Goal: Task Accomplishment & Management: Complete application form

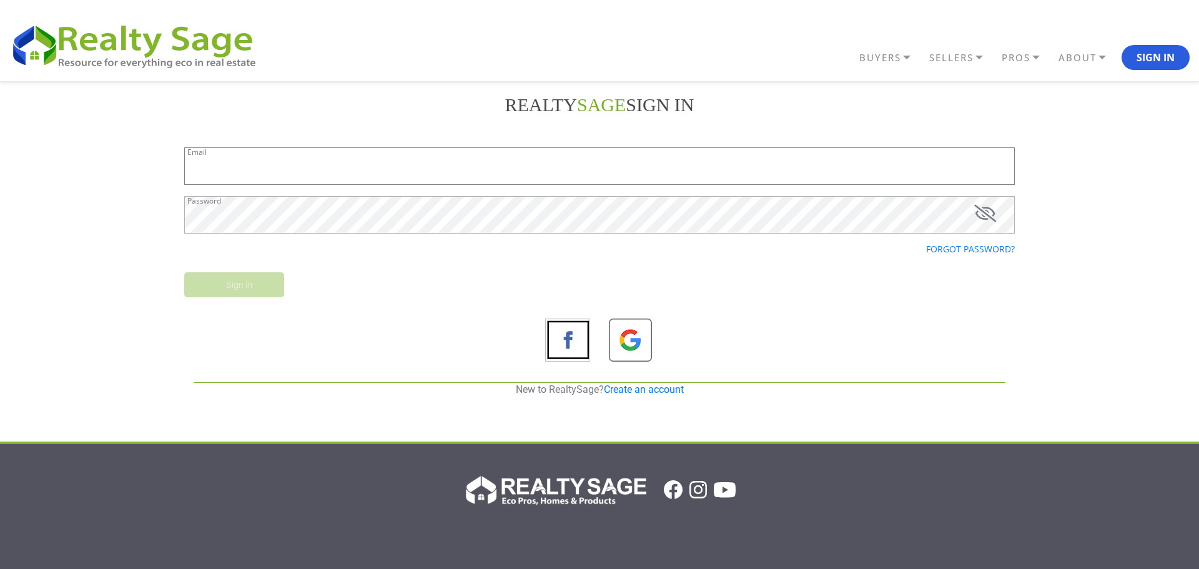
click at [315, 171] on input "Email" at bounding box center [599, 165] width 830 height 37
type input "[EMAIL_ADDRESS][DOMAIN_NAME]"
click at [616, 391] on link "Create an account" at bounding box center [644, 389] width 80 height 12
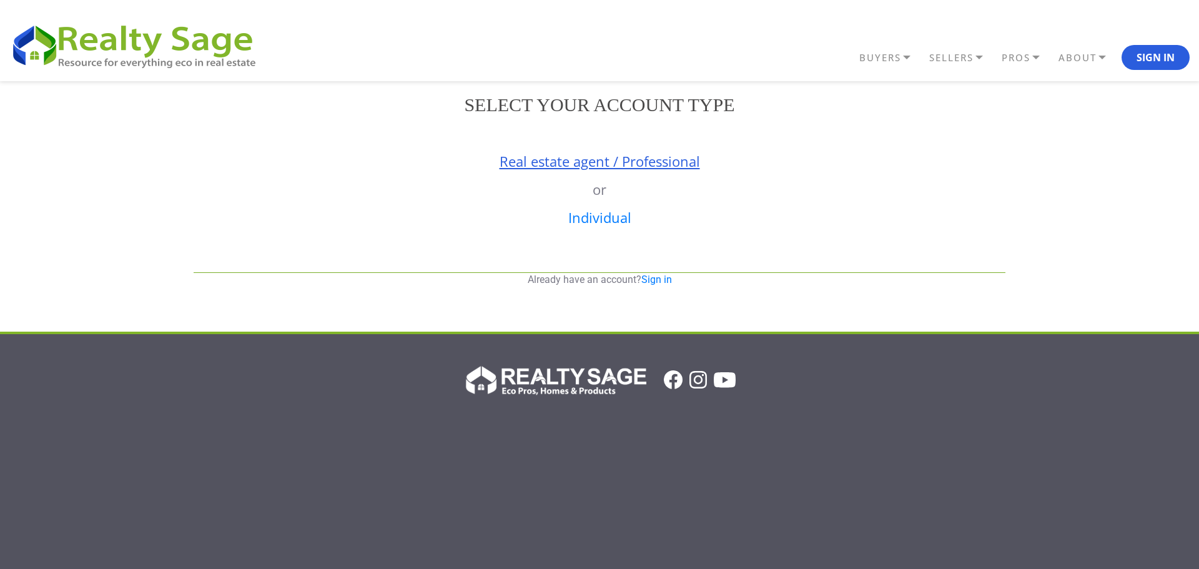
click at [650, 162] on link "Real estate agent / Professional" at bounding box center [599, 161] width 200 height 19
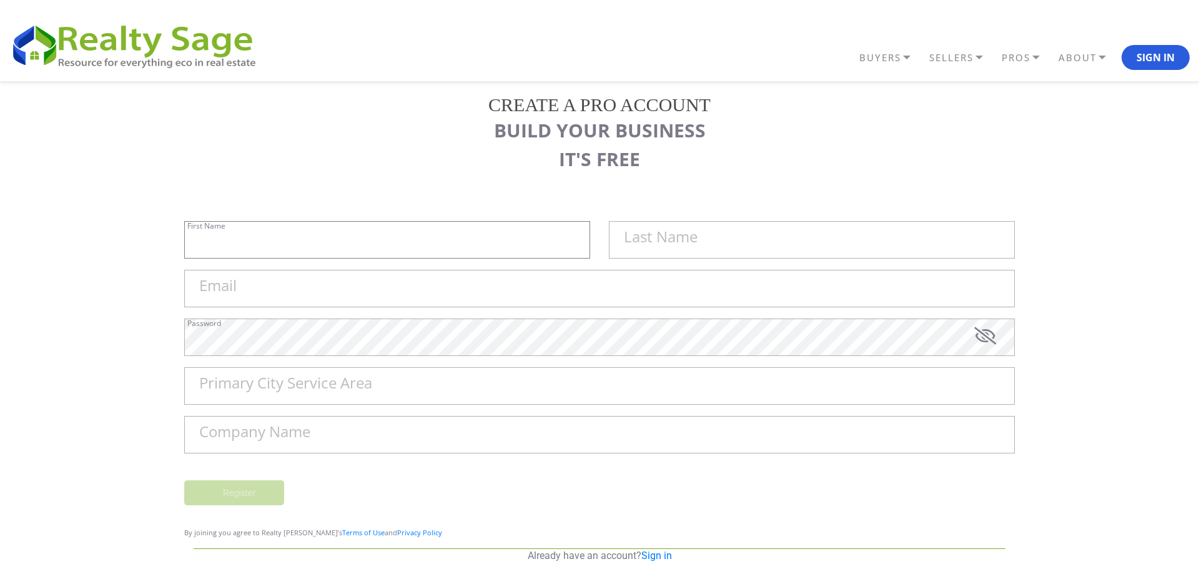
click at [391, 248] on input "First Name" at bounding box center [387, 239] width 406 height 37
type input "Alden"
type input "Blaize"
type input "realaldenblaize@gmail.com"
type input "Montana"
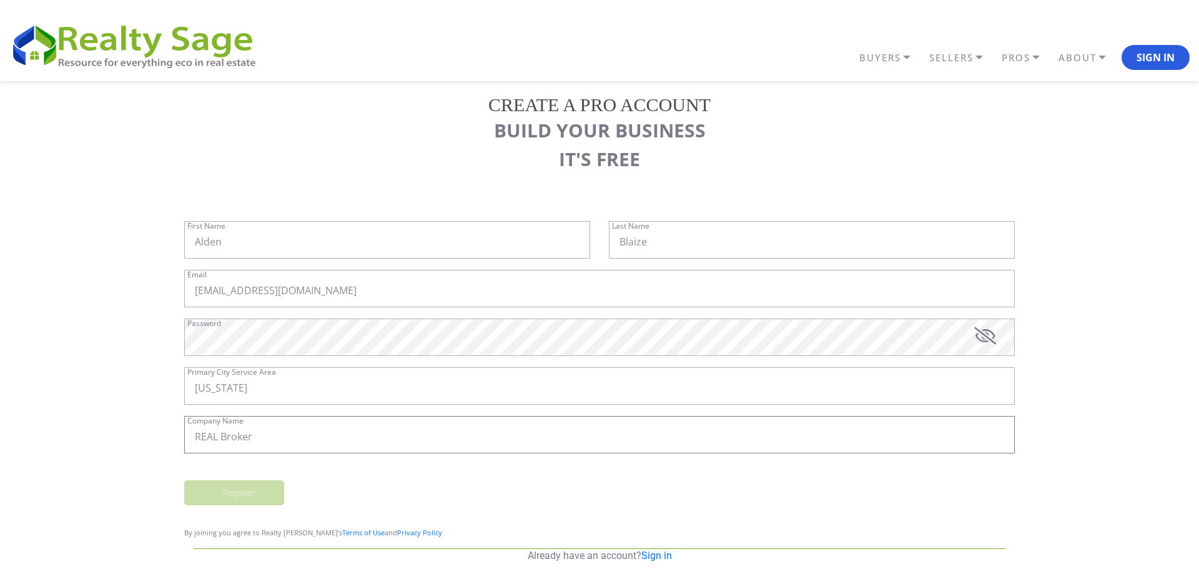
click at [301, 440] on input "REAL Broker" at bounding box center [599, 434] width 830 height 37
type input "REAL Broker, LLC"
click at [242, 491] on input "Register" at bounding box center [234, 492] width 100 height 25
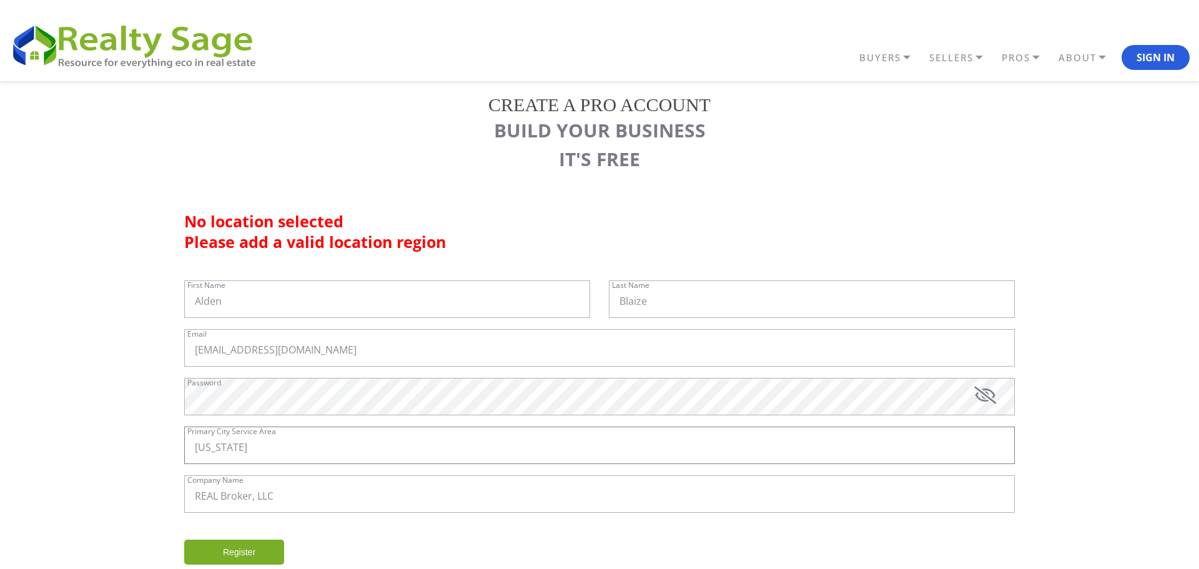
click at [404, 459] on input "Montana" at bounding box center [599, 444] width 830 height 37
click at [370, 549] on div "Register" at bounding box center [599, 557] width 849 height 36
click at [257, 549] on input "Register" at bounding box center [234, 551] width 100 height 25
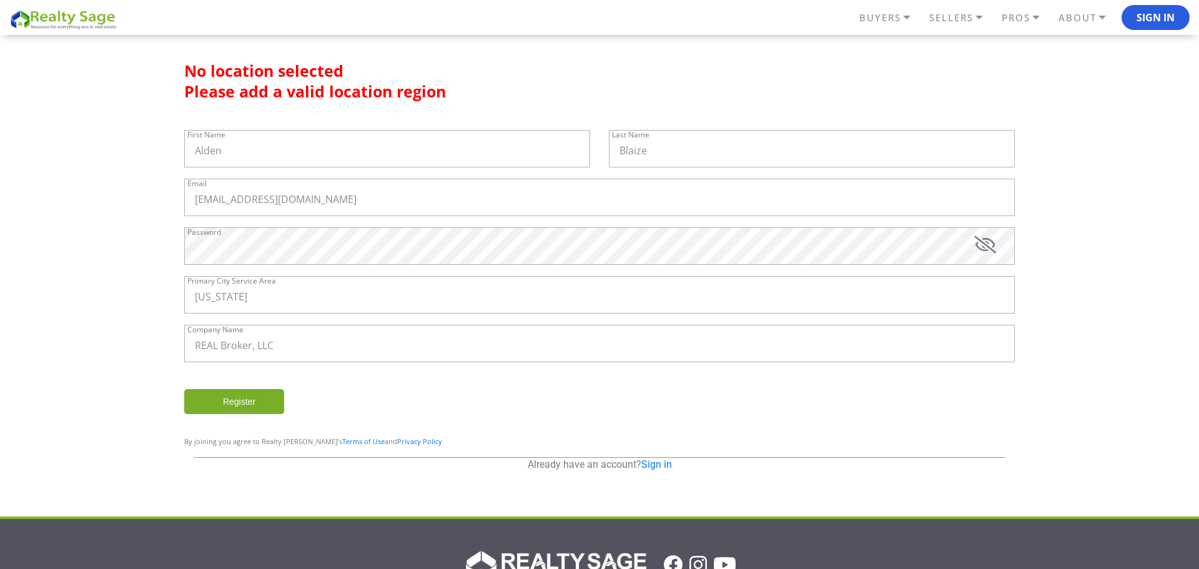
scroll to position [149, 0]
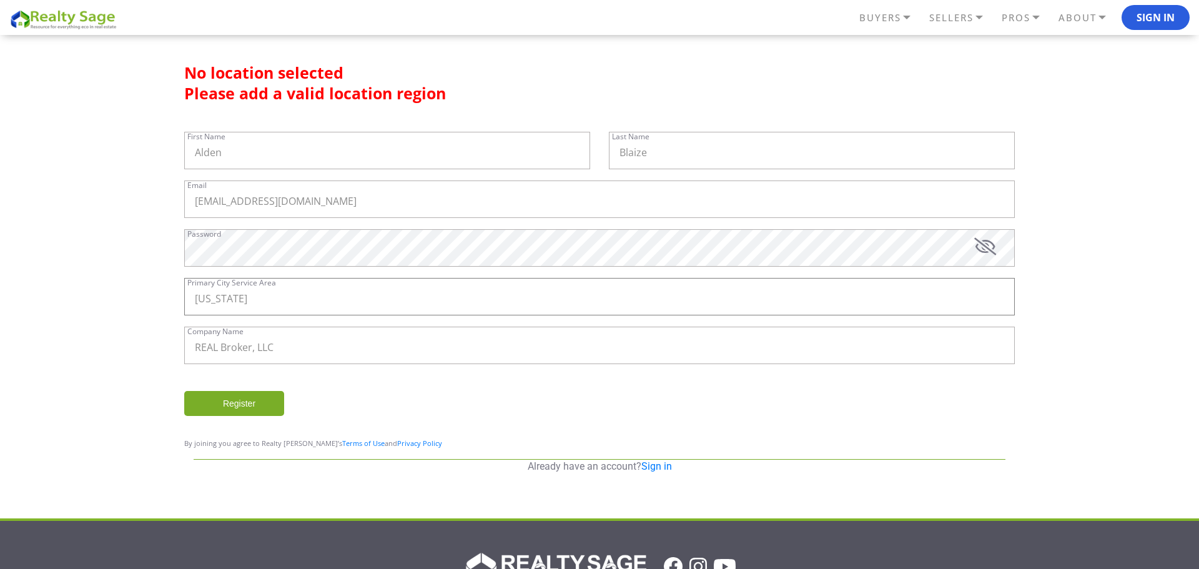
click at [268, 293] on input "Montana" at bounding box center [599, 296] width 830 height 37
drag, startPoint x: 268, startPoint y: 294, endPoint x: 170, endPoint y: 287, distance: 98.3
click at [170, 287] on div "REALTY SAGE Sign in realaldenblaize@gmail.com Email Password Forgot password? S…" at bounding box center [599, 216] width 1199 height 566
click at [229, 405] on input "Register" at bounding box center [234, 403] width 100 height 25
drag, startPoint x: 230, startPoint y: 301, endPoint x: 159, endPoint y: 300, distance: 71.8
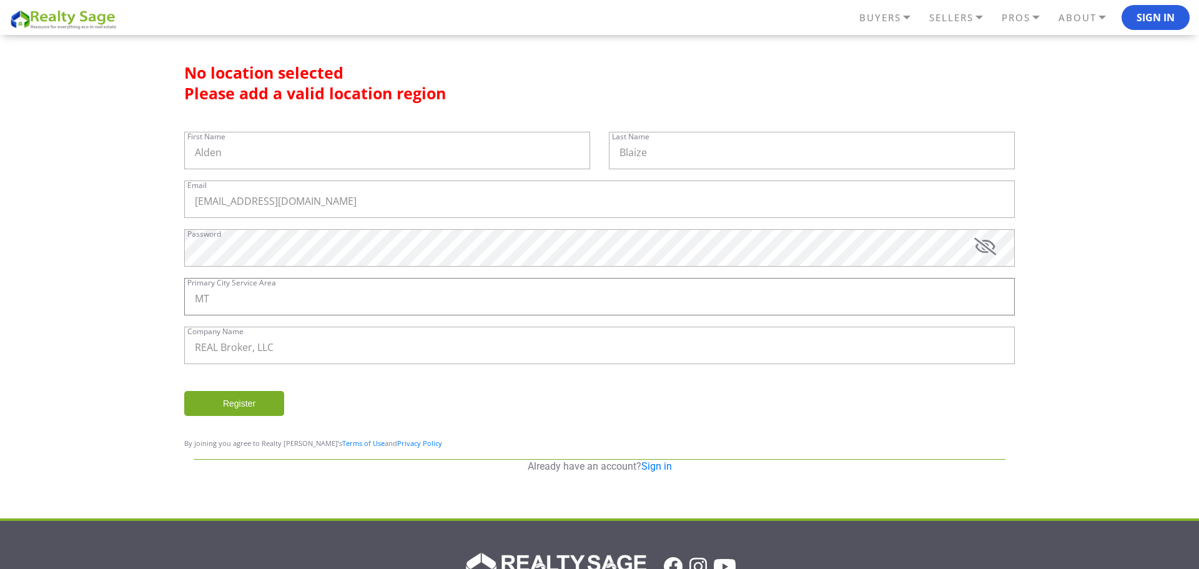
click at [159, 300] on div "REALTY SAGE Sign in realaldenblaize@gmail.com Email Password Forgot password? S…" at bounding box center [599, 216] width 1199 height 566
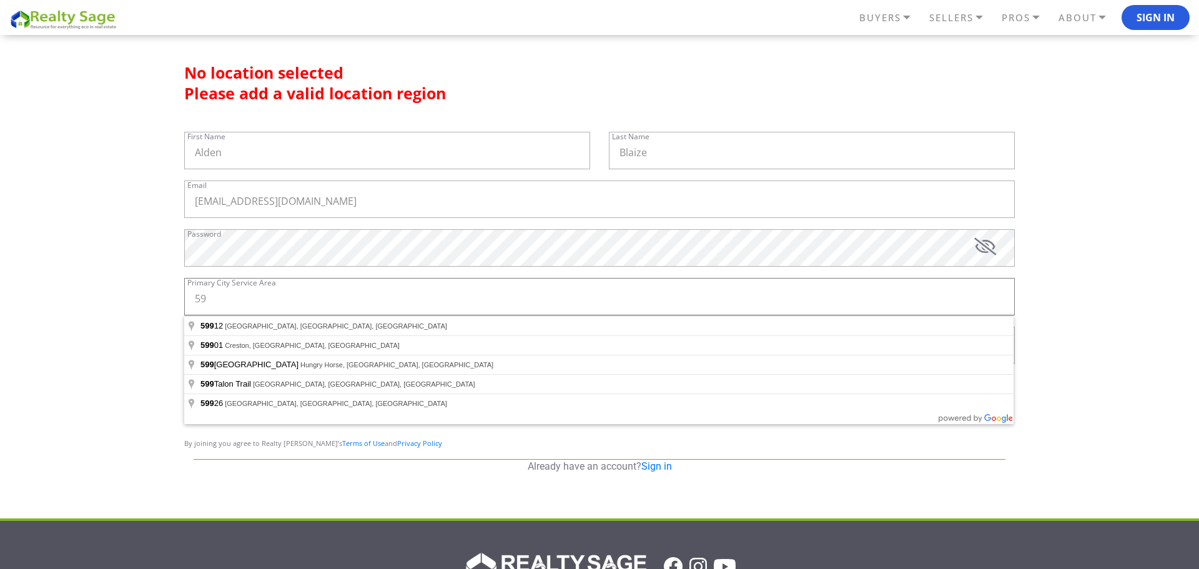
type input "5"
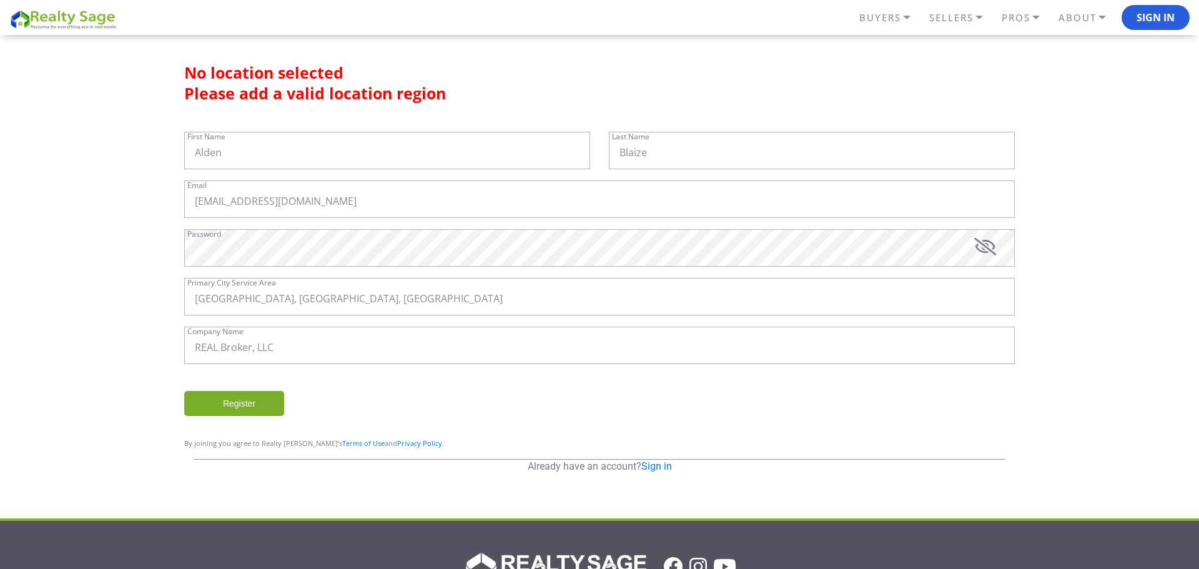
click at [251, 403] on input "Register" at bounding box center [234, 403] width 100 height 25
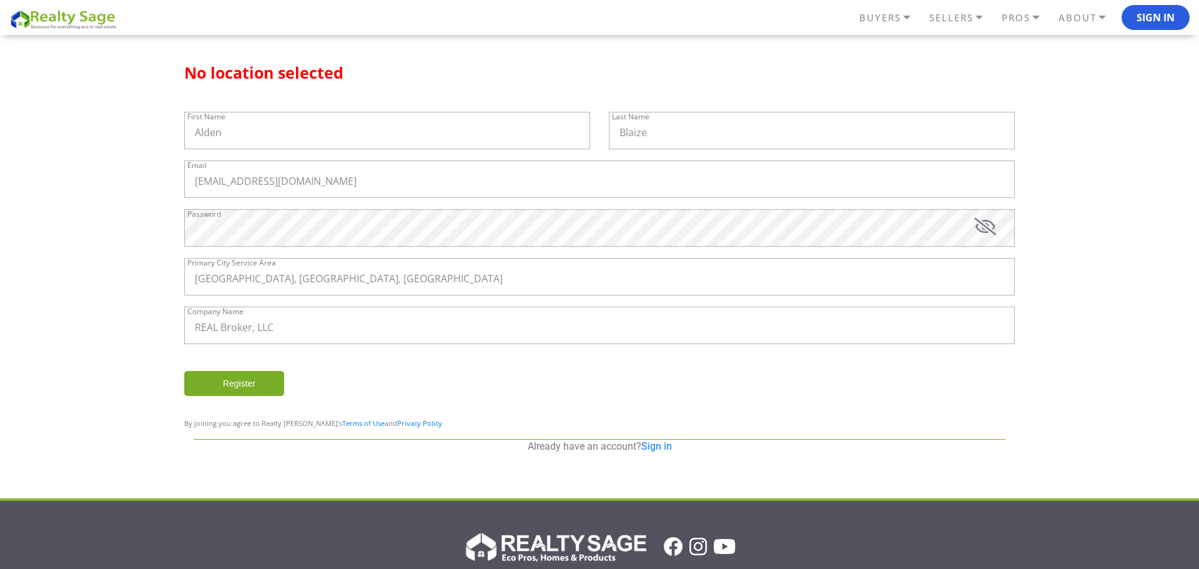
click at [261, 385] on input "Register" at bounding box center [234, 383] width 100 height 25
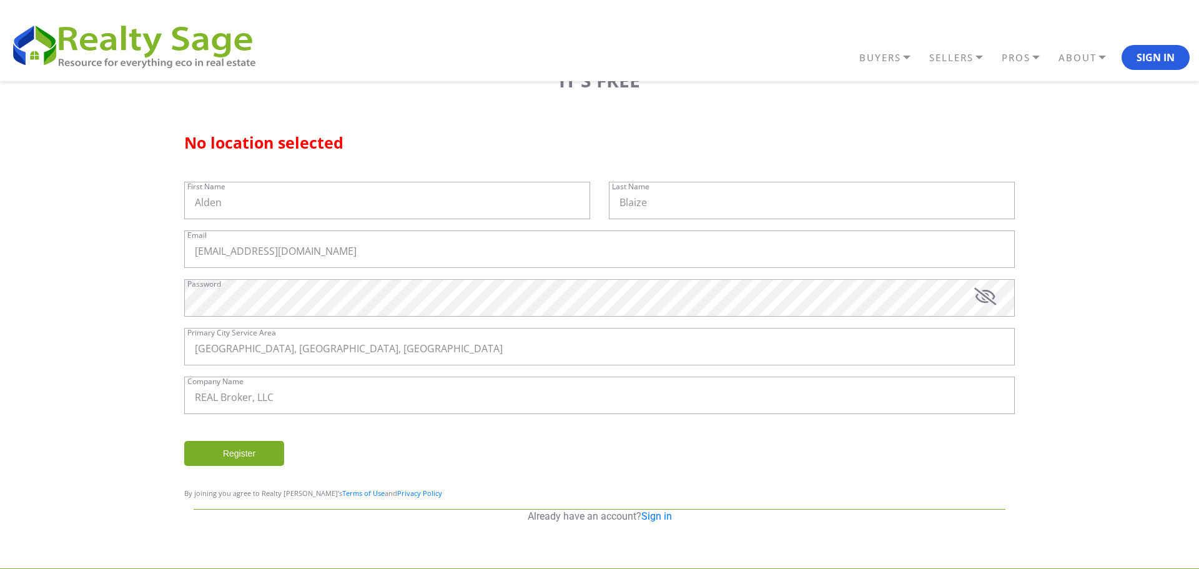
scroll to position [89, 0]
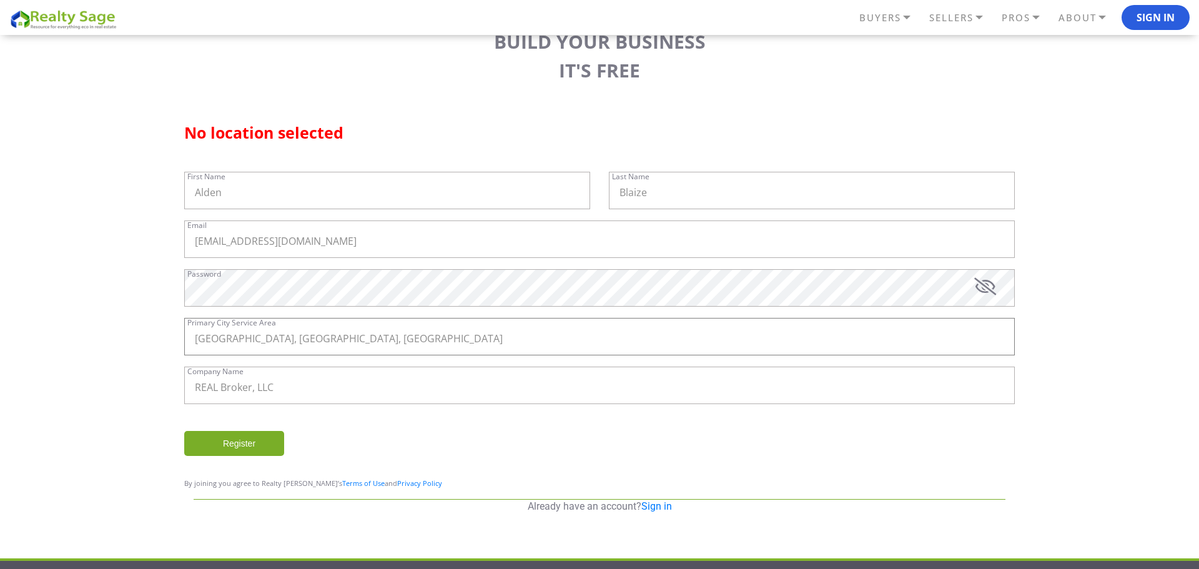
click at [250, 340] on input "Flathead County, MT, USA" at bounding box center [599, 336] width 830 height 37
click at [309, 338] on input "Flathead County, MT, USA" at bounding box center [599, 336] width 830 height 37
click at [308, 338] on input "Flathead County, MT, USA" at bounding box center [599, 336] width 830 height 37
type input "Kalispell, MT, USA"
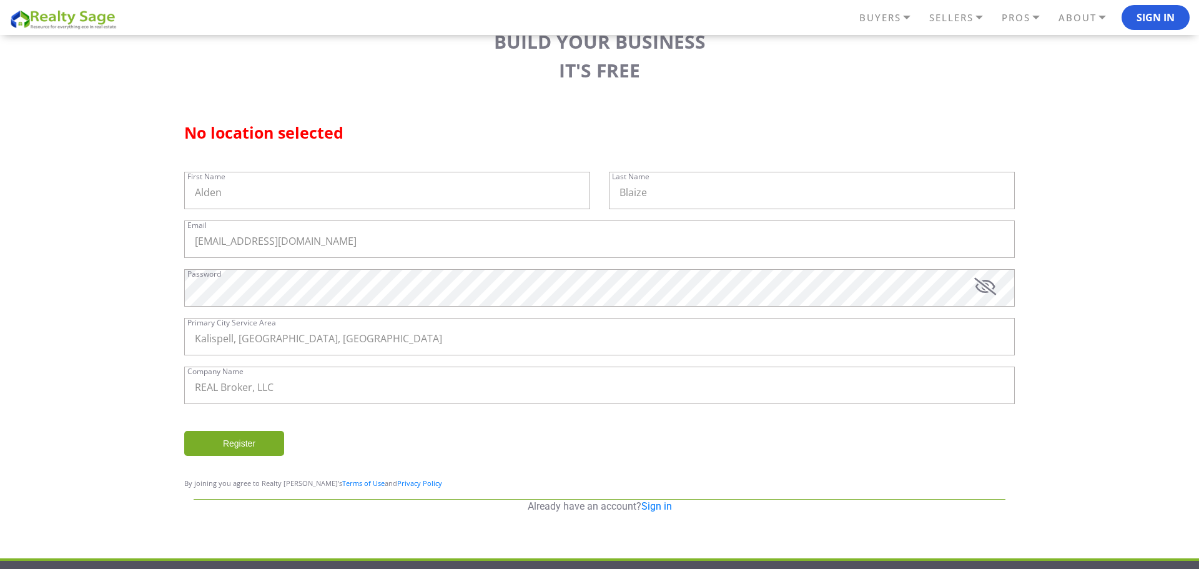
click at [253, 450] on input "Register" at bounding box center [234, 443] width 100 height 25
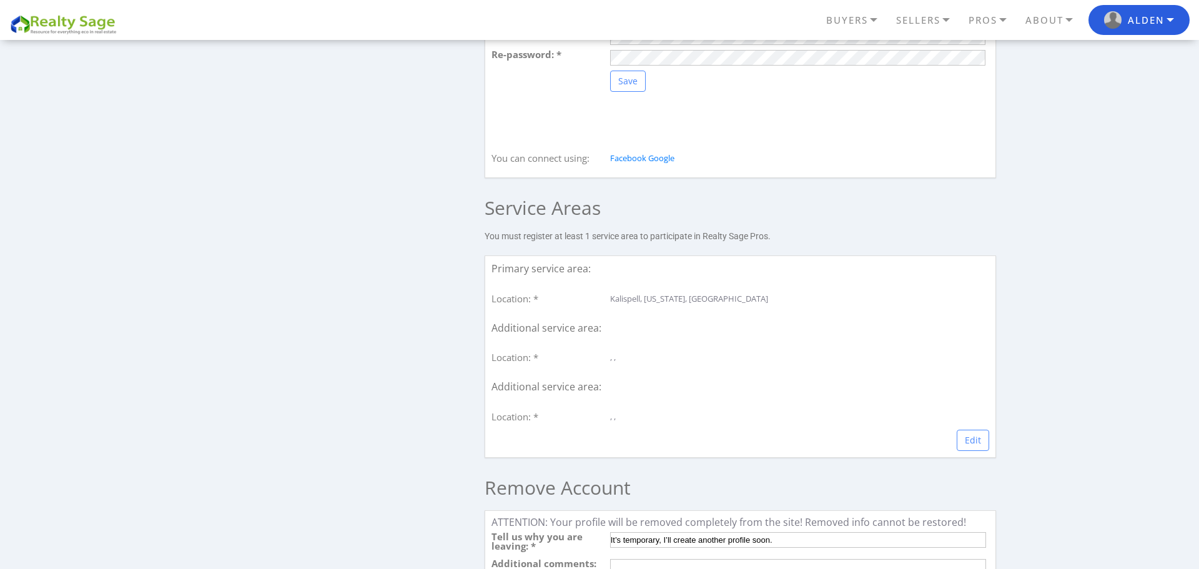
scroll to position [1565, 0]
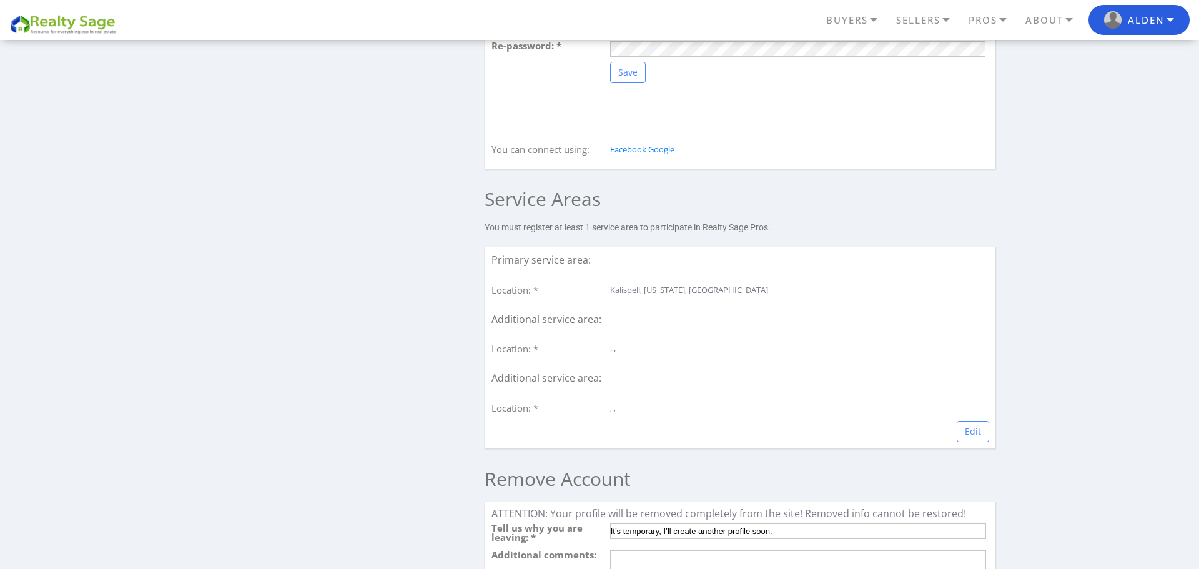
click at [627, 352] on div "Primary service area: Location: * [GEOGRAPHIC_DATA], [US_STATE], [GEOGRAPHIC_DA…" at bounding box center [739, 348] width 511 height 202
click at [637, 326] on h4 "Additional service area:" at bounding box center [740, 319] width 498 height 13
drag, startPoint x: 619, startPoint y: 362, endPoint x: 622, endPoint y: 356, distance: 6.7
click at [619, 354] on div ", ," at bounding box center [798, 349] width 382 height 10
click at [973, 440] on link "Edit" at bounding box center [973, 431] width 32 height 21
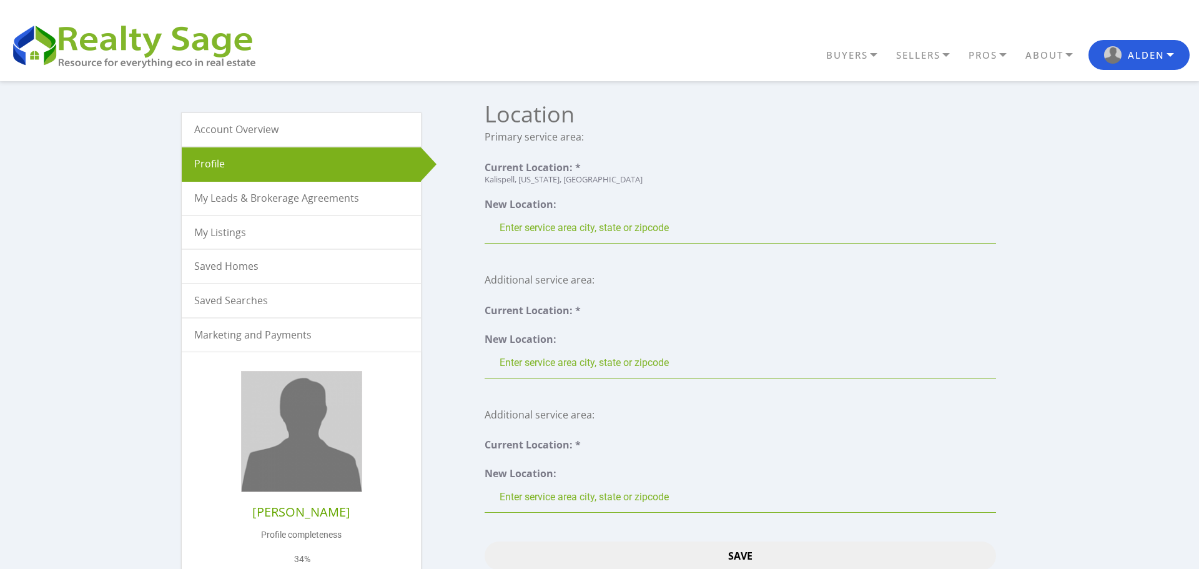
click at [595, 363] on input "text" at bounding box center [739, 362] width 511 height 31
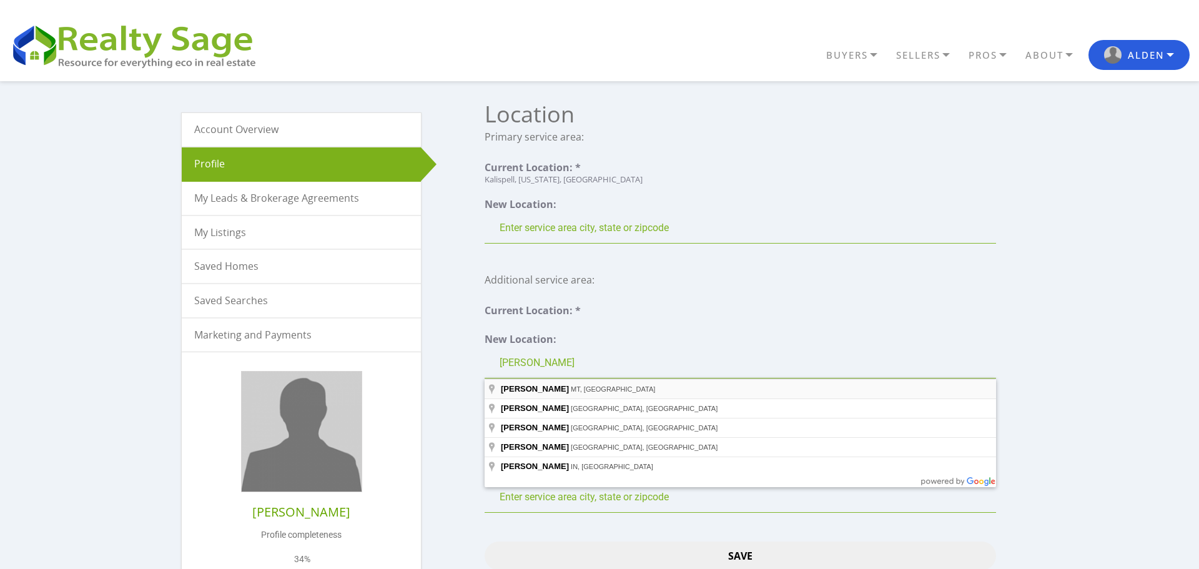
type input "Marion, MT, USA"
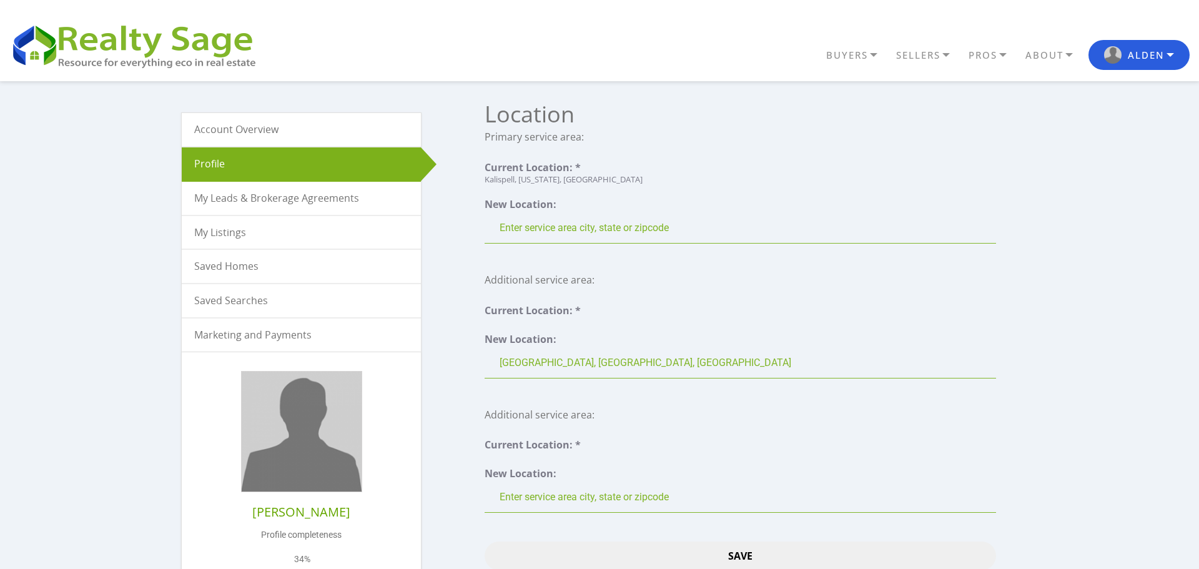
click at [554, 496] on input "text" at bounding box center [739, 496] width 511 height 31
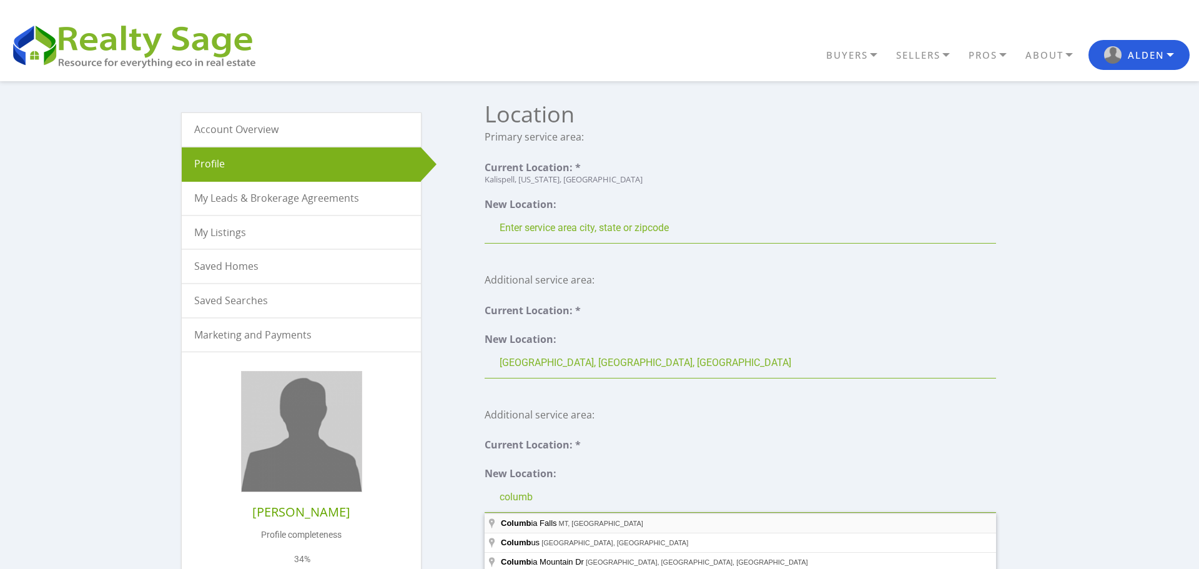
type input "Columbia Falls, MT, USA"
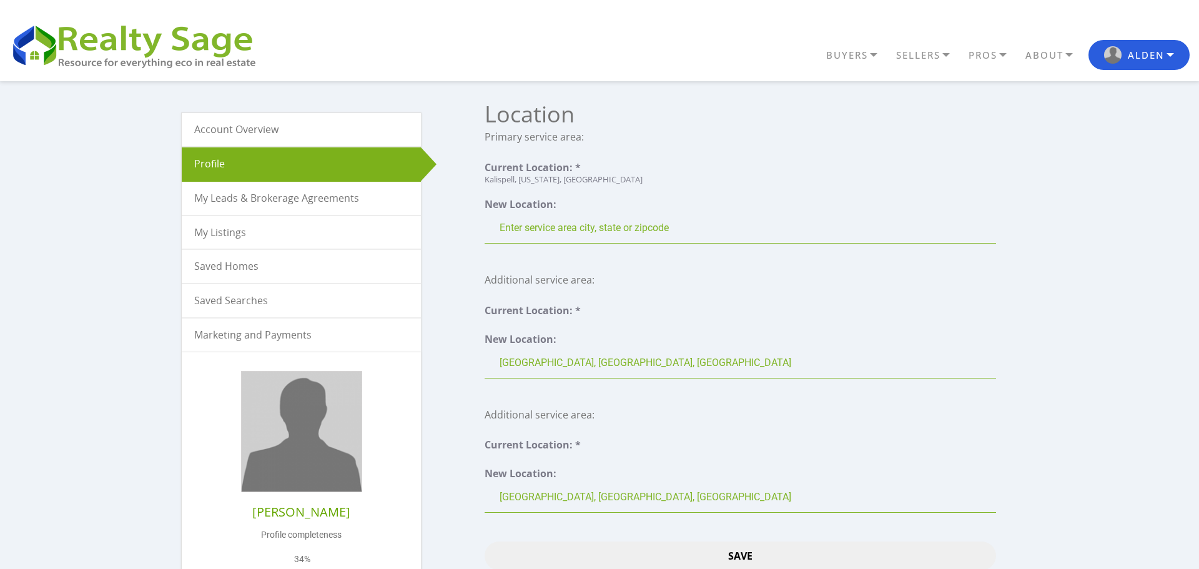
click at [543, 230] on input "text" at bounding box center [739, 227] width 511 height 31
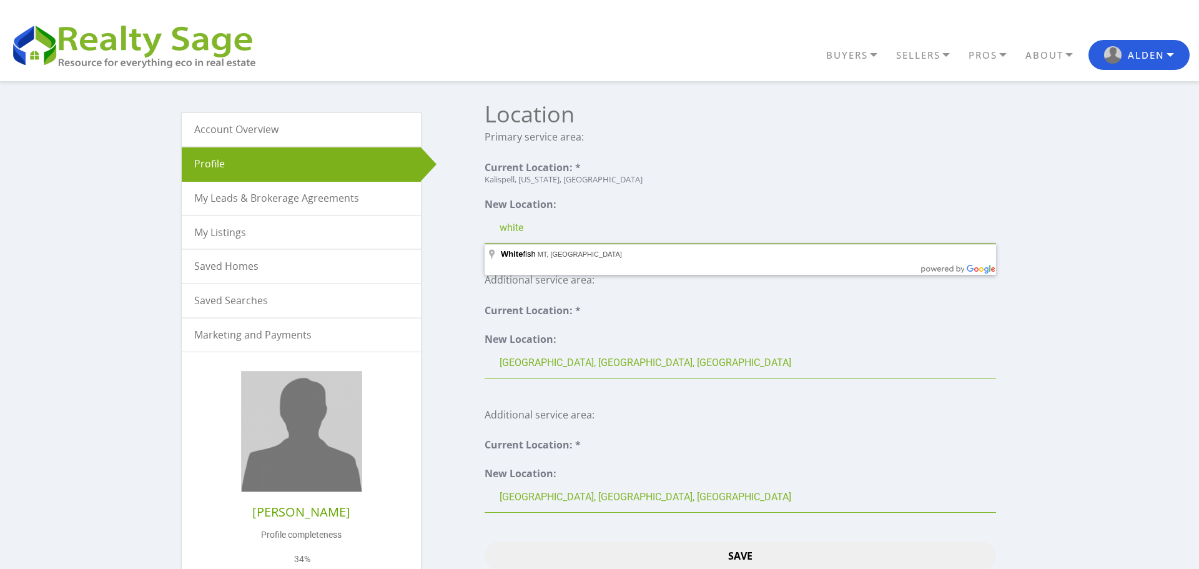
type input "Whitefish, MT, USA"
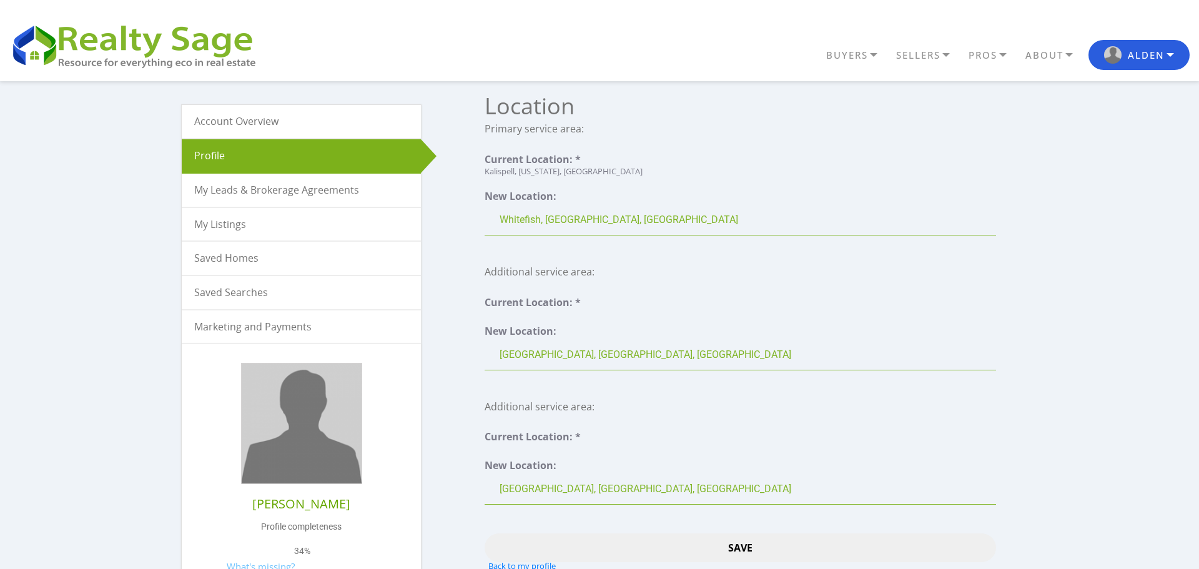
scroll to position [19, 0]
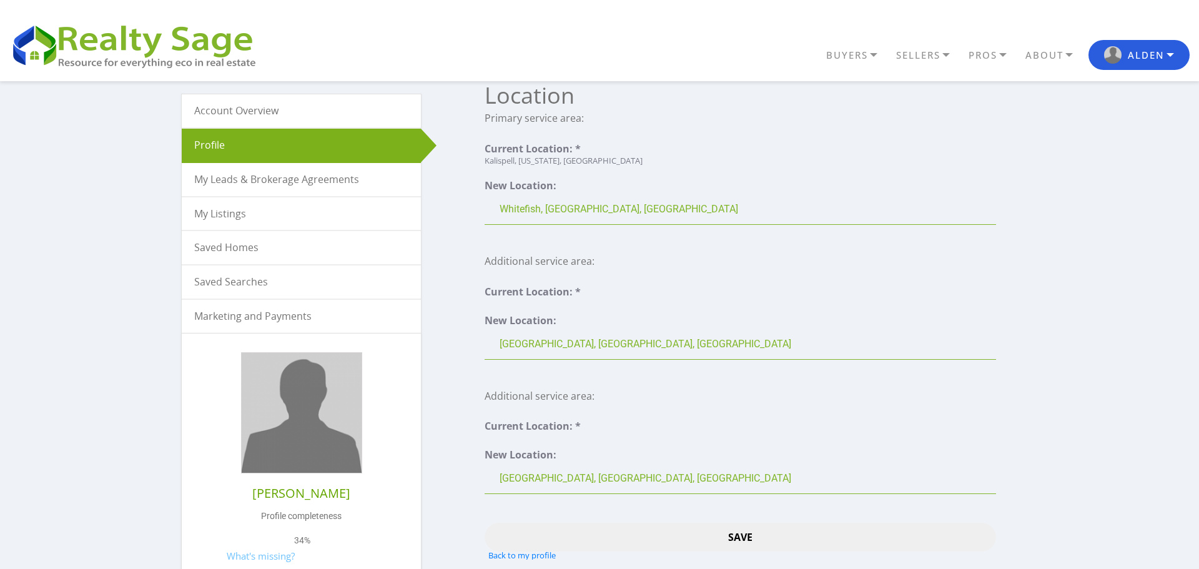
click at [752, 536] on input "Save" at bounding box center [739, 537] width 511 height 29
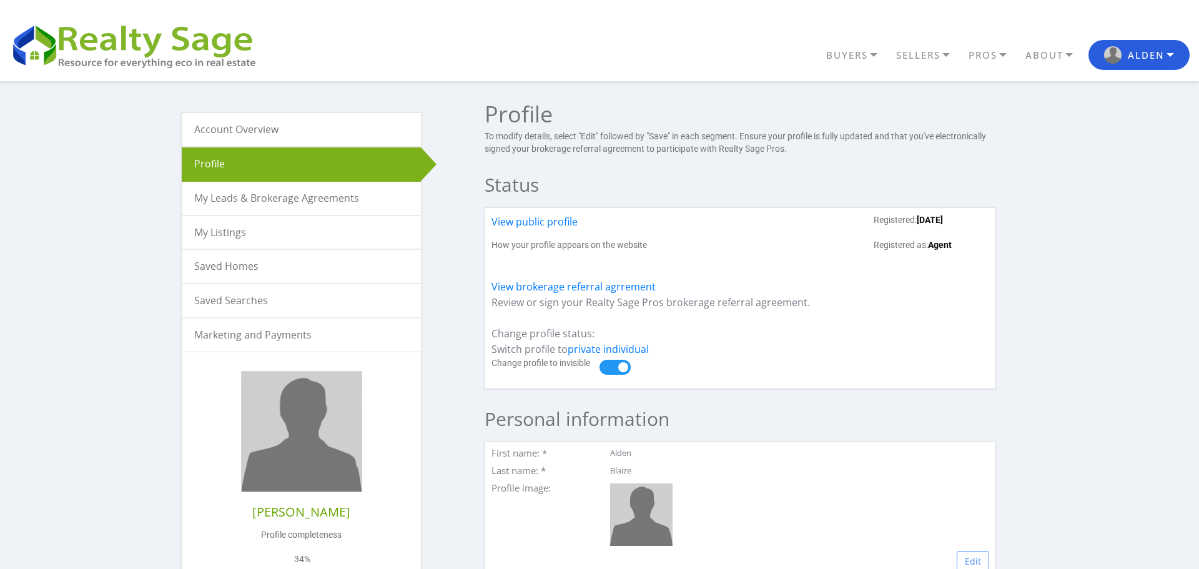
click at [240, 225] on link "My Listings" at bounding box center [301, 232] width 239 height 33
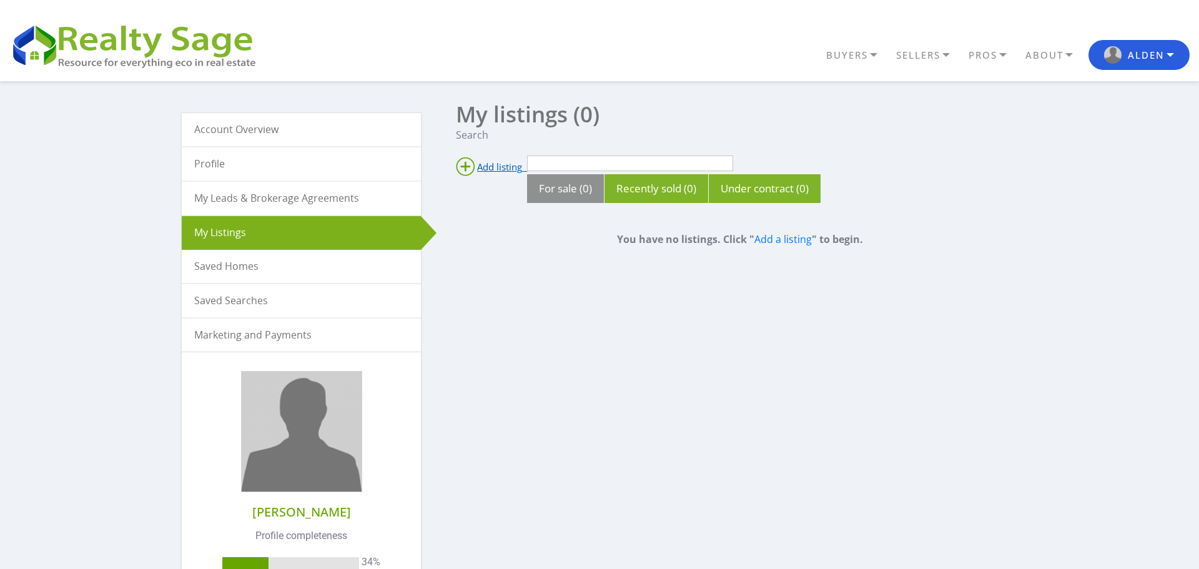
click at [487, 168] on span "Add listing" at bounding box center [499, 166] width 45 height 12
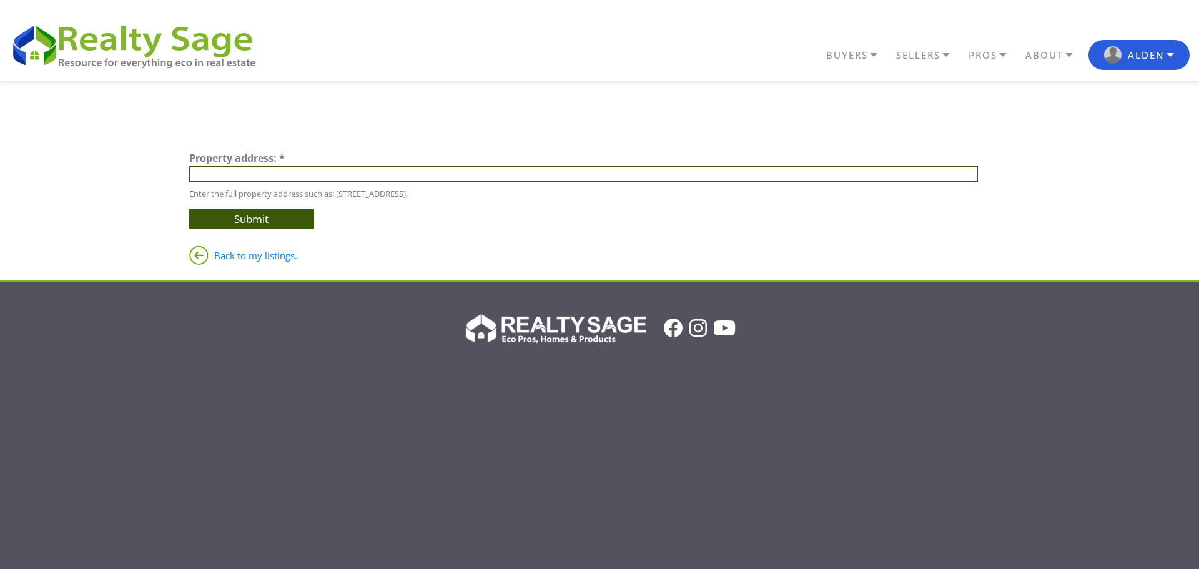
click at [419, 172] on input "text" at bounding box center [583, 174] width 789 height 16
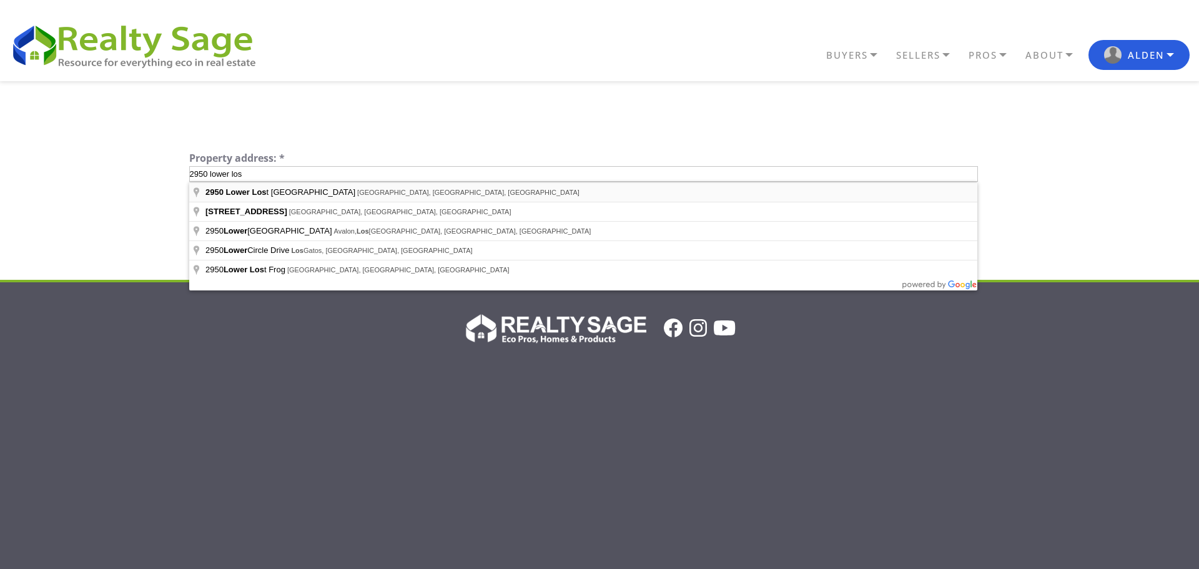
type input "[STREET_ADDRESS][PERSON_NAME]"
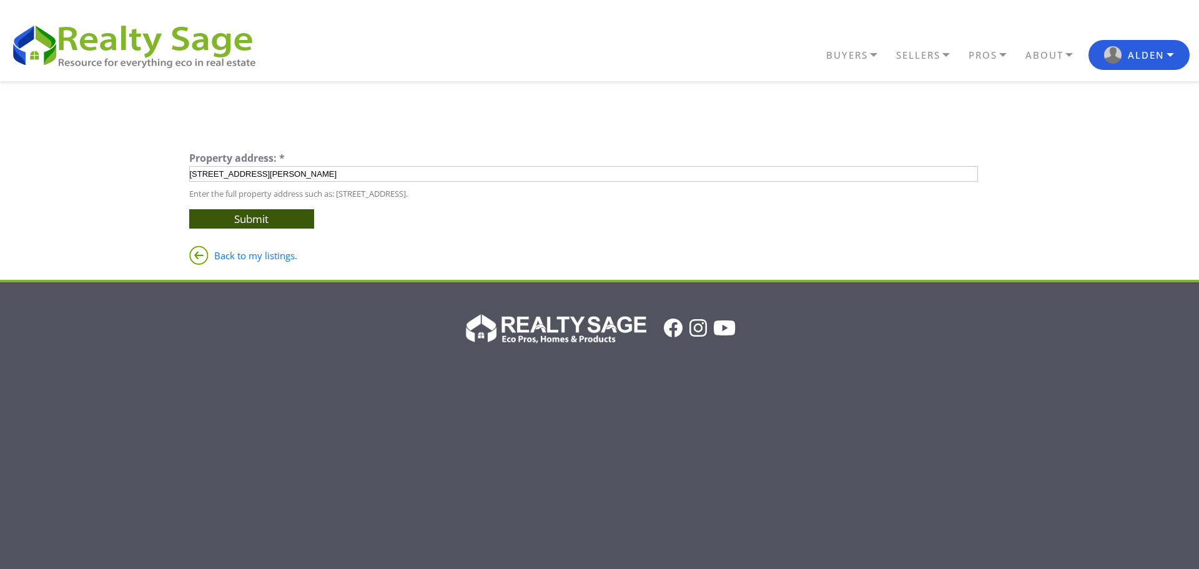
click at [276, 215] on input "Submit" at bounding box center [251, 218] width 125 height 19
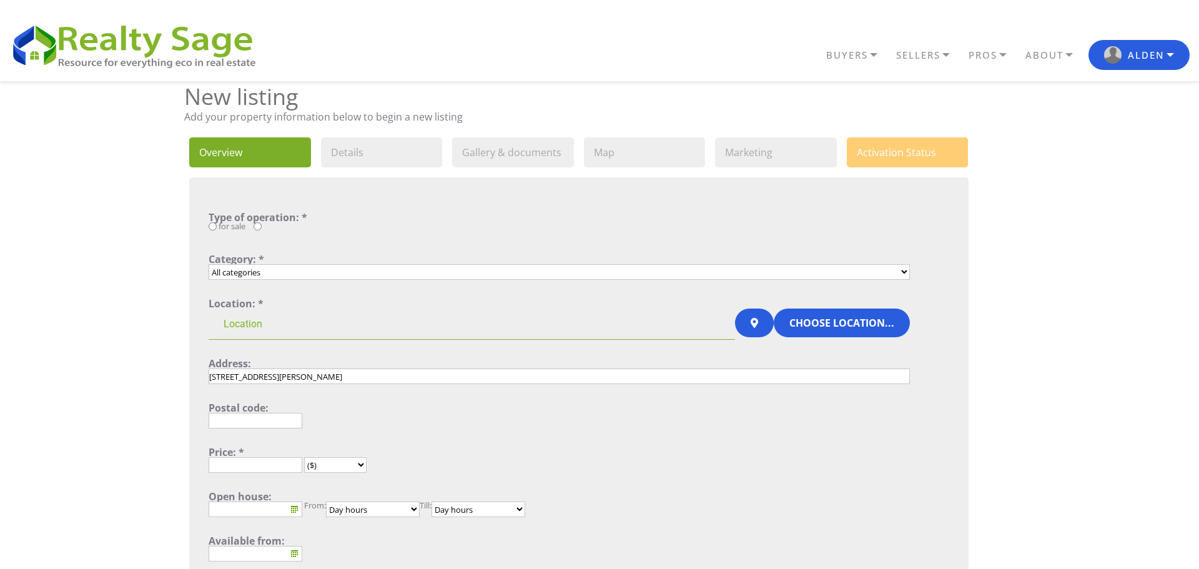
click at [212, 226] on input "for sale" at bounding box center [213, 226] width 8 height 8
radio input "true"
click at [263, 272] on select "All categories Single Family Home Condo Townhouse Duplex Multi Family Home Apar…" at bounding box center [559, 272] width 701 height 16
select select "1_4"
click at [209, 264] on select "All categories Single Family Home Condo Townhouse Duplex Multi Family Home Apar…" at bounding box center [559, 272] width 701 height 16
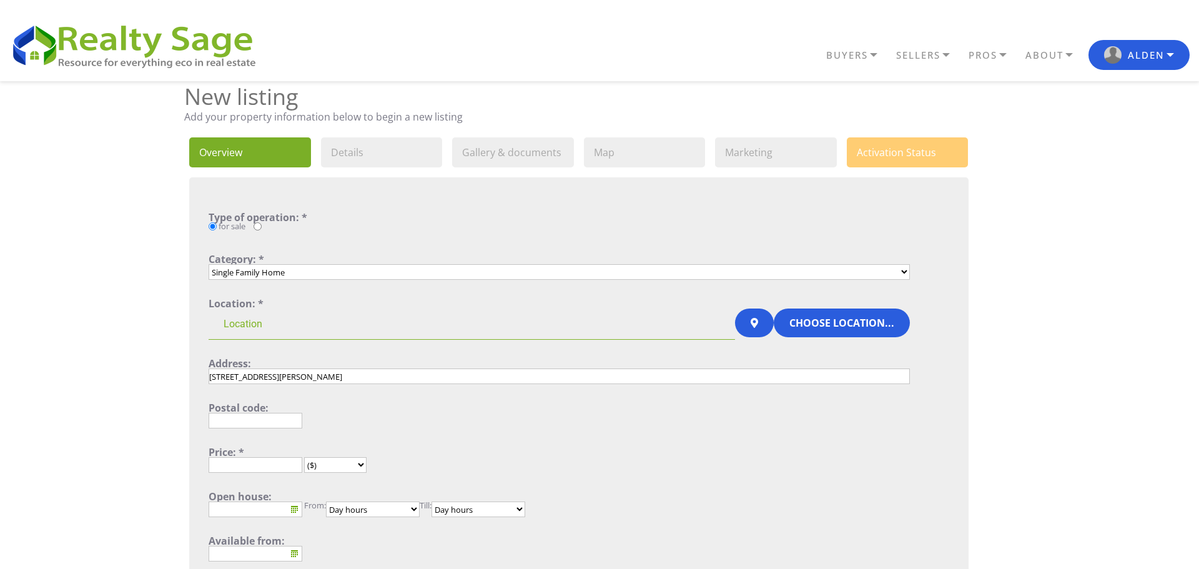
click at [273, 327] on input at bounding box center [472, 323] width 526 height 31
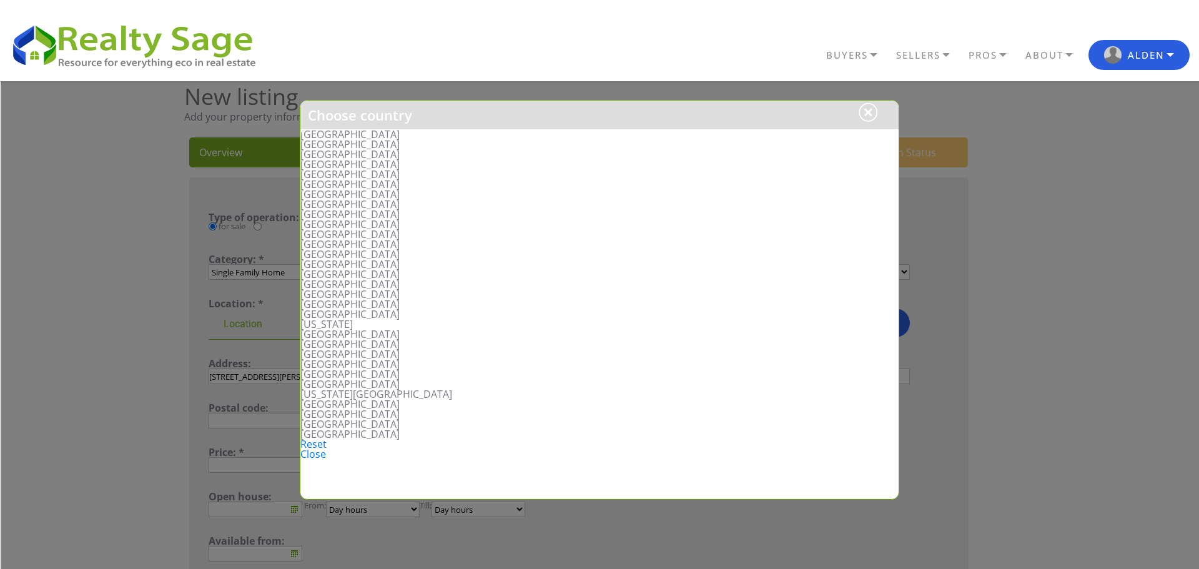
click at [344, 139] on li "[GEOGRAPHIC_DATA]" at bounding box center [599, 144] width 598 height 10
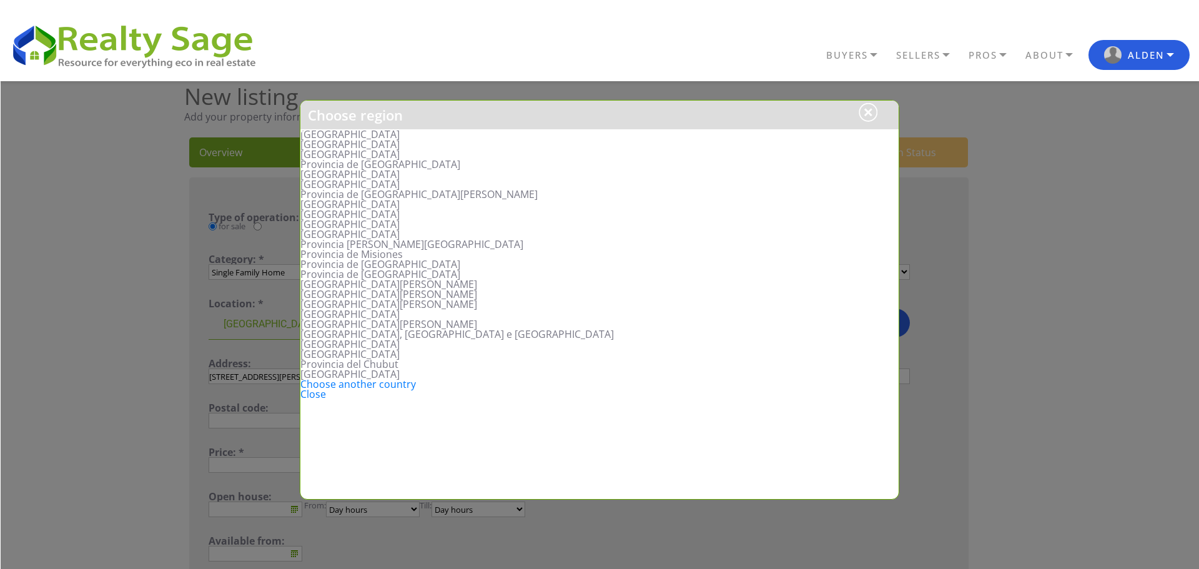
click at [104, 342] on div at bounding box center [600, 285] width 1199 height 569
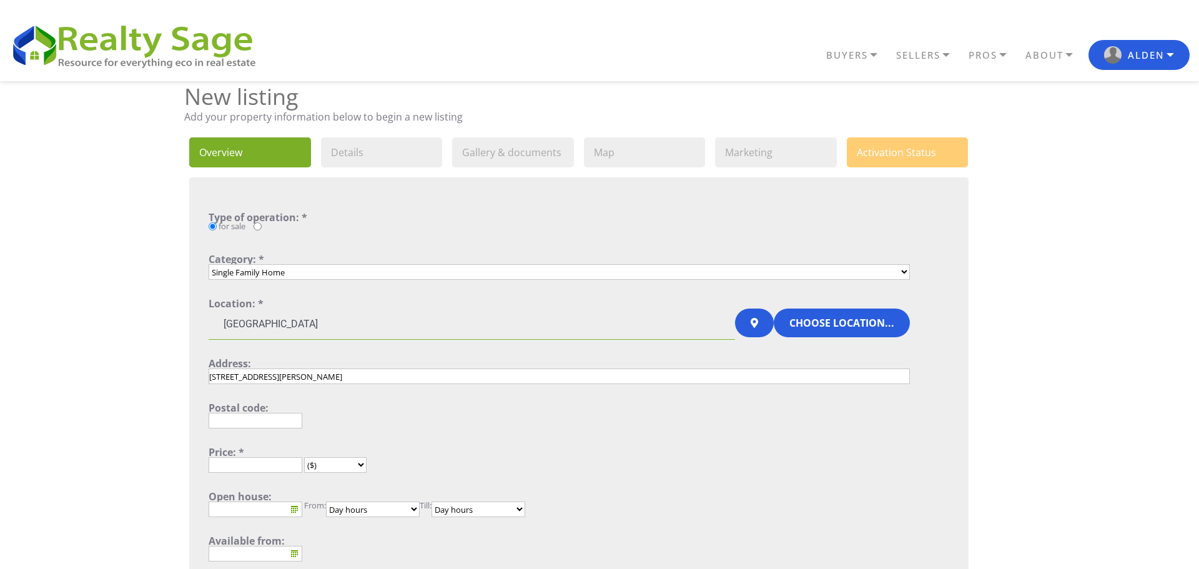
click at [248, 325] on input "Argentina" at bounding box center [472, 323] width 526 height 31
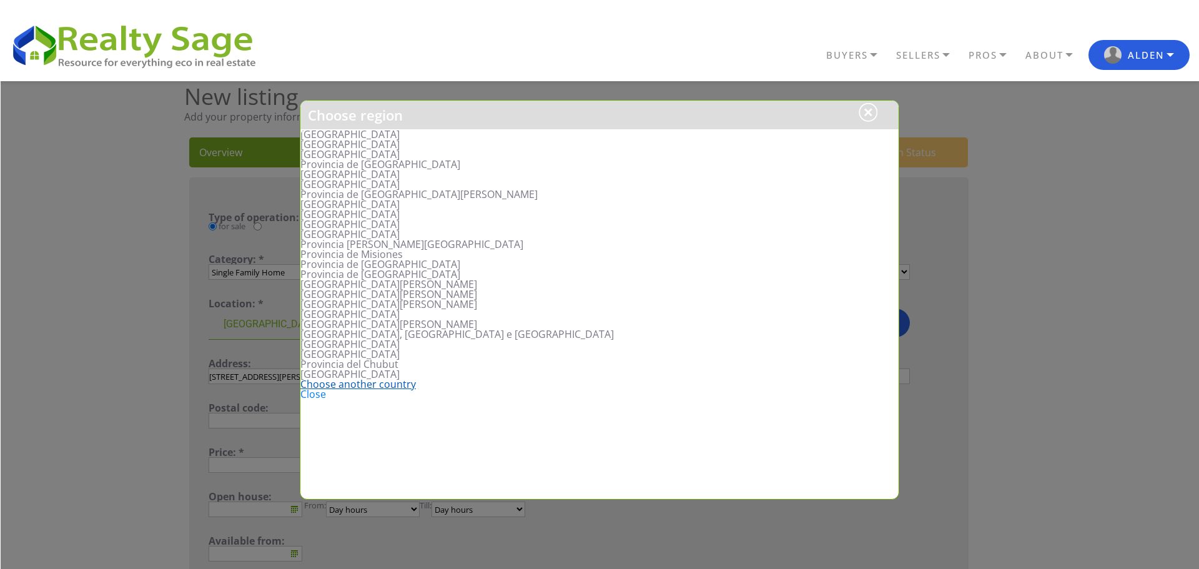
click at [357, 386] on link "Choose another country" at bounding box center [358, 384] width 116 height 14
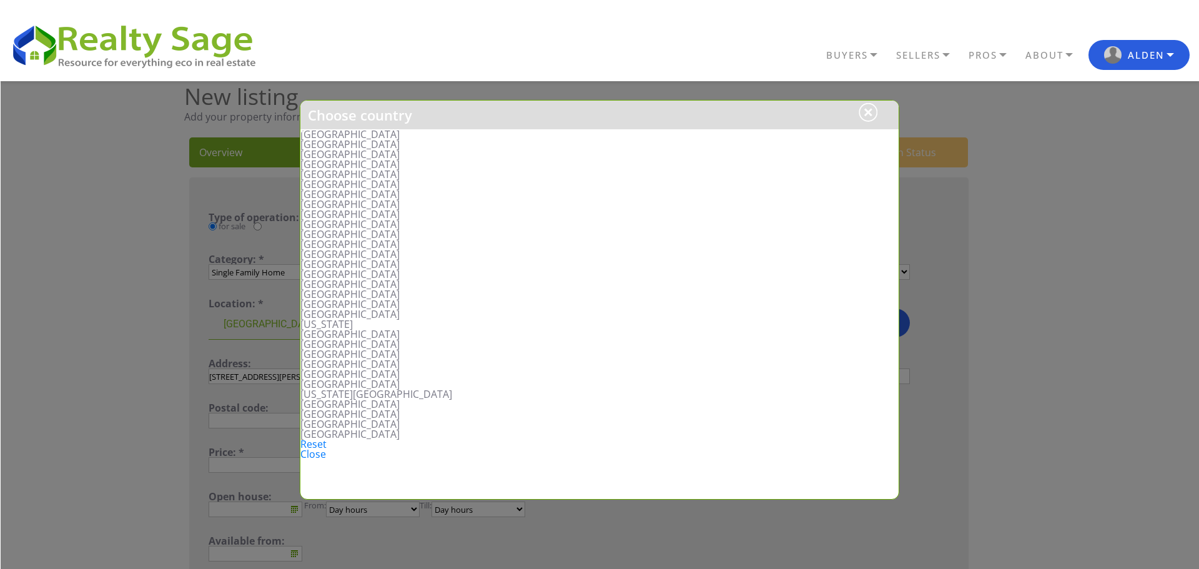
click at [340, 132] on li "United States" at bounding box center [599, 134] width 598 height 10
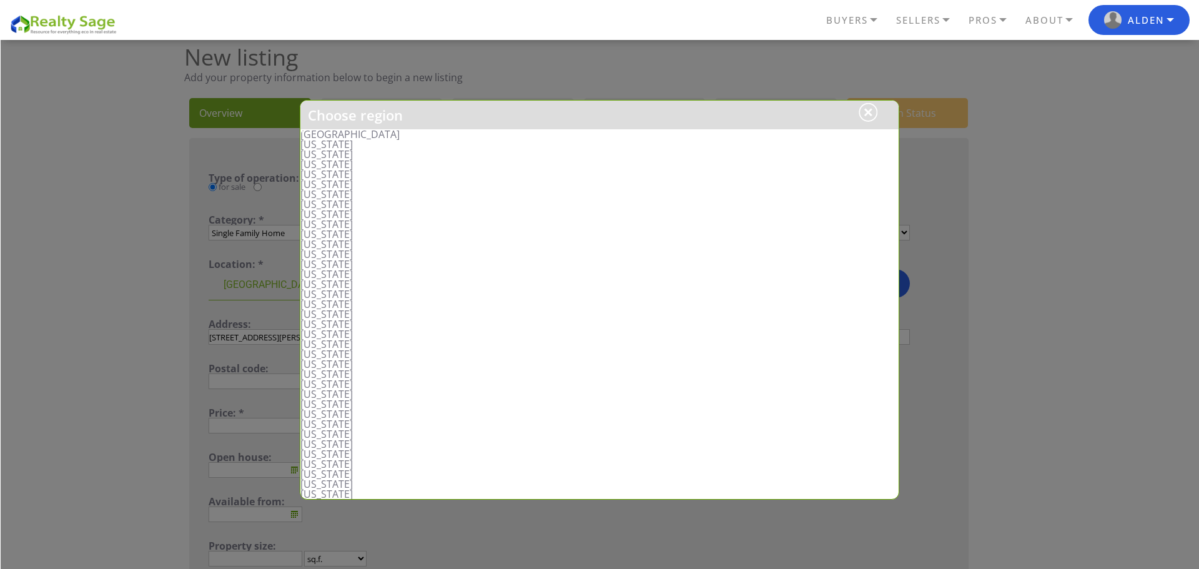
scroll to position [56, 0]
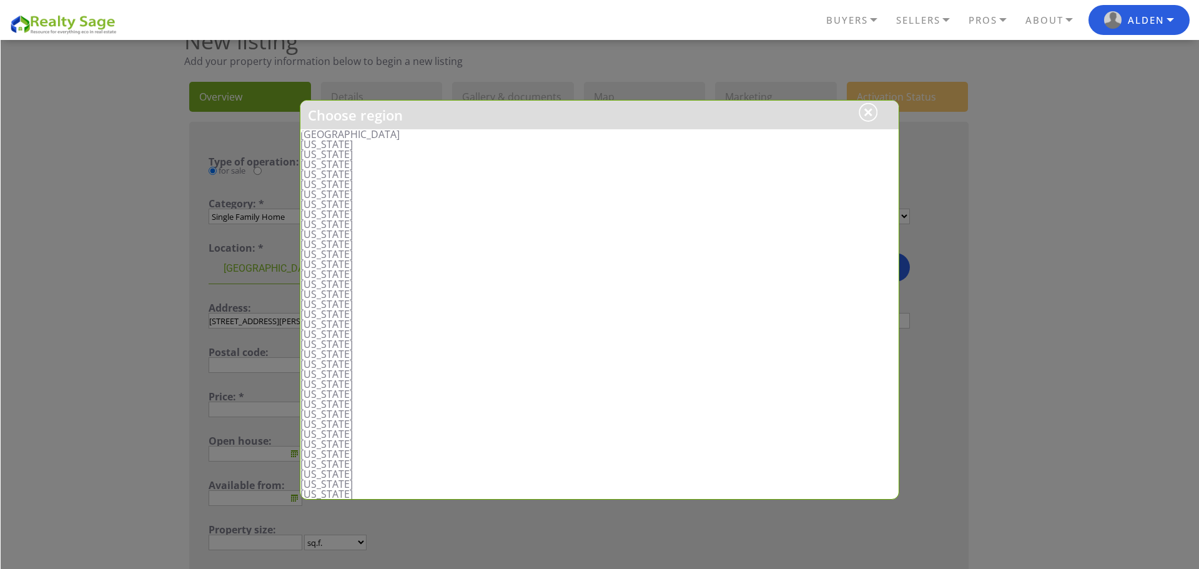
click at [328, 406] on li "Montana" at bounding box center [599, 404] width 598 height 10
type input "United States, Montana"
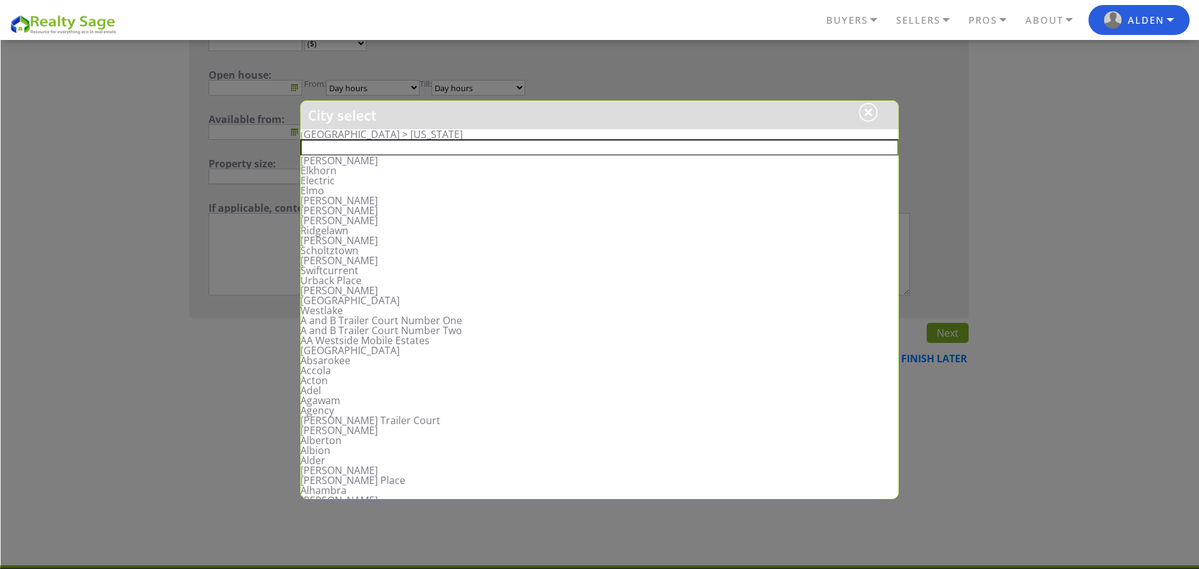
scroll to position [428, 0]
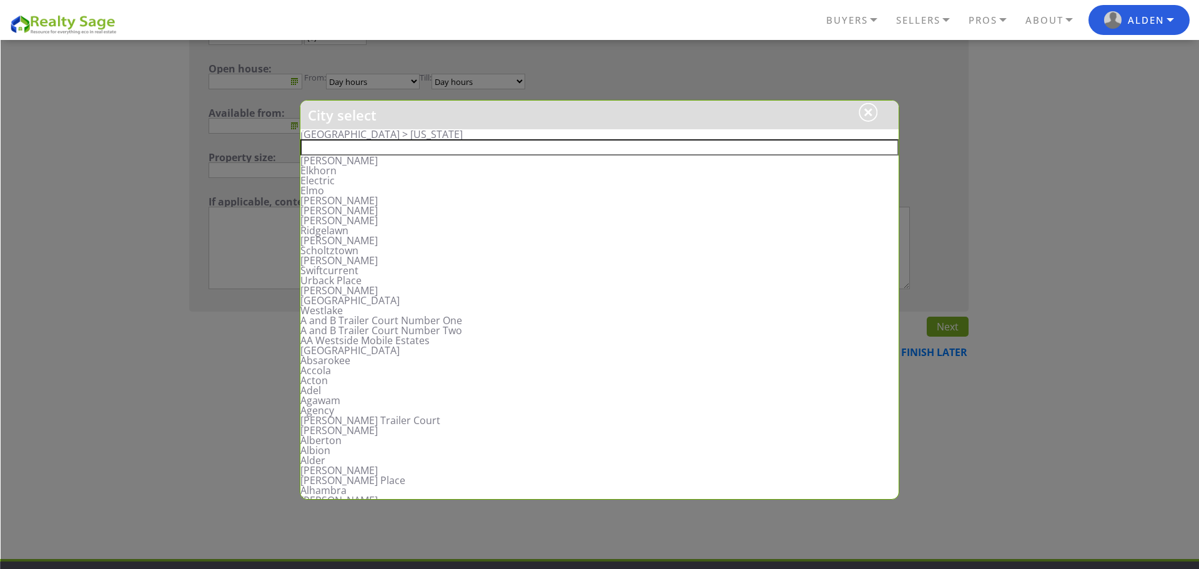
click at [380, 145] on input "text" at bounding box center [599, 147] width 598 height 16
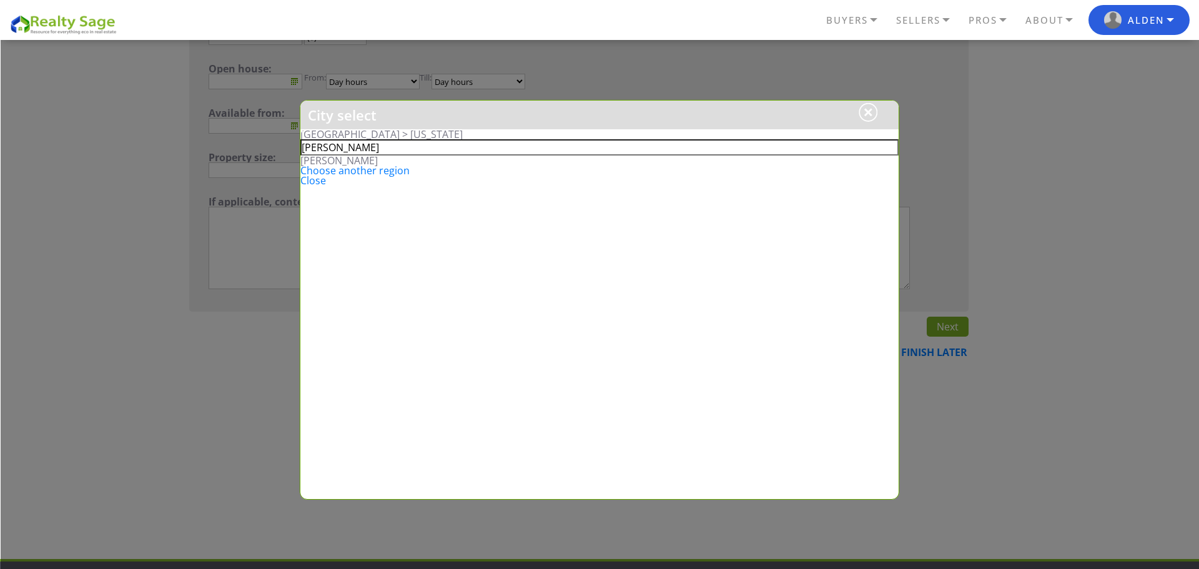
type input "marion"
click at [318, 160] on li "Marion" at bounding box center [599, 160] width 598 height 10
type input "United States, Montana, Marion"
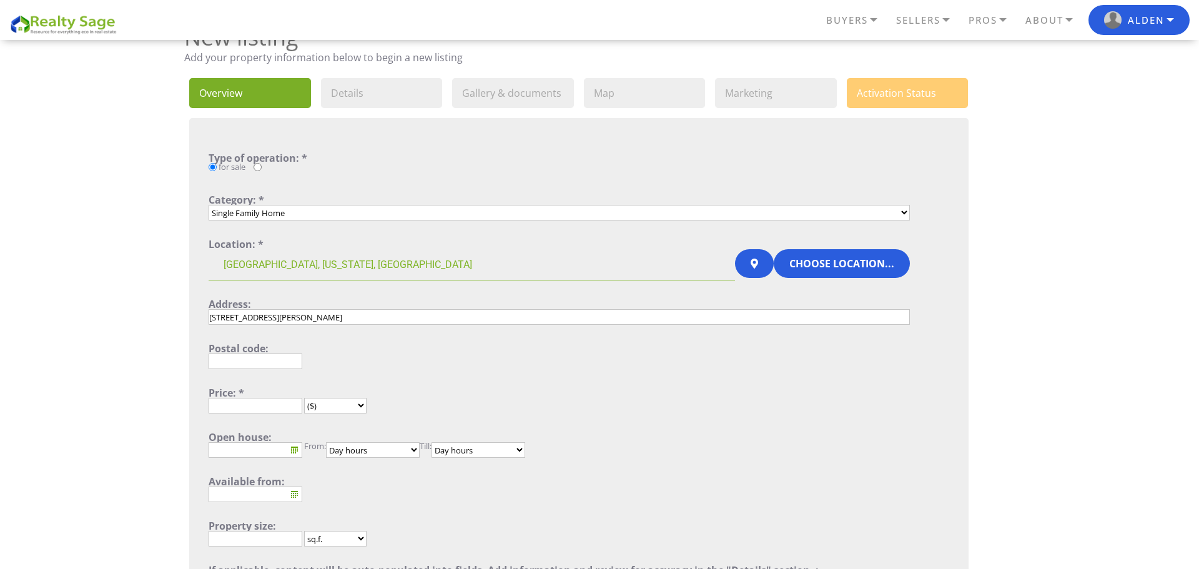
scroll to position [52, 0]
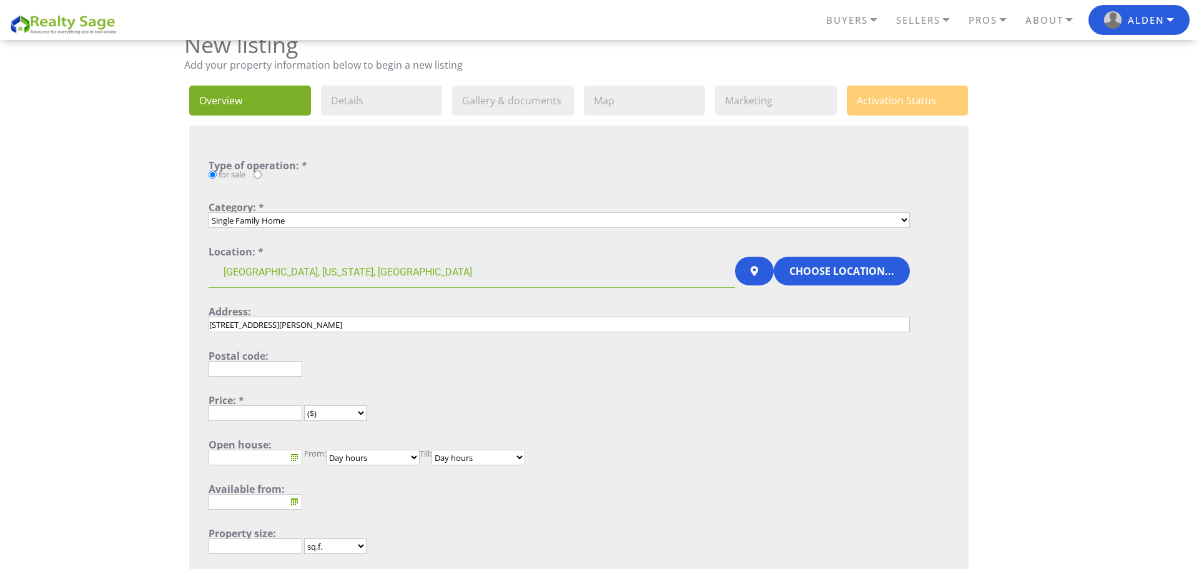
click at [255, 370] on input "text" at bounding box center [256, 369] width 94 height 16
type input "59925"
click at [252, 415] on input "text" at bounding box center [256, 413] width 94 height 16
type input "775000"
click at [357, 509] on div "..." at bounding box center [559, 502] width 701 height 16
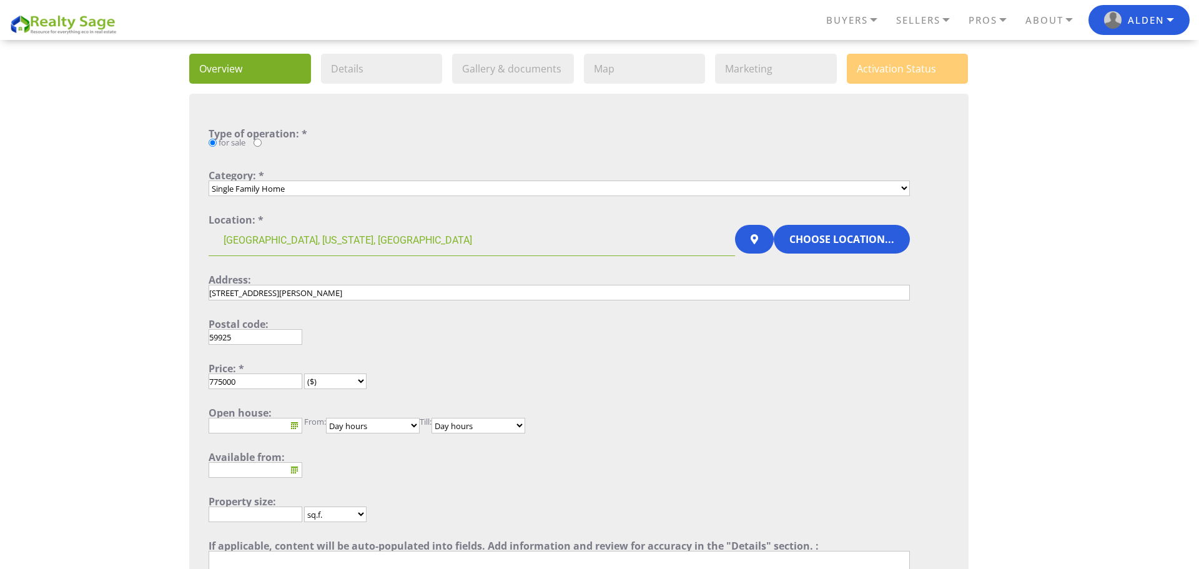
scroll to position [97, 0]
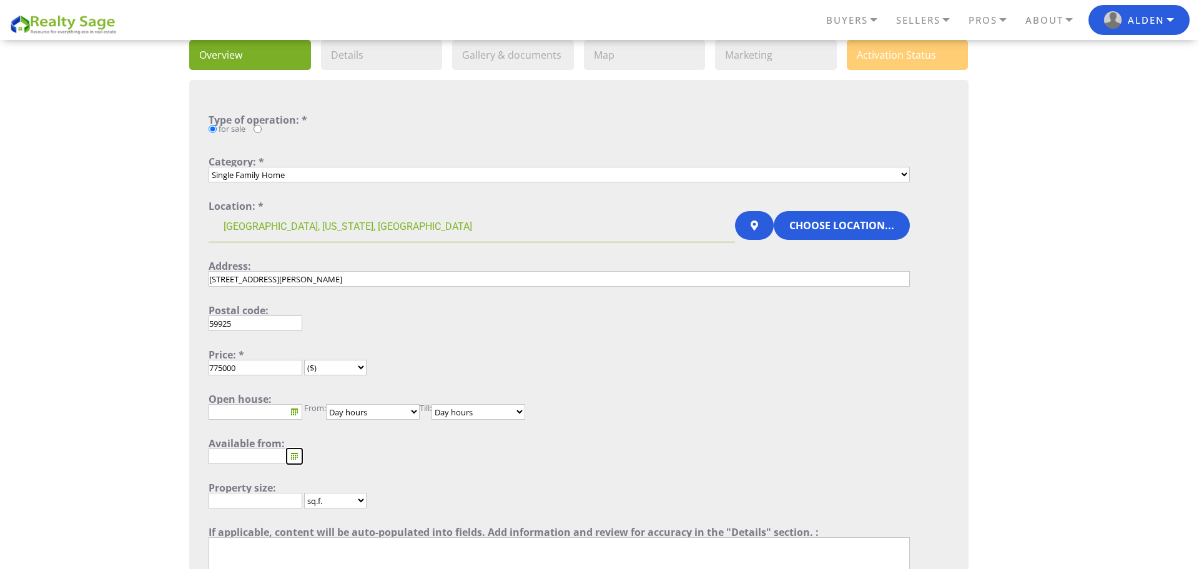
click at [295, 453] on button "..." at bounding box center [295, 456] width 16 height 16
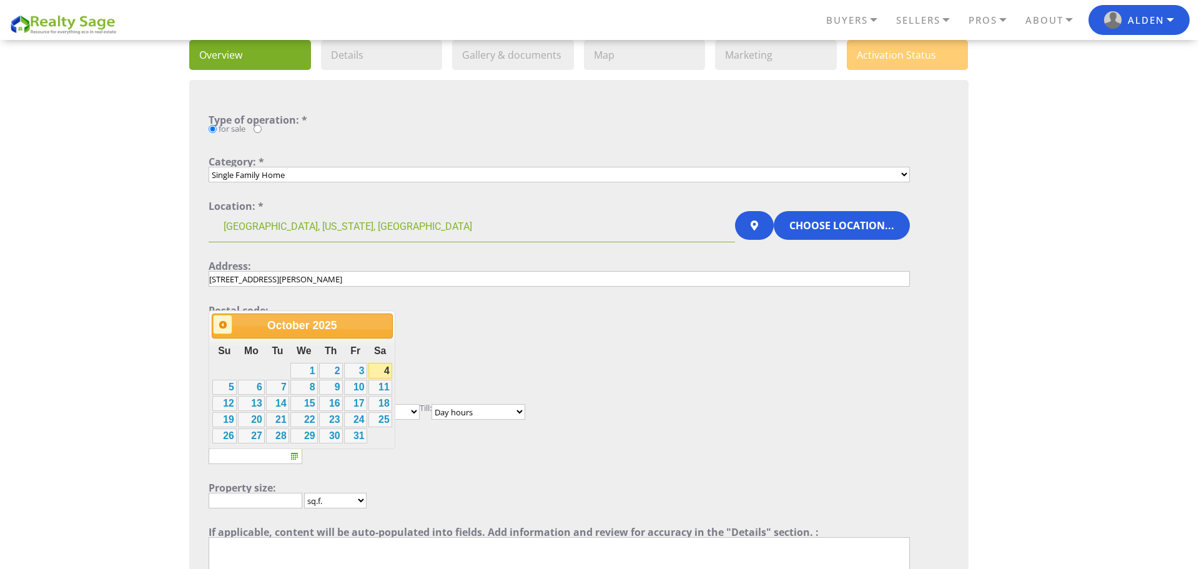
click at [219, 324] on span "Prev" at bounding box center [223, 325] width 10 height 10
click at [252, 436] on link "29" at bounding box center [251, 435] width 27 height 15
type input "September 29, 2025"
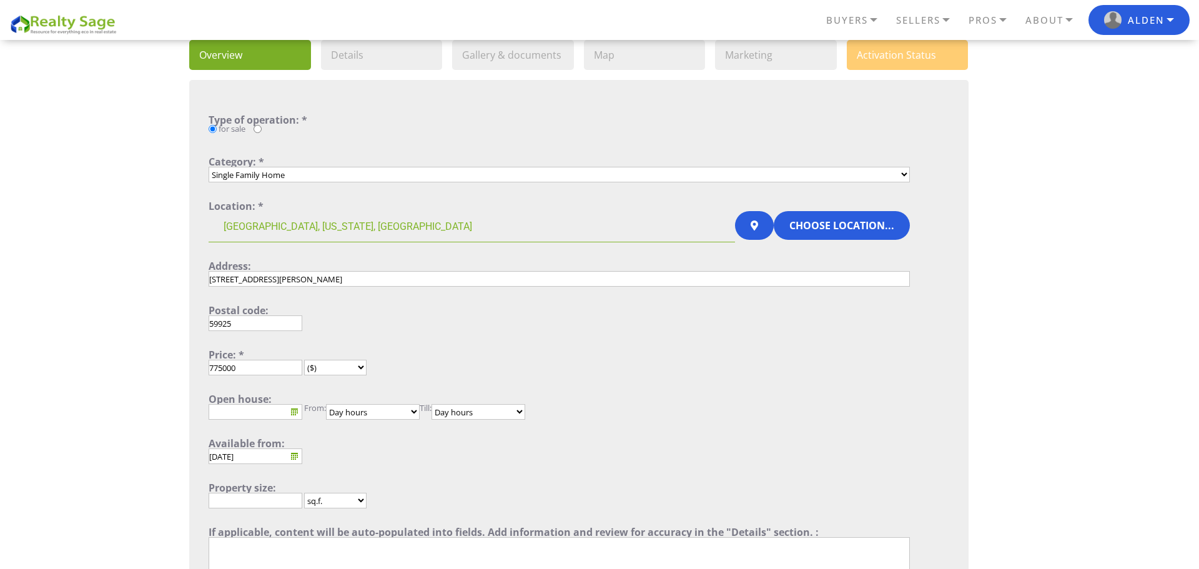
click at [388, 456] on div "September 29, 2025 ..." at bounding box center [559, 456] width 701 height 16
click at [258, 493] on input "text" at bounding box center [256, 501] width 94 height 16
type input "2000"
click at [434, 471] on form "Type of operation: * for sale Category: * All categories Single Family Home Con…" at bounding box center [559, 369] width 701 height 508
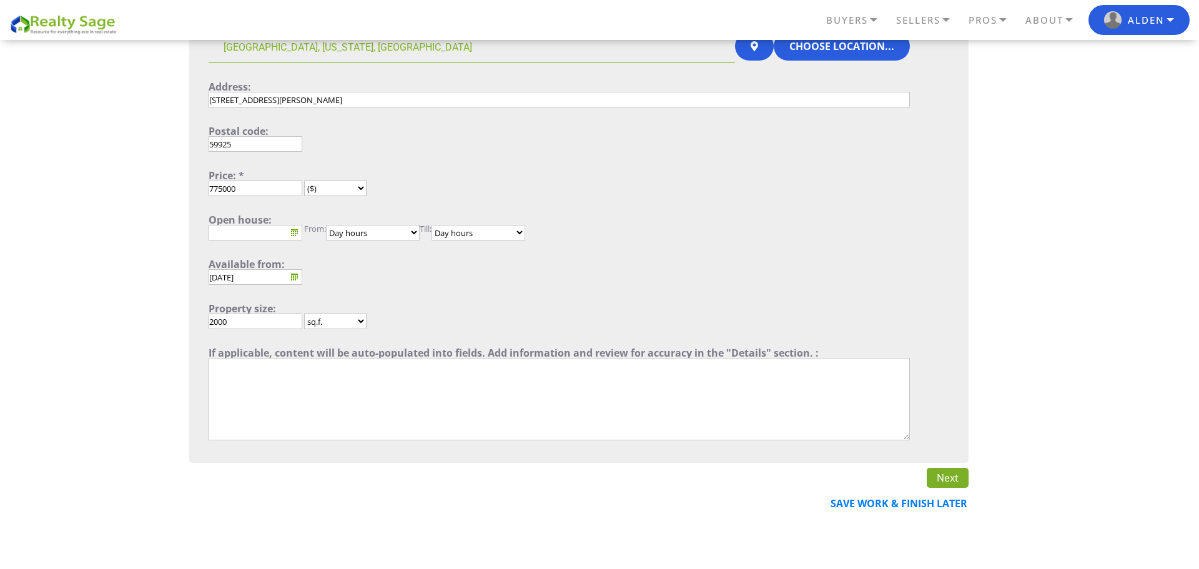
scroll to position [313, 0]
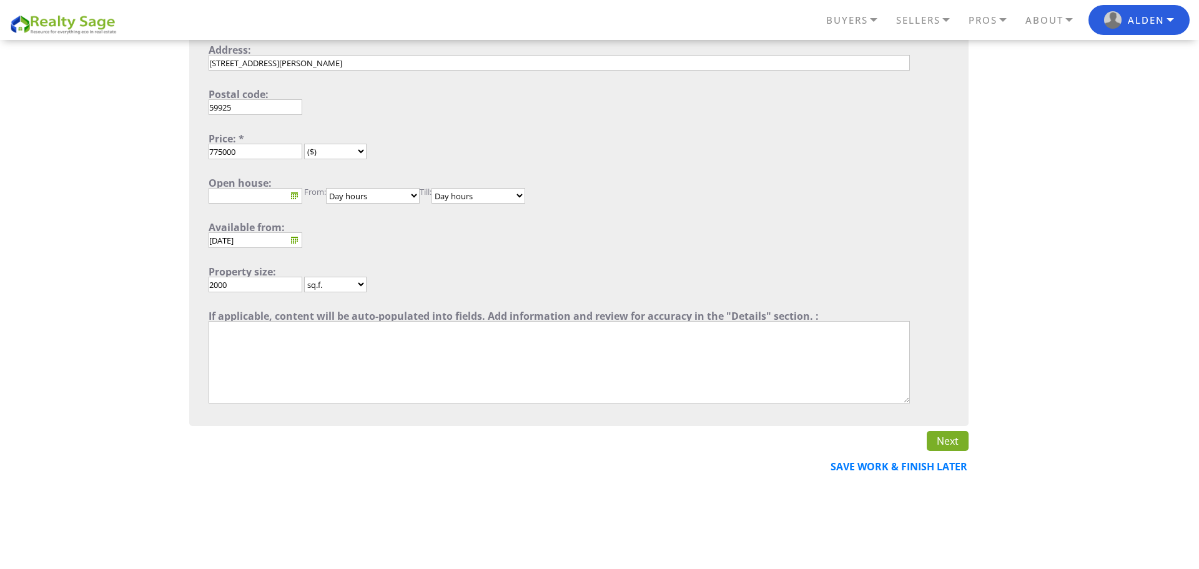
click at [946, 440] on link "Next" at bounding box center [948, 441] width 42 height 20
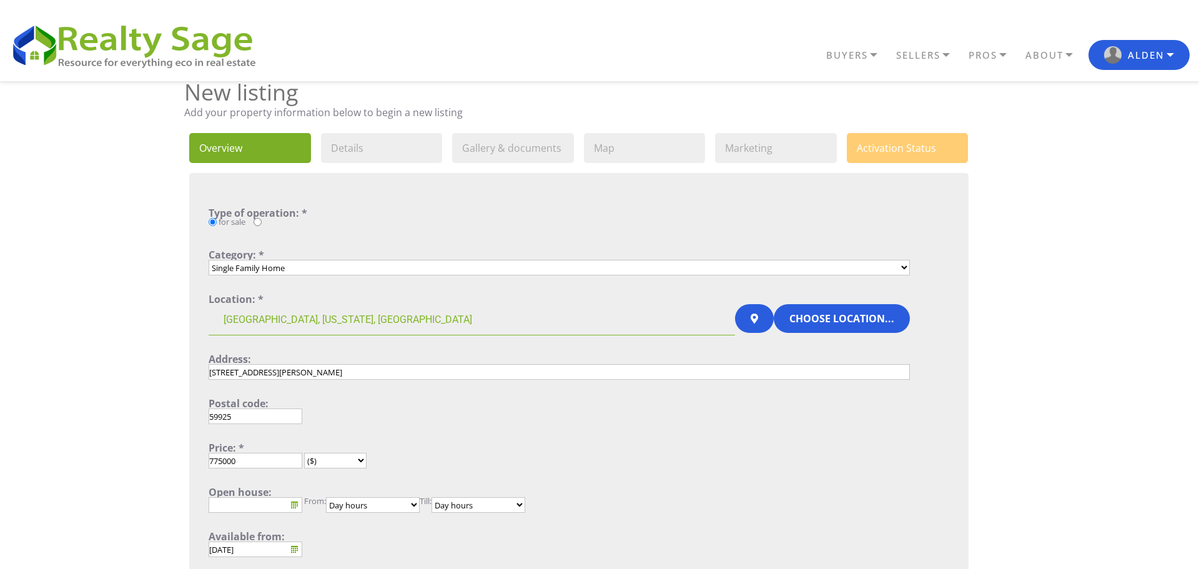
scroll to position [6, 0]
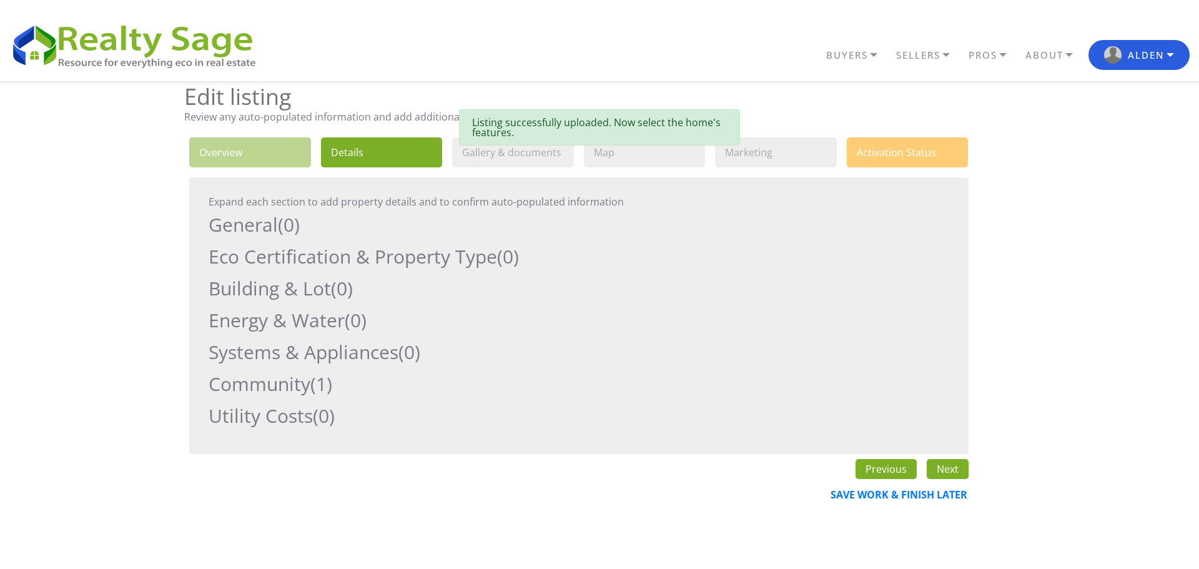
click at [262, 222] on h2 "General (0)" at bounding box center [559, 225] width 701 height 26
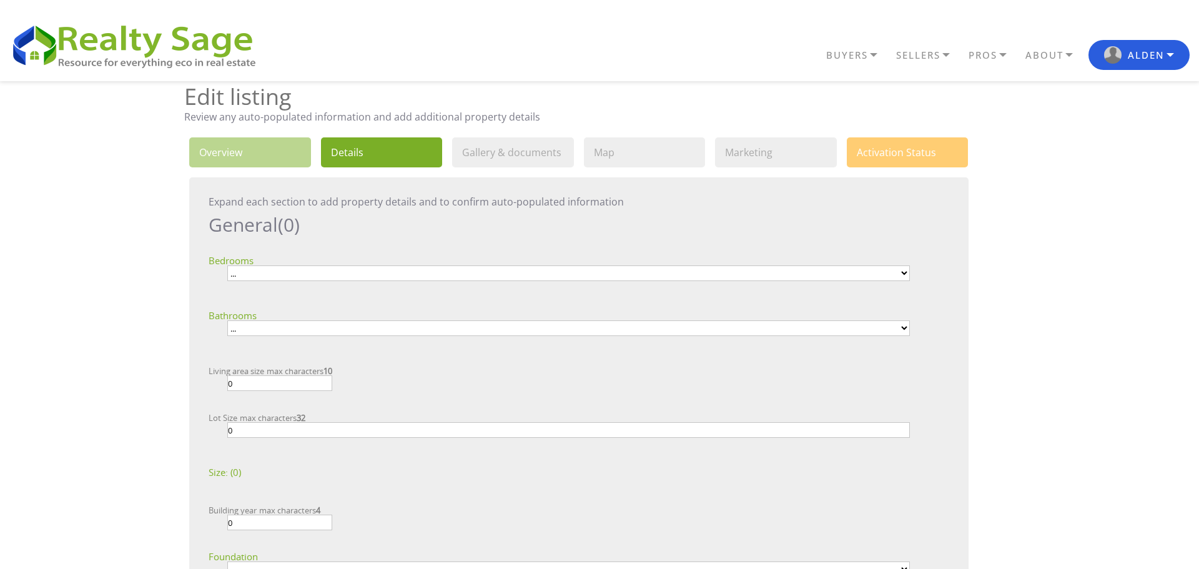
click at [272, 272] on select "... 1 2 3 4 5 6 7 8 9 10+" at bounding box center [568, 273] width 682 height 16
select select "4"
click at [227, 265] on select "... 1 2 3 4 5 6 7 8 9 10+" at bounding box center [568, 273] width 682 height 16
click at [255, 330] on select "... 1 2 3 4 5 6 7 8 9 10+" at bounding box center [568, 328] width 682 height 16
select select "2"
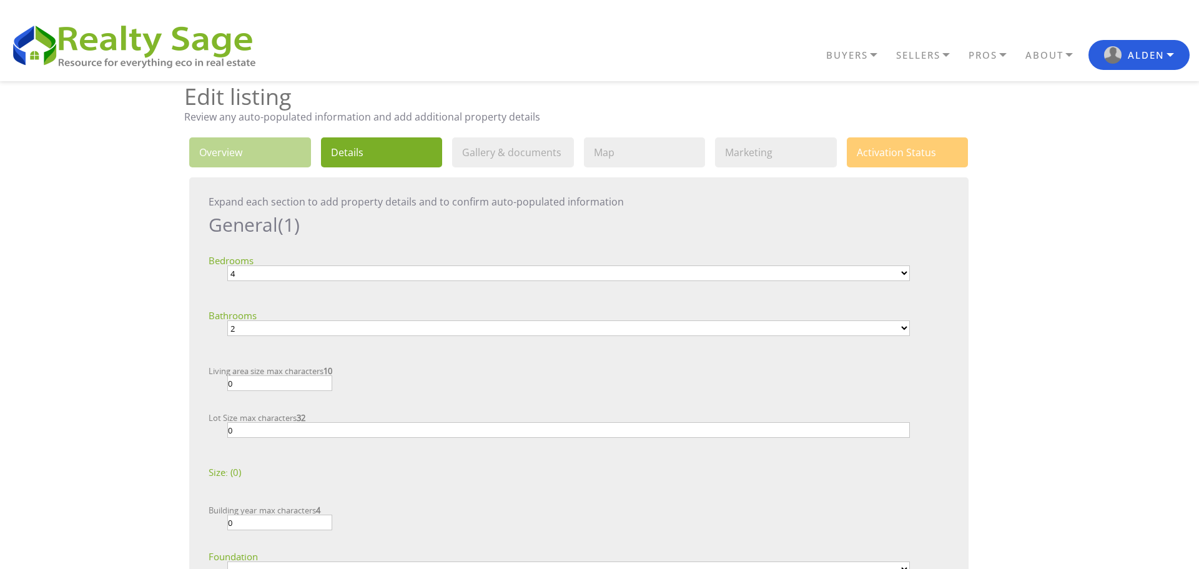
click at [227, 320] on select "... 1 2 3 4 5 6 7 8 9 10+" at bounding box center [568, 328] width 682 height 16
click at [215, 343] on div "... 1 2 3 4 5 6 7 8 9 10+" at bounding box center [559, 332] width 701 height 24
drag, startPoint x: 248, startPoint y: 386, endPoint x: 208, endPoint y: 390, distance: 40.2
click at [209, 390] on div "0" at bounding box center [559, 383] width 701 height 16
type input "2000"
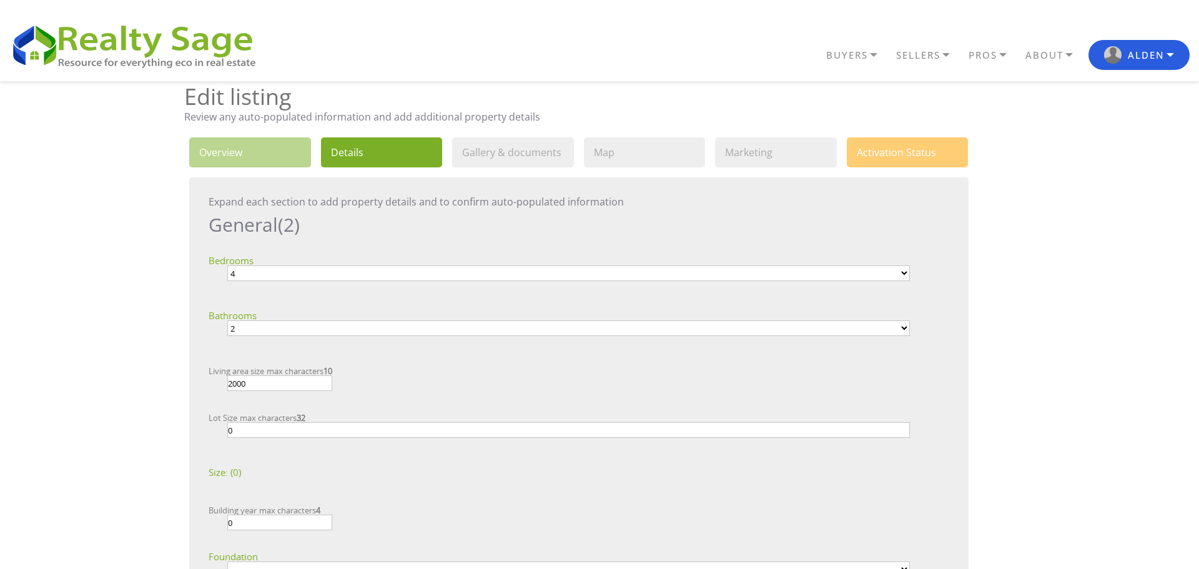
click at [272, 470] on div "Interior Living Area Size: (0)" at bounding box center [559, 471] width 701 height 12
drag, startPoint x: 253, startPoint y: 422, endPoint x: 212, endPoint y: 430, distance: 42.0
click at [212, 430] on div "0" at bounding box center [559, 434] width 701 height 24
type input "10.39 acres"
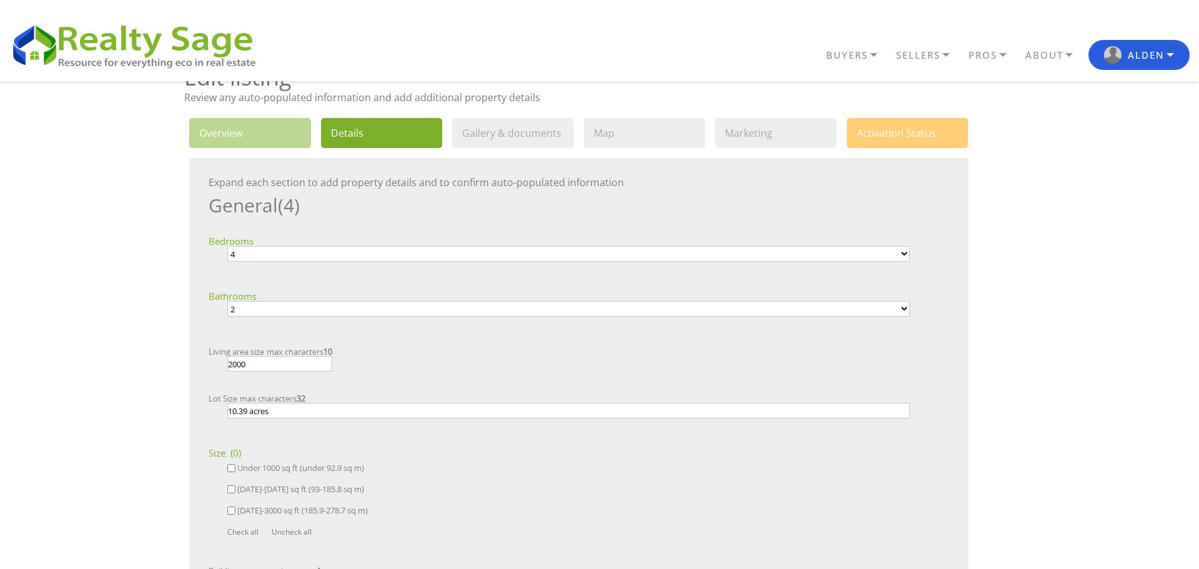
scroll to position [36, 0]
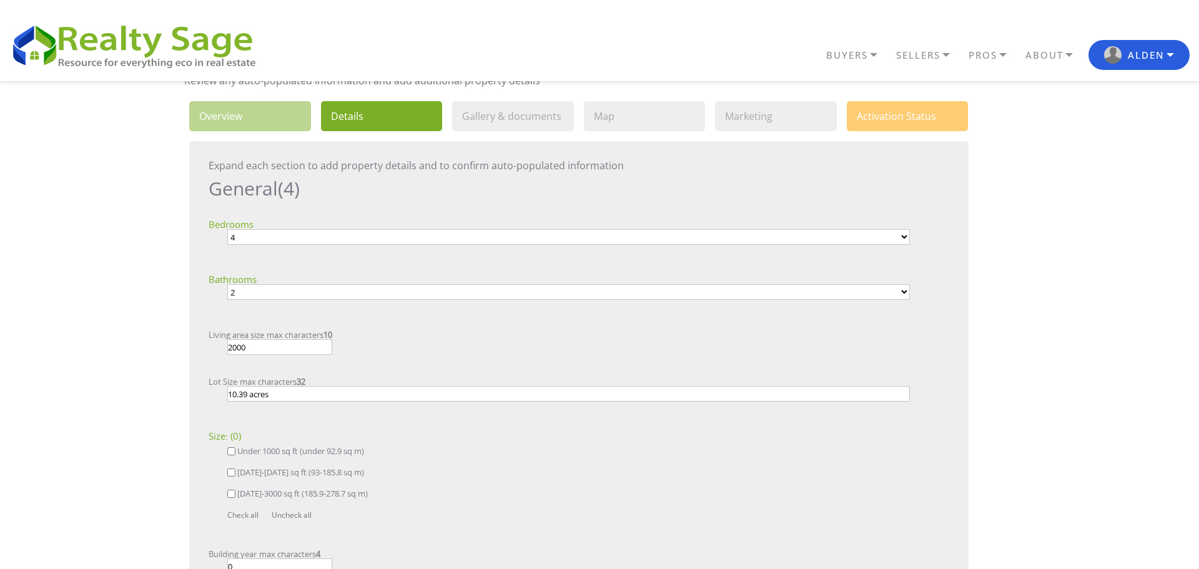
click at [232, 493] on input "2001-3000 sq ft (185.9-278.7 sq m)" at bounding box center [231, 493] width 8 height 8
checkbox input "true"
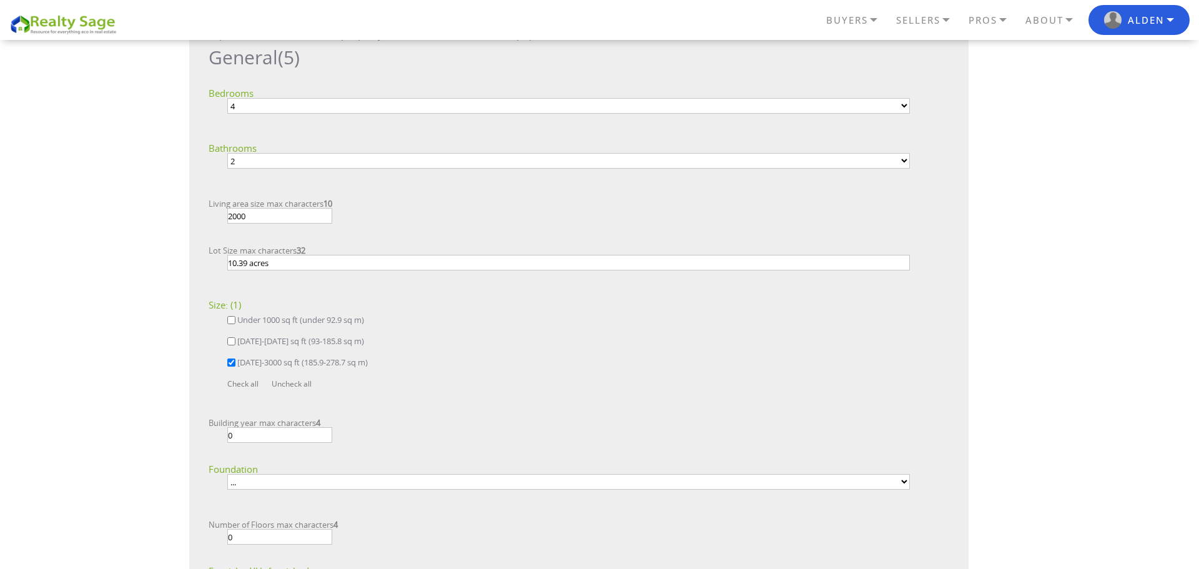
scroll to position [171, 0]
drag, startPoint x: 239, startPoint y: 432, endPoint x: 217, endPoint y: 435, distance: 22.7
click at [217, 435] on div "0" at bounding box center [559, 431] width 701 height 16
type input "2007"
click at [276, 479] on select "... Crawl space Full basement Partial basement Post & pier Raised Slab Other" at bounding box center [568, 478] width 682 height 16
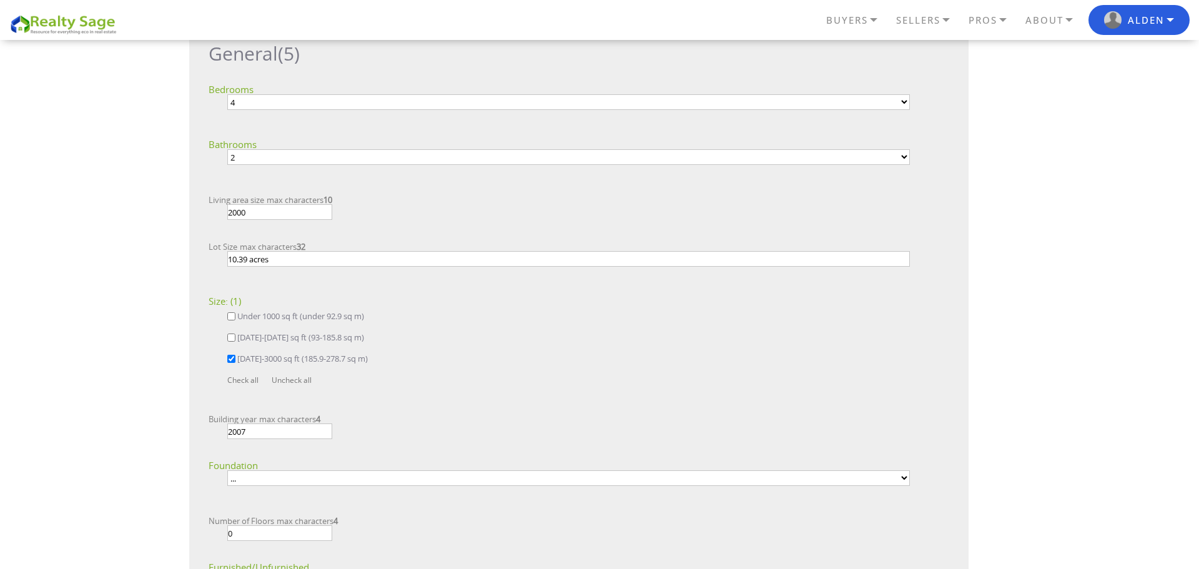
select select "6"
click at [227, 470] on select "... Crawl space Full basement Partial basement Post & pier Raised Slab Other" at bounding box center [568, 478] width 682 height 16
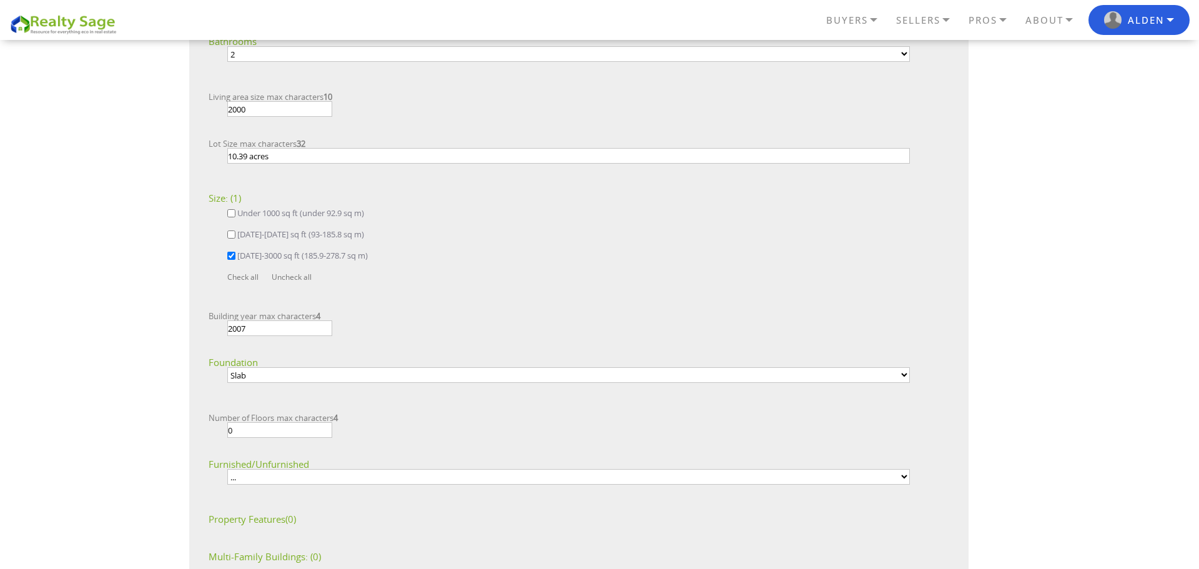
scroll to position [282, 0]
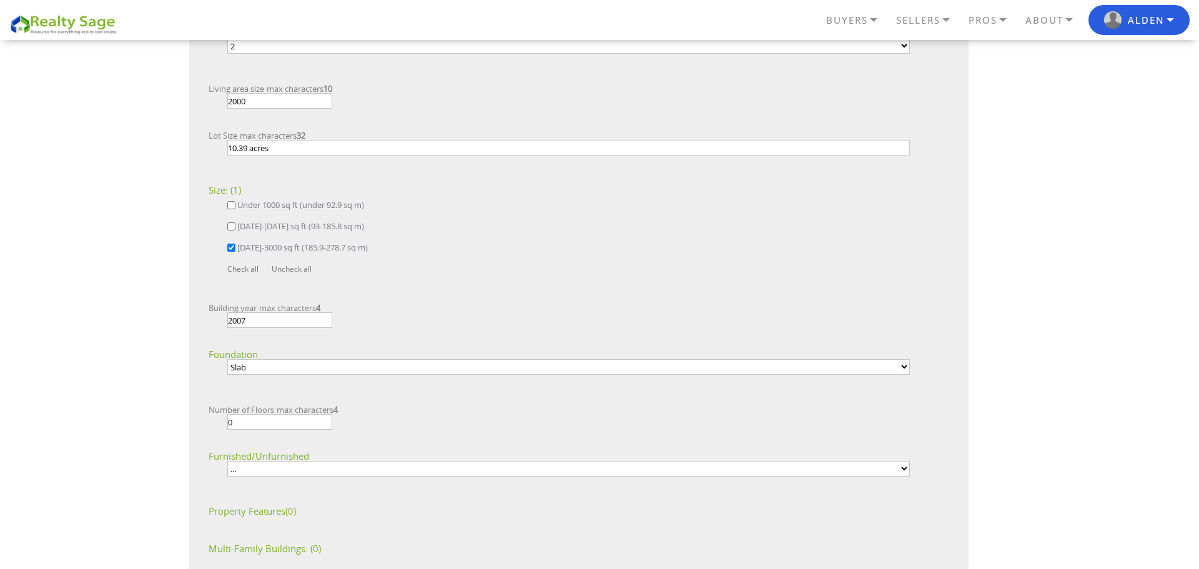
drag, startPoint x: 251, startPoint y: 416, endPoint x: 199, endPoint y: 422, distance: 52.2
click at [203, 425] on div "Expand each section to add property details and to confirm auto-populated infor…" at bounding box center [559, 404] width 740 height 1018
type input "2"
click at [390, 470] on select "... Furnished Unfurnished" at bounding box center [568, 469] width 682 height 16
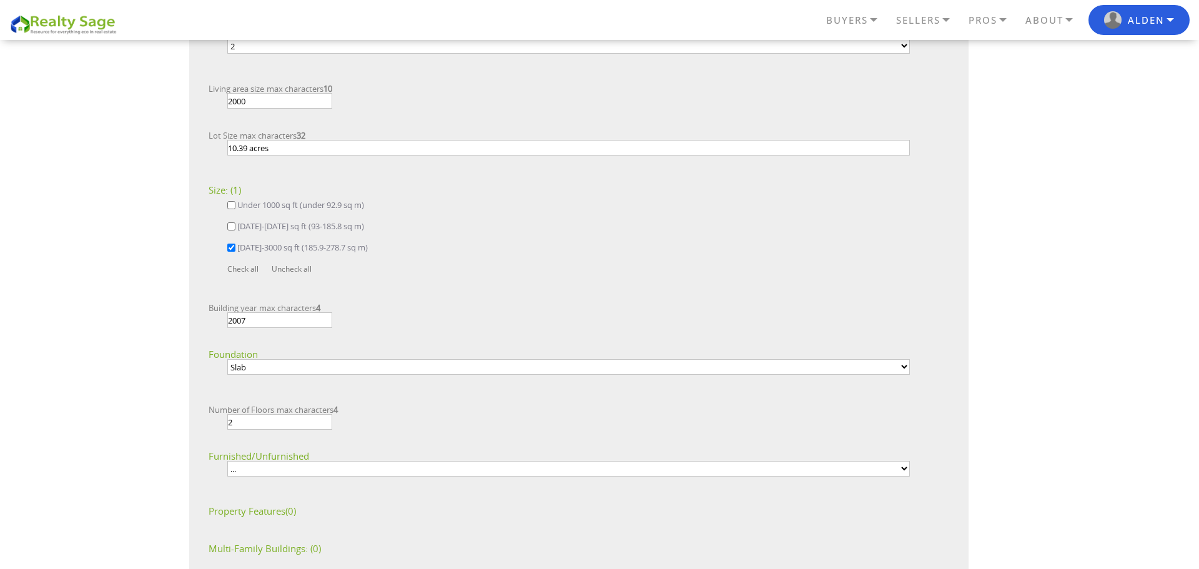
select select "2"
click at [227, 461] on select "... Furnished Unfurnished" at bounding box center [568, 469] width 682 height 16
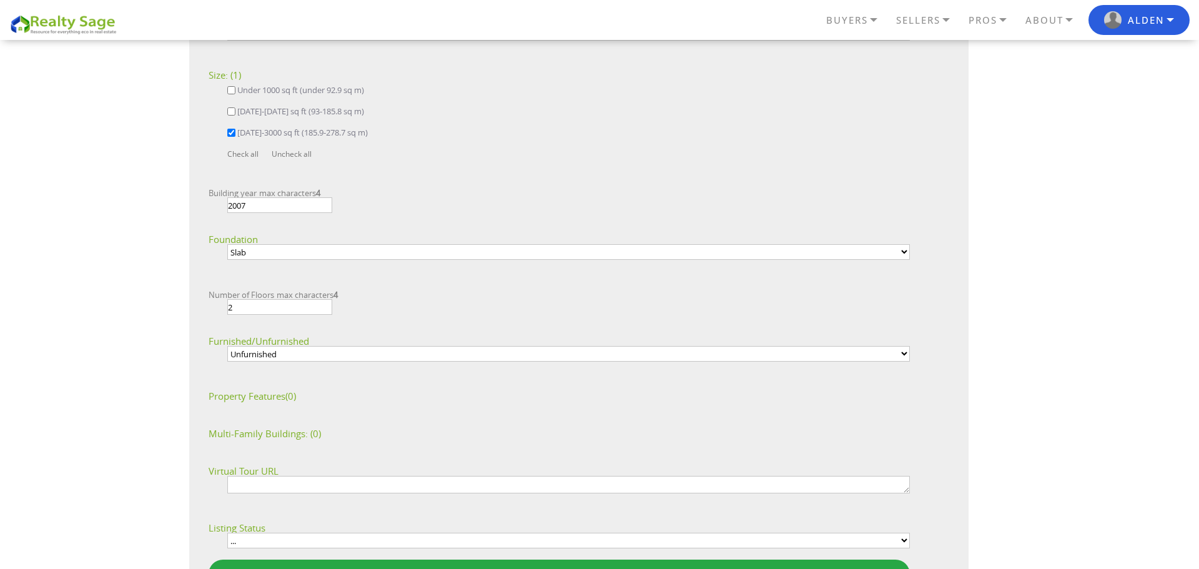
scroll to position [398, 0]
click at [265, 395] on div "Property Features (0)" at bounding box center [559, 394] width 701 height 12
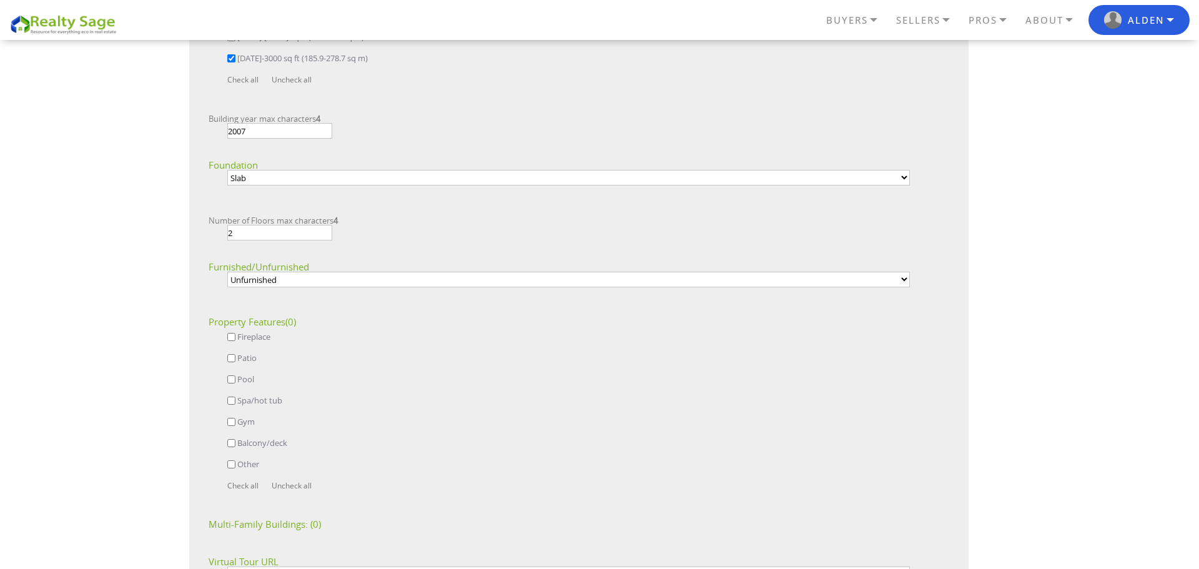
scroll to position [480, 0]
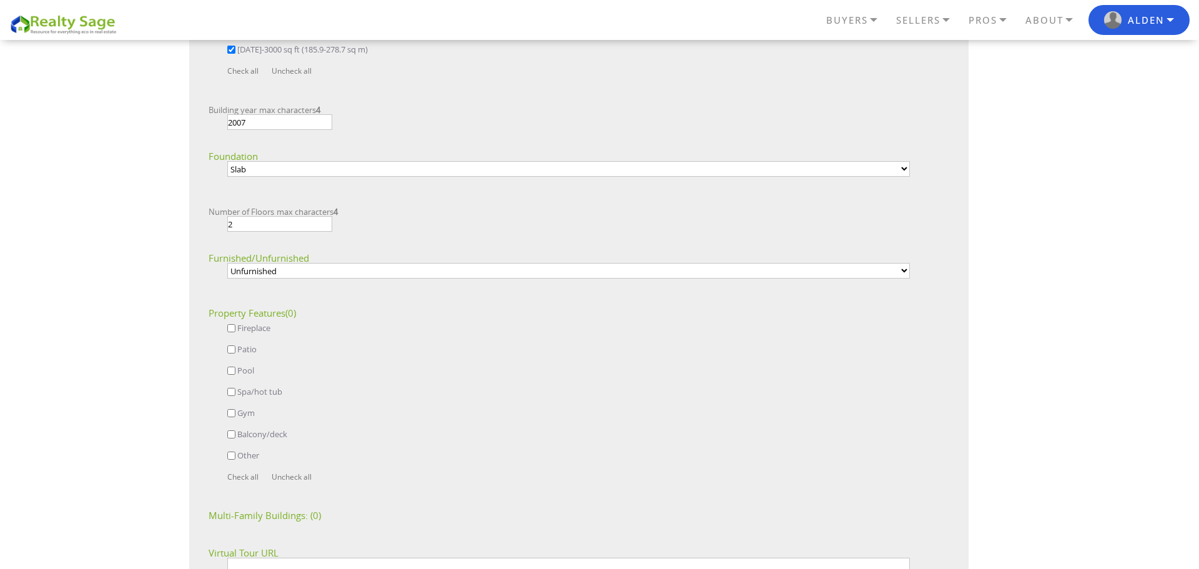
click at [229, 391] on input "Spa/hot tub" at bounding box center [231, 392] width 8 height 8
checkbox input "true"
click at [233, 433] on input "Balcony/deck" at bounding box center [231, 434] width 8 height 8
checkbox input "true"
click at [232, 455] on input "Other" at bounding box center [231, 455] width 8 height 8
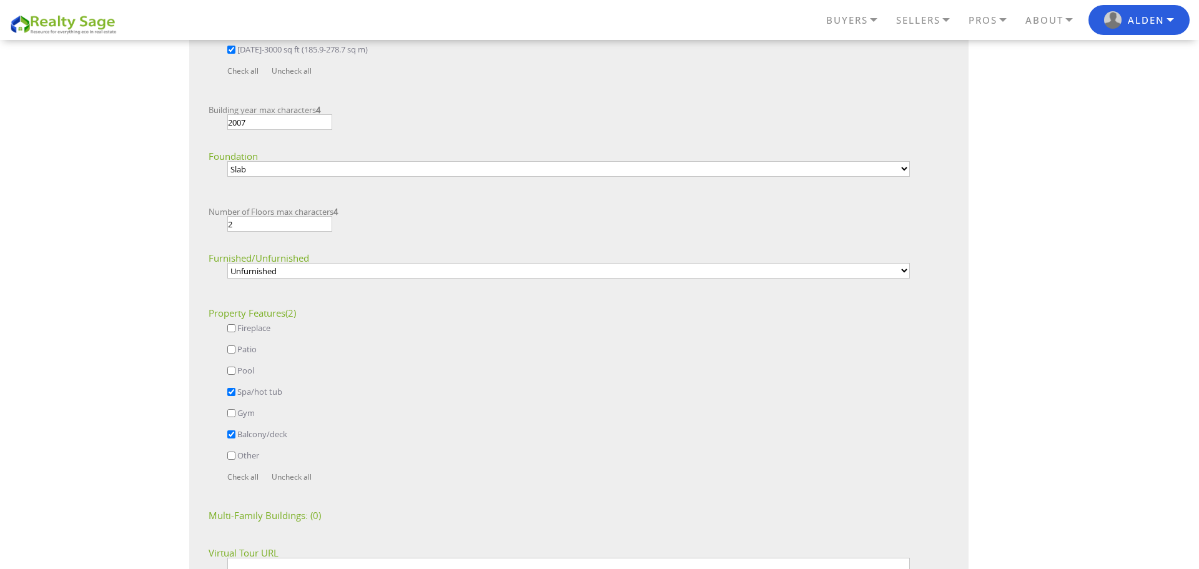
checkbox input "true"
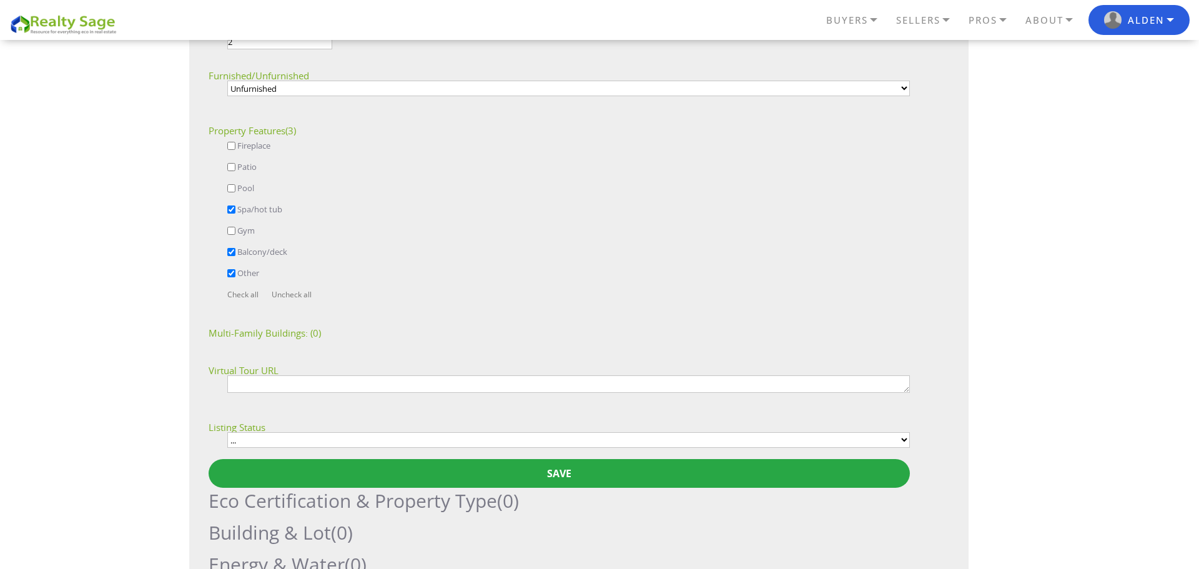
scroll to position [685, 0]
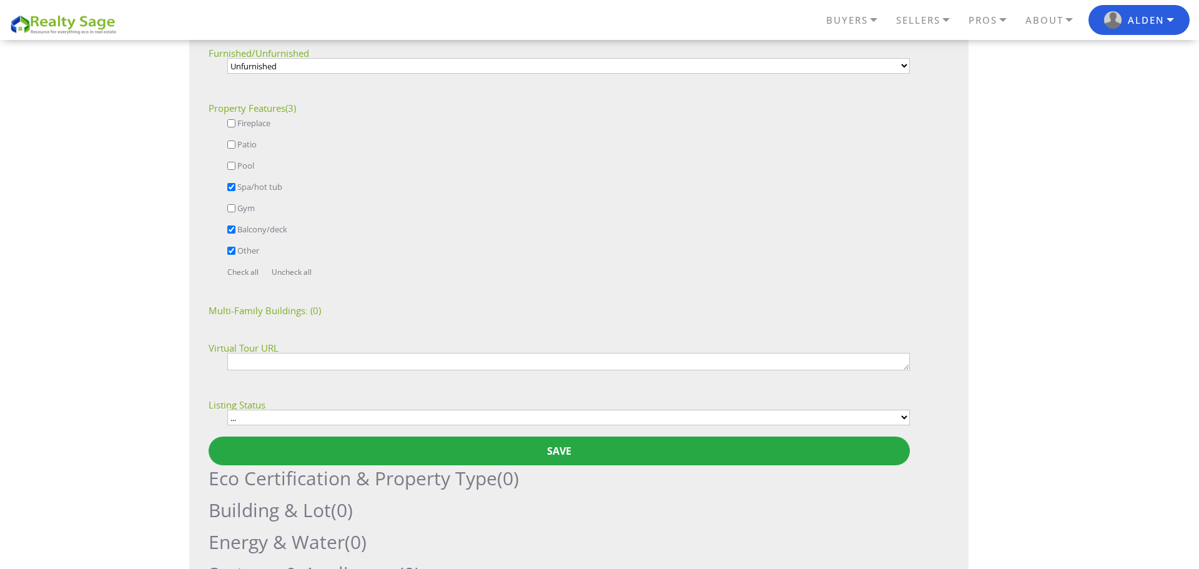
click at [340, 416] on select "... Active Under Contract Canceled Coming Soon Delete Hold Withdrawn Active Clo…" at bounding box center [568, 418] width 682 height 16
select select "7"
click at [227, 410] on select "... Active Under Contract Canceled Coming Soon Delete Hold Withdrawn Active Clo…" at bounding box center [568, 418] width 682 height 16
click at [140, 373] on div "BUYERS Buyers Guide Solar Financing Eco Homes Connect to Eco Agents Eco Friendl…" at bounding box center [599, 285] width 1199 height 1779
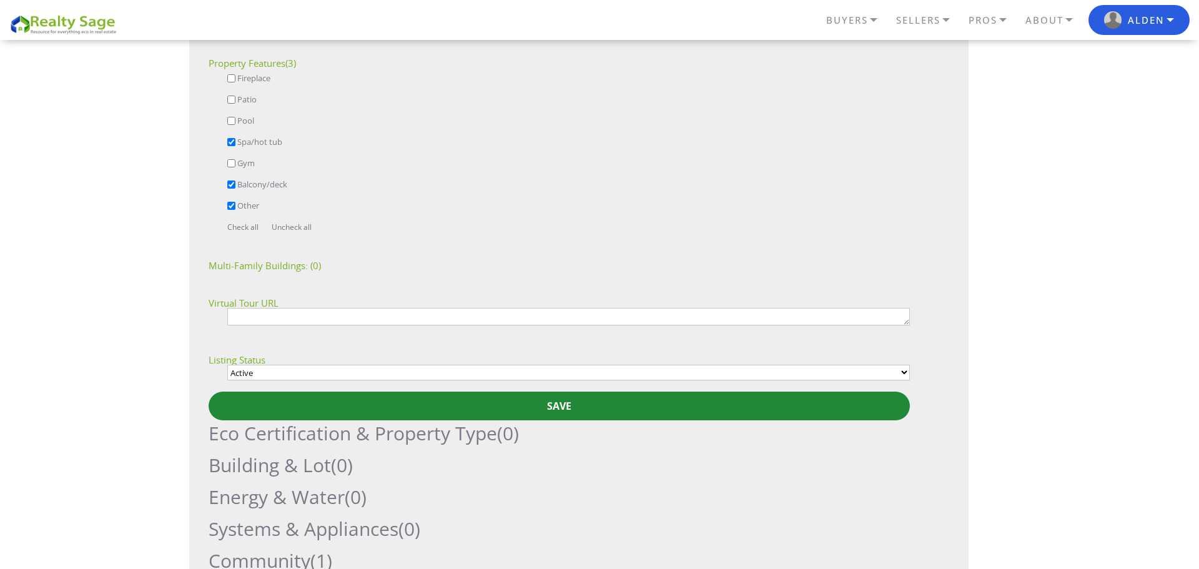
scroll to position [738, 0]
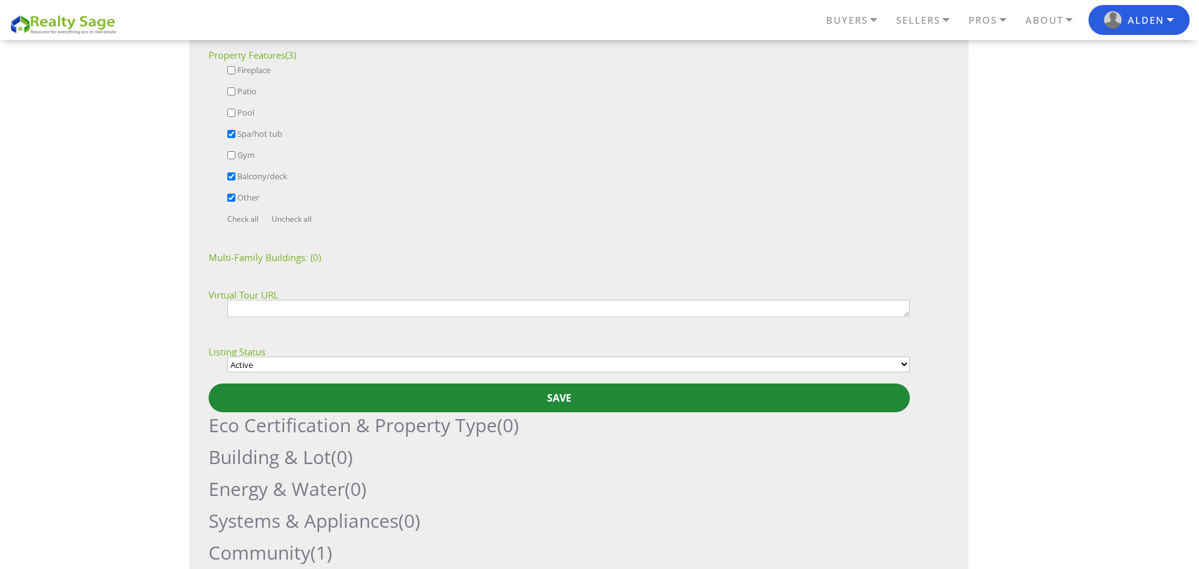
click at [386, 401] on input "Save" at bounding box center [559, 397] width 701 height 29
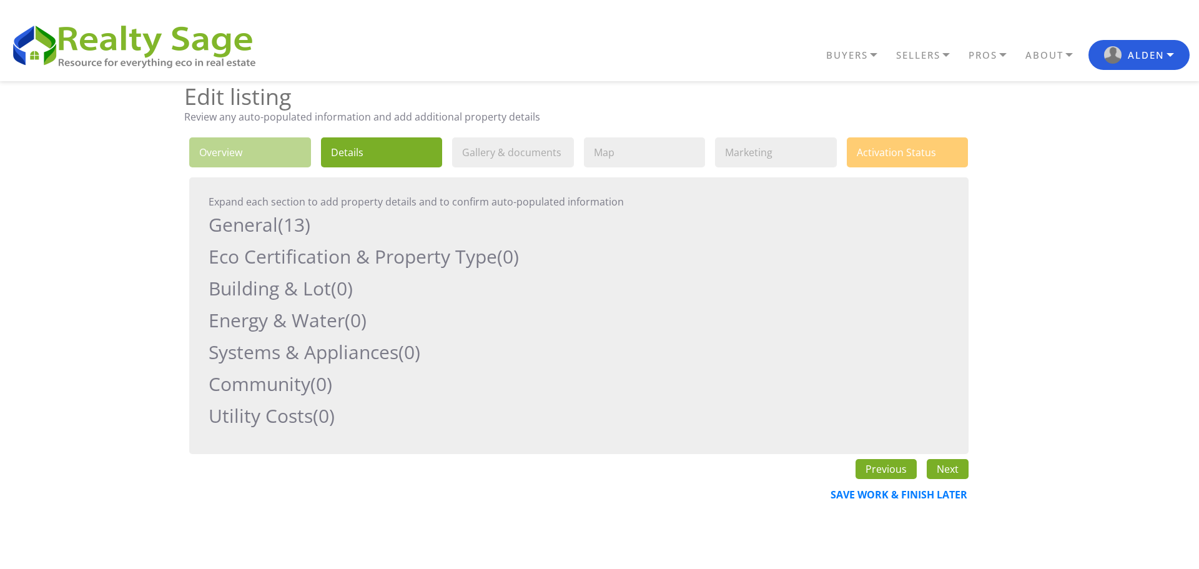
click at [394, 257] on h2 "Eco Certification & Property Type (0)" at bounding box center [559, 256] width 701 height 26
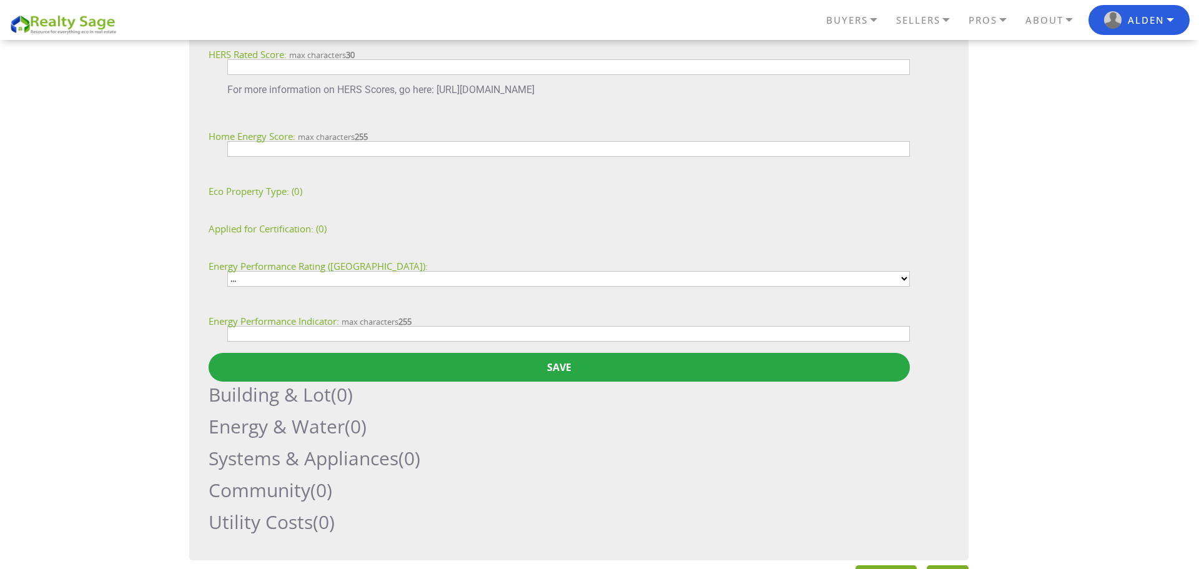
scroll to position [431, 0]
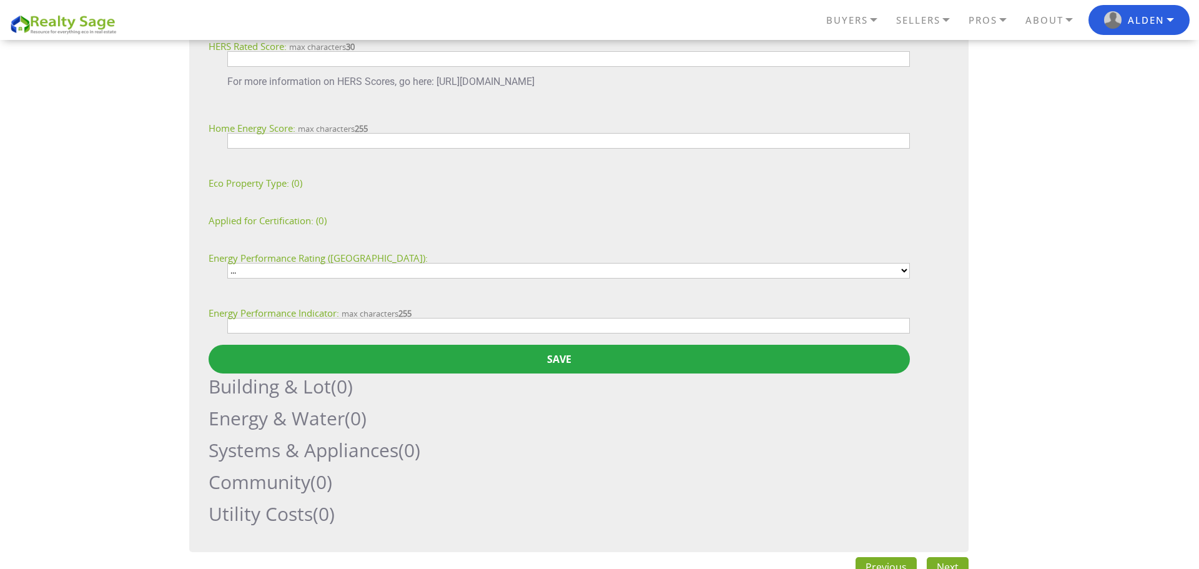
click at [268, 390] on h2 "Building & Lot (0)" at bounding box center [559, 386] width 701 height 26
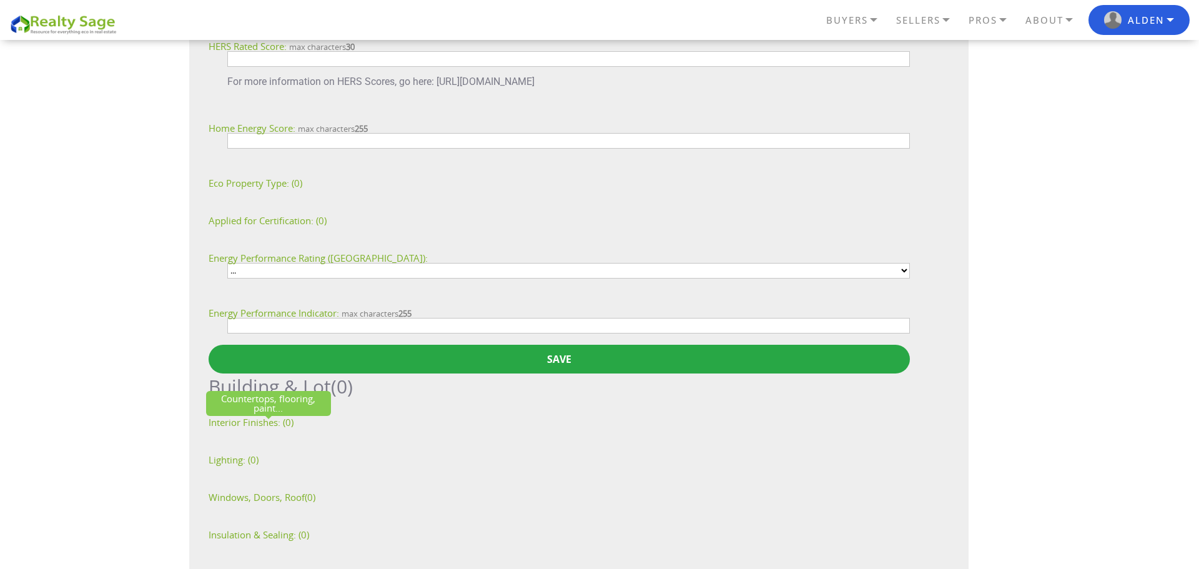
click at [270, 422] on div "Countertops, flooring, paint... Interior Finishes:" at bounding box center [245, 422] width 72 height 9
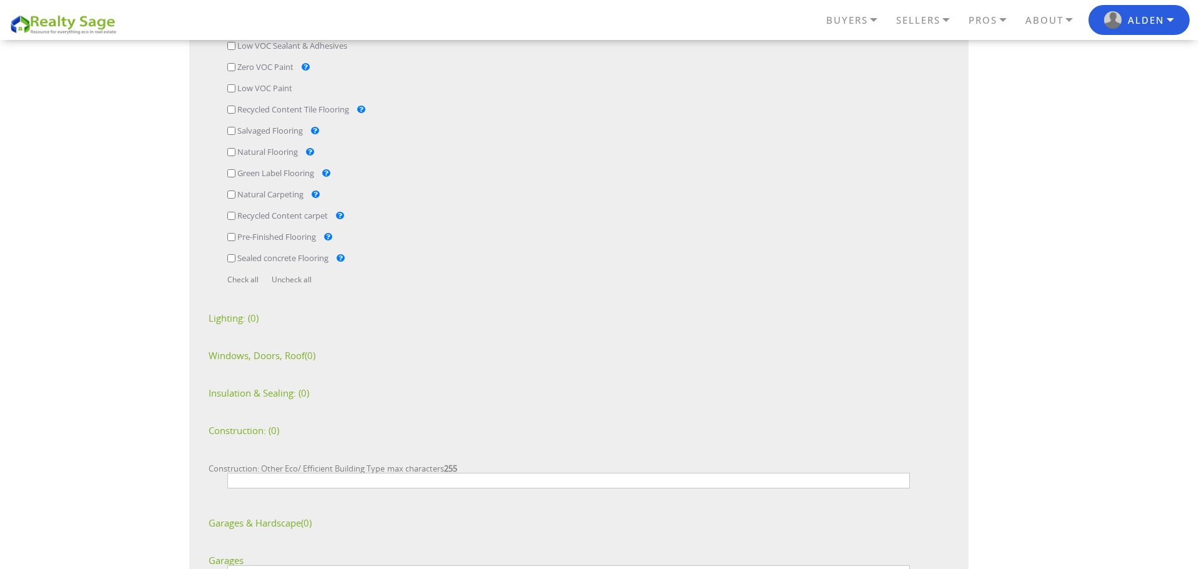
scroll to position [1080, 0]
click at [272, 393] on div "Insulation type and R Value Insulation & Sealing:" at bounding box center [252, 389] width 87 height 9
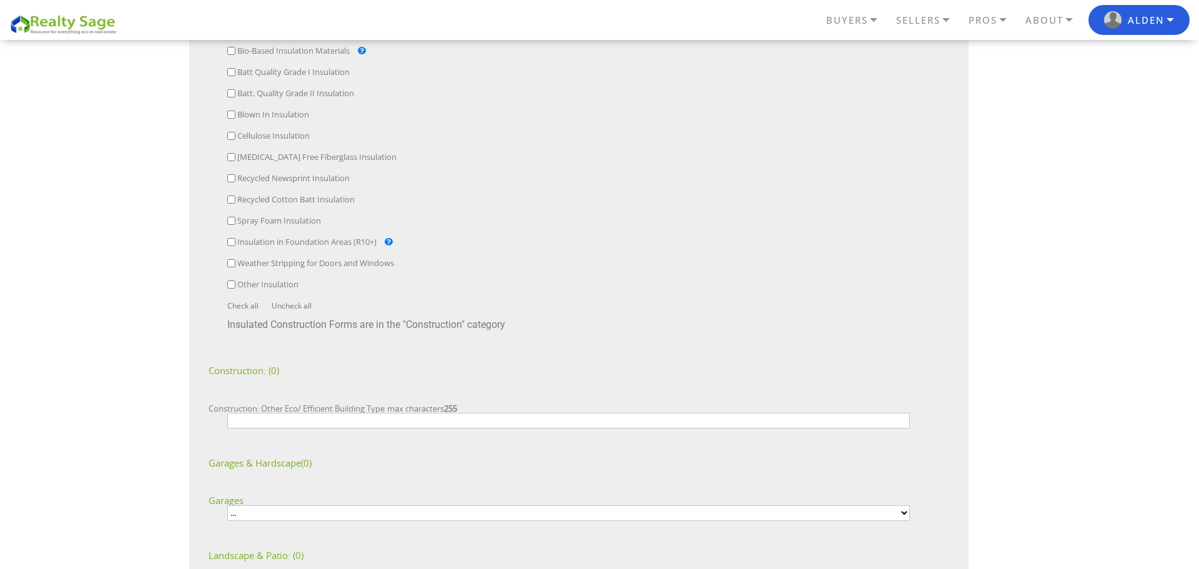
scroll to position [1754, 0]
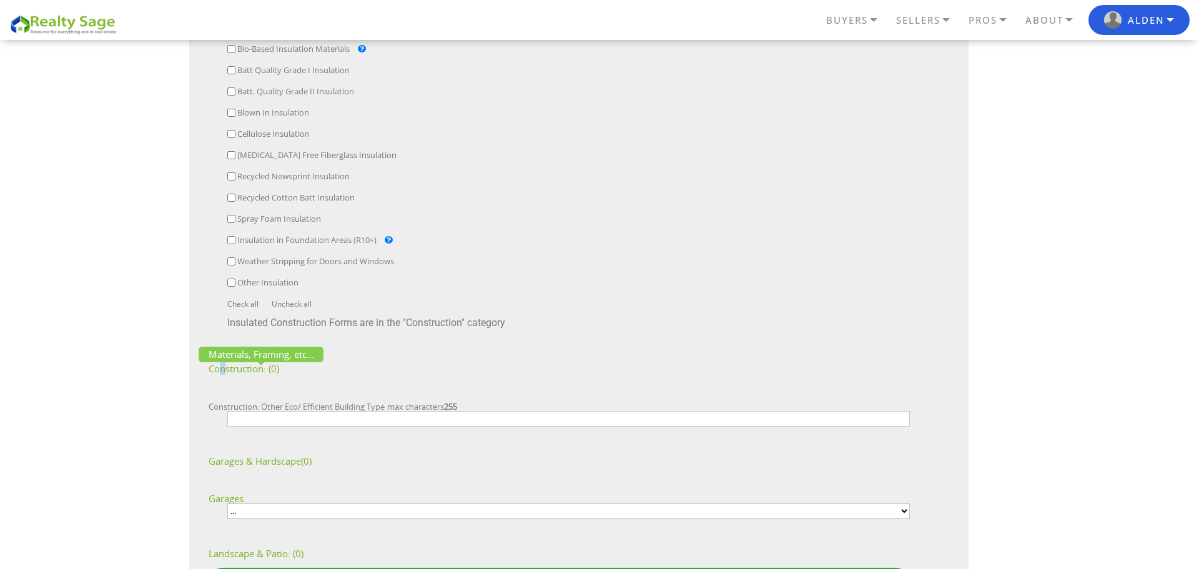
click at [224, 370] on div "Materials, Framing, etc... Construction:" at bounding box center [237, 368] width 57 height 9
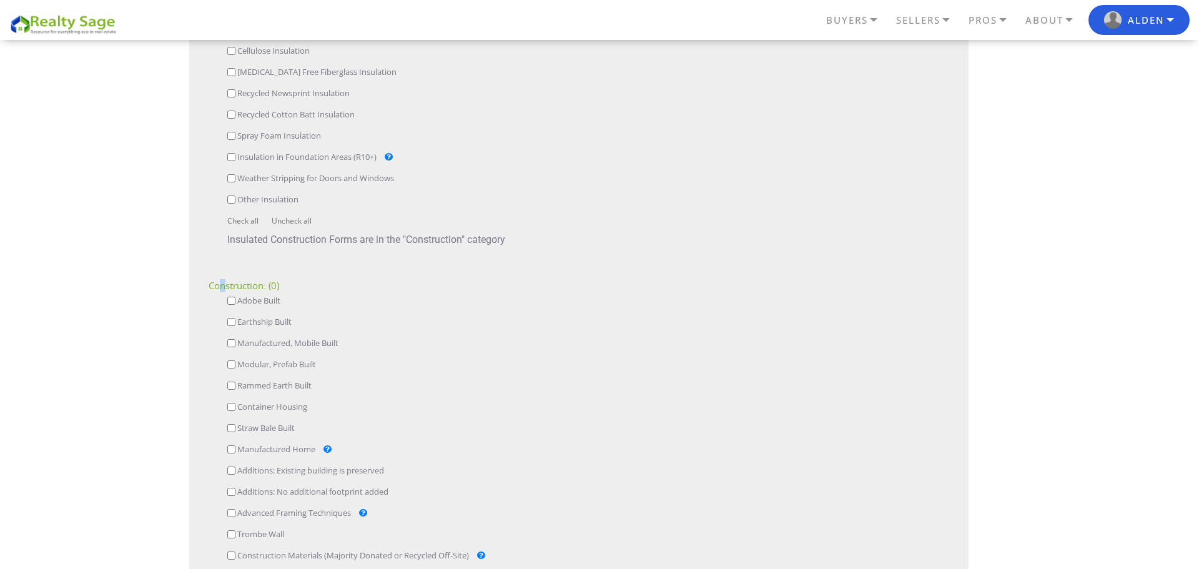
scroll to position [1846, 0]
click at [232, 419] on input "Straw Bale Built" at bounding box center [231, 420] width 8 height 8
checkbox input "true"
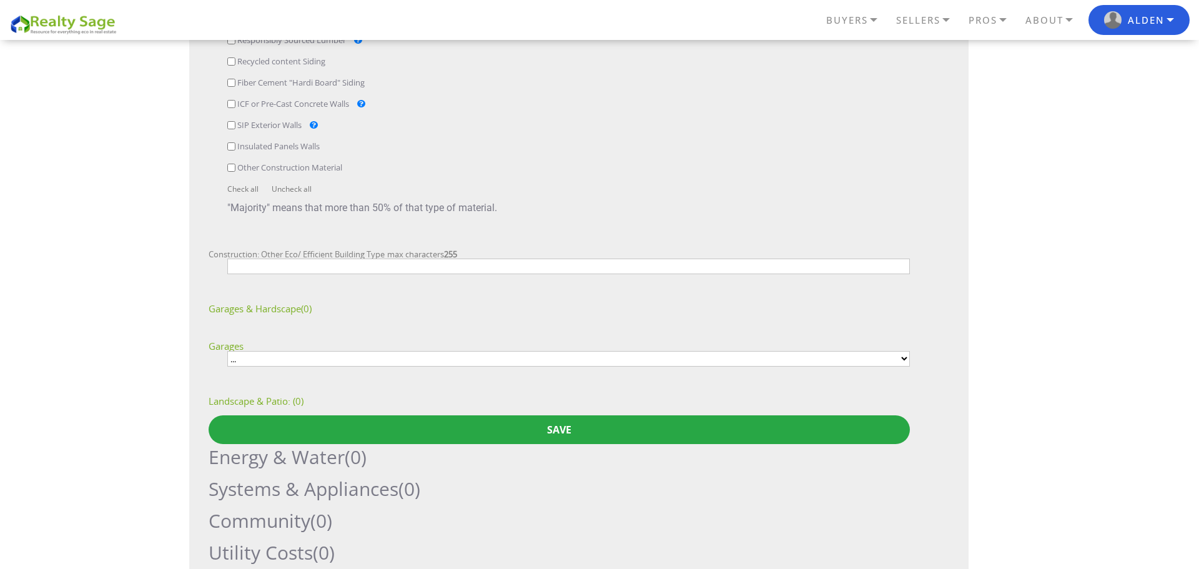
scroll to position [2550, 0]
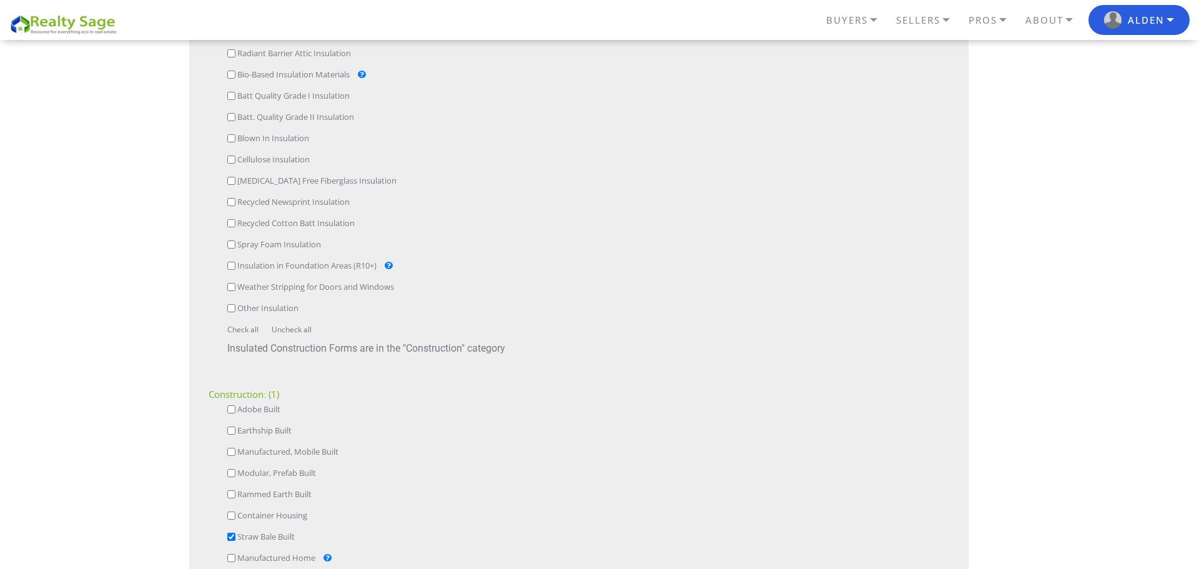
click at [126, 352] on div "BUYERS Buyers Guide Solar Financing Eco Homes Connect to Eco Agents Eco Friendl…" at bounding box center [599, 128] width 1199 height 3553
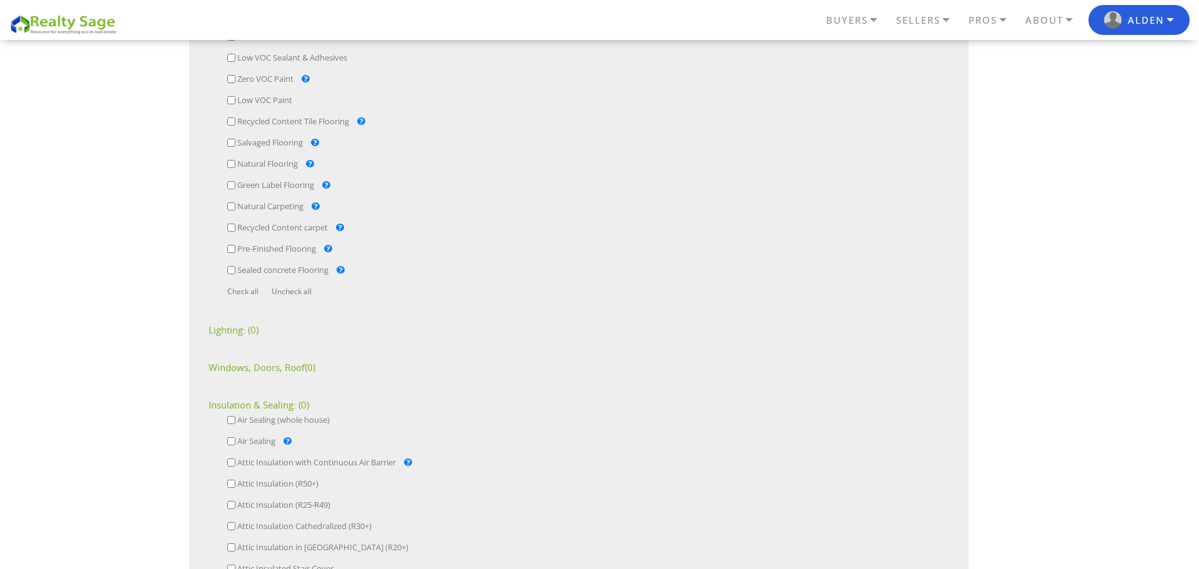
scroll to position [1073, 0]
click at [270, 363] on div "Windows, Doors, Roof (0)" at bounding box center [559, 358] width 701 height 12
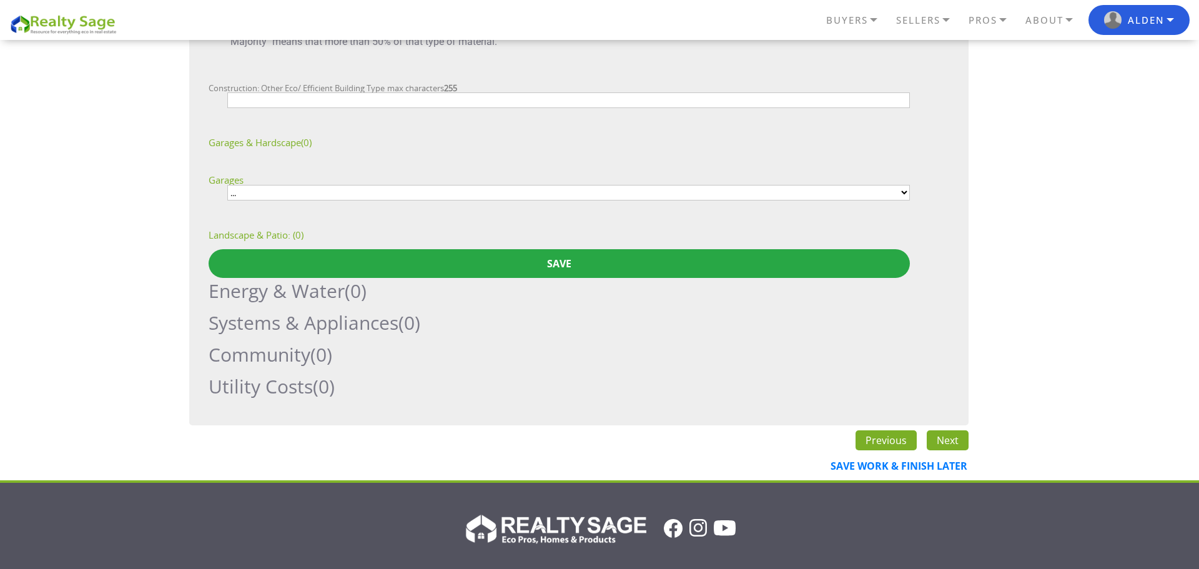
scroll to position [3016, 0]
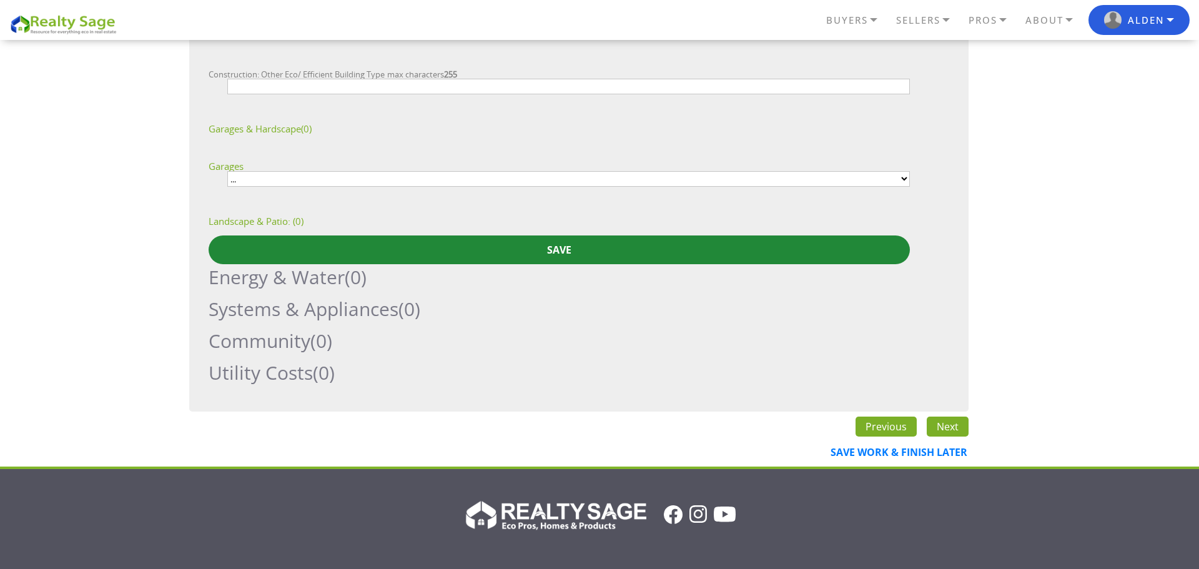
click at [300, 249] on input "Save" at bounding box center [559, 249] width 701 height 29
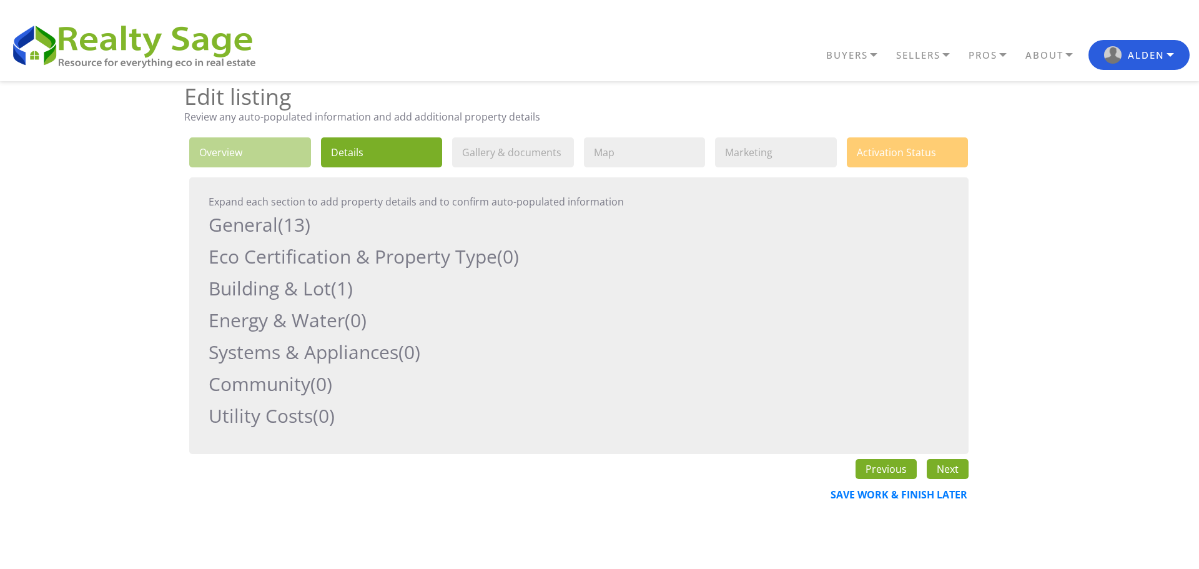
click at [305, 355] on h2 "Systems & Appliances (0)" at bounding box center [559, 352] width 701 height 26
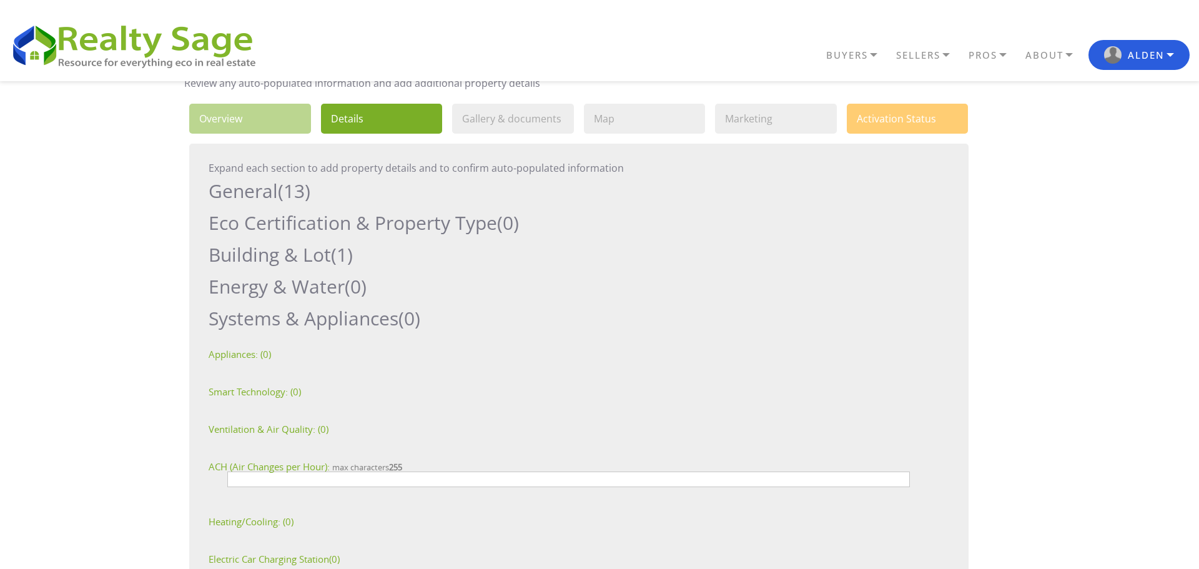
scroll to position [42, 0]
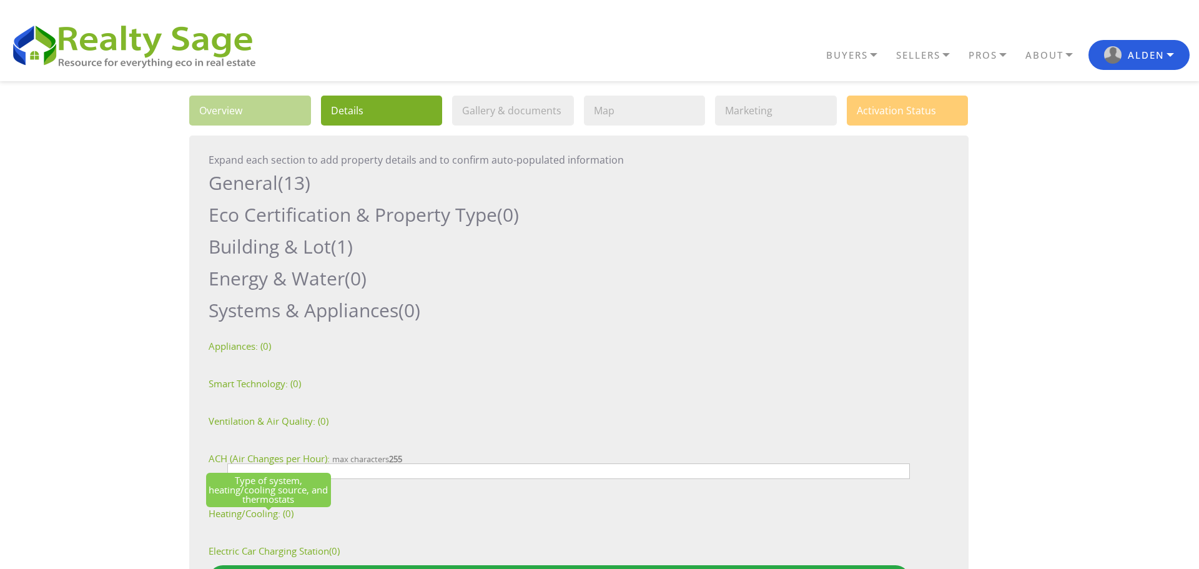
click at [235, 509] on div "Type of system, heating/cooling source, and thermostats Heating/Cooling:" at bounding box center [245, 513] width 72 height 9
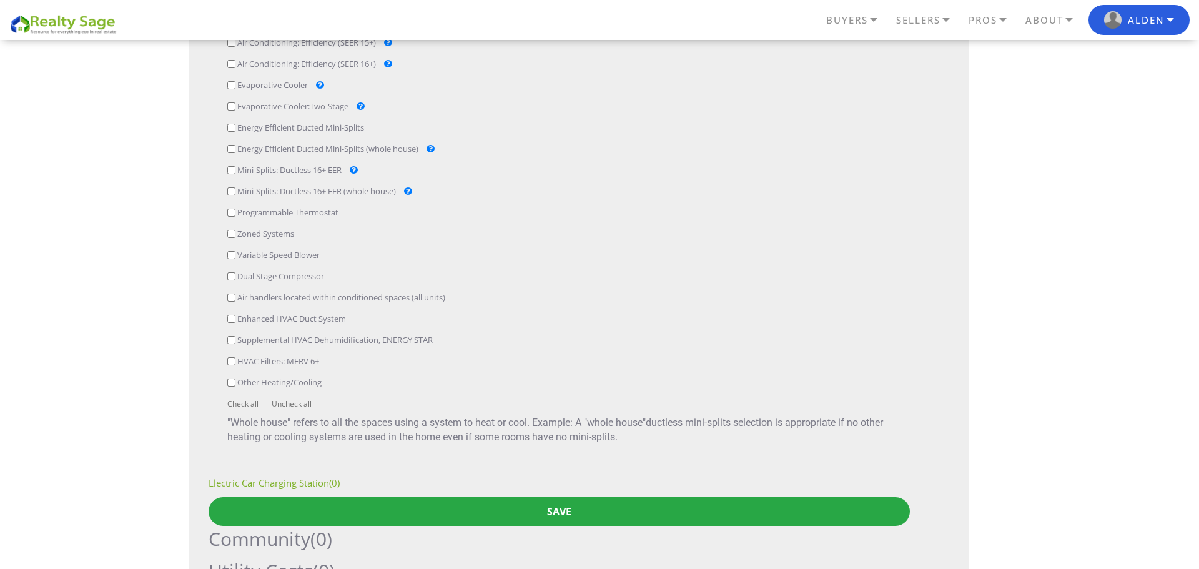
scroll to position [826, 0]
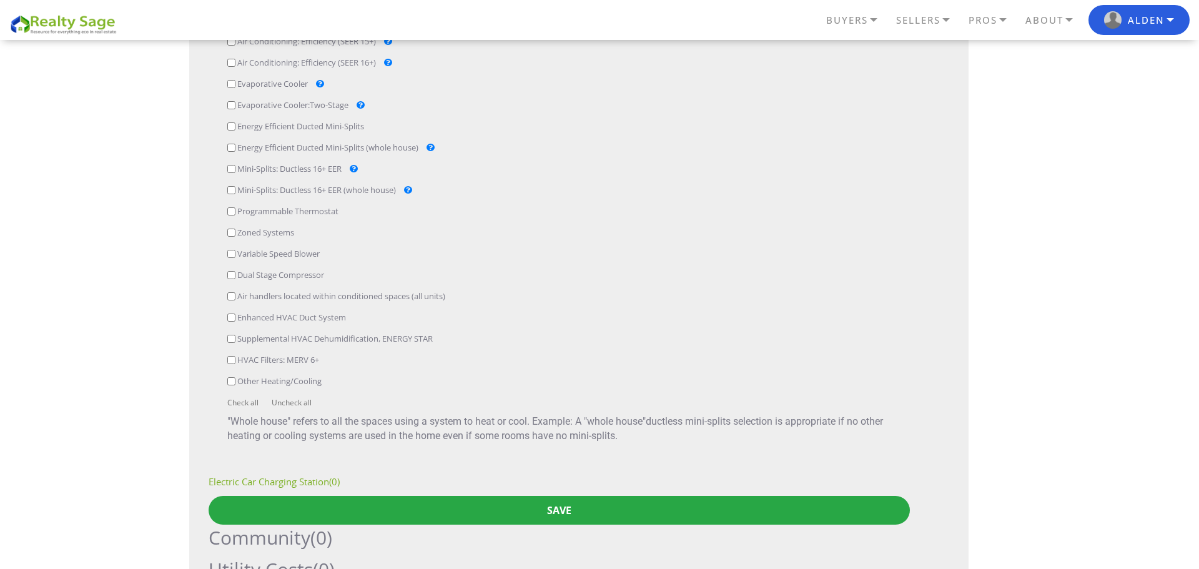
click at [231, 384] on input "Other Heating/Cooling" at bounding box center [231, 381] width 8 height 8
checkbox input "true"
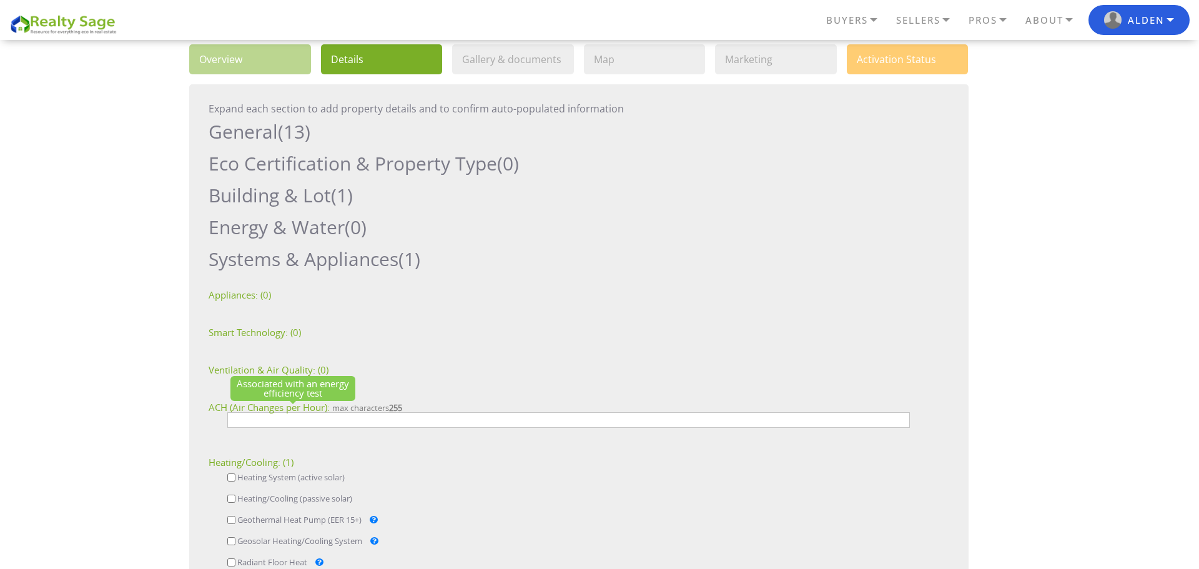
scroll to position [85, 0]
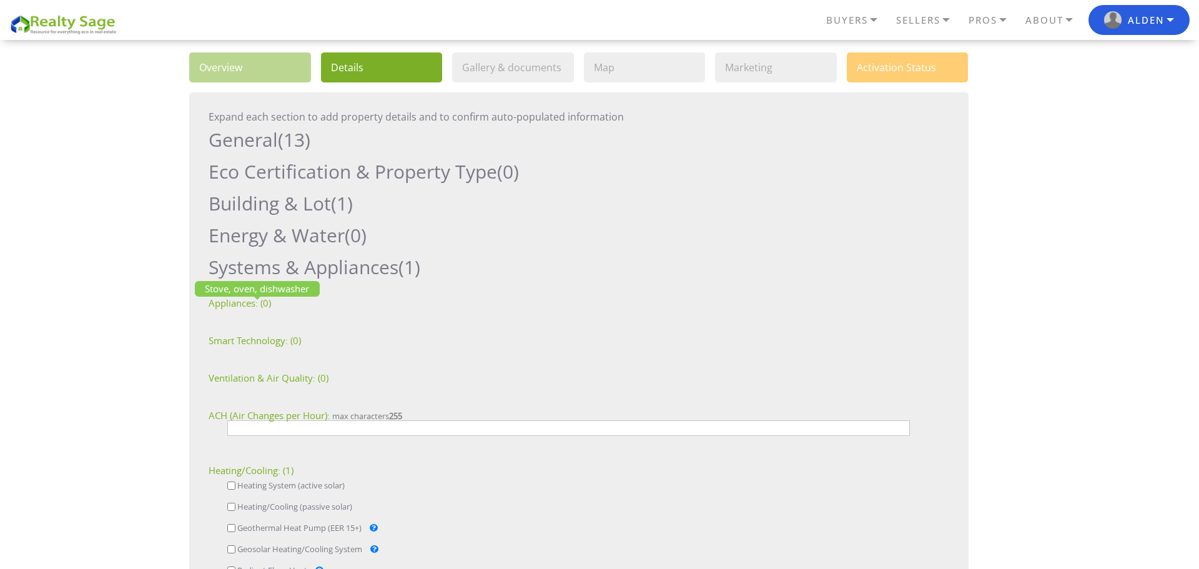
click at [251, 306] on div "Stove, oven, dishwasher Appliances:" at bounding box center [233, 302] width 49 height 9
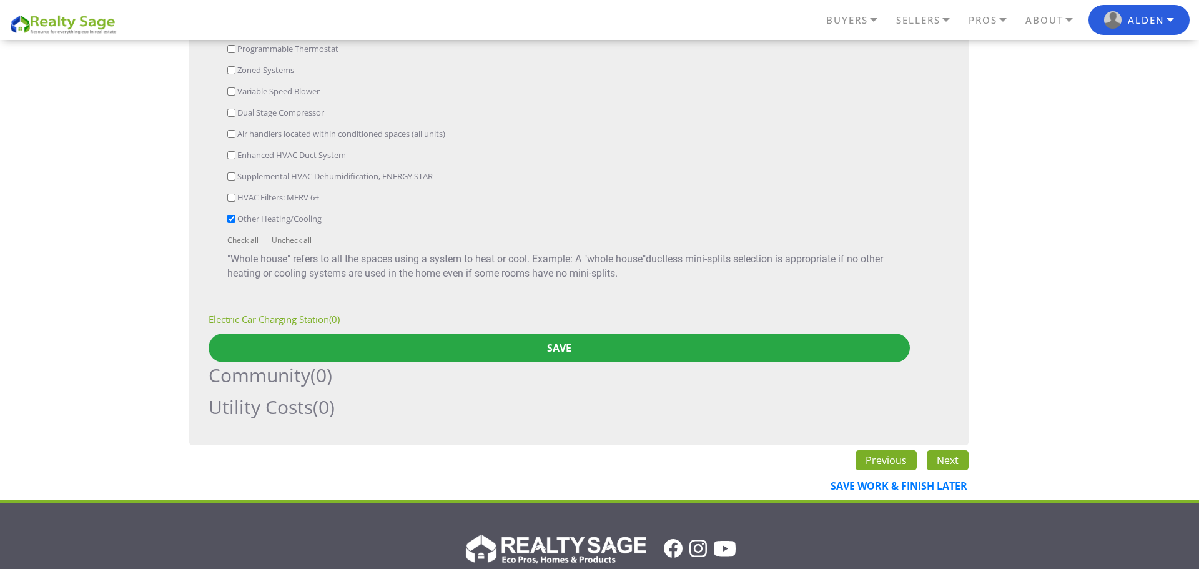
scroll to position [1433, 0]
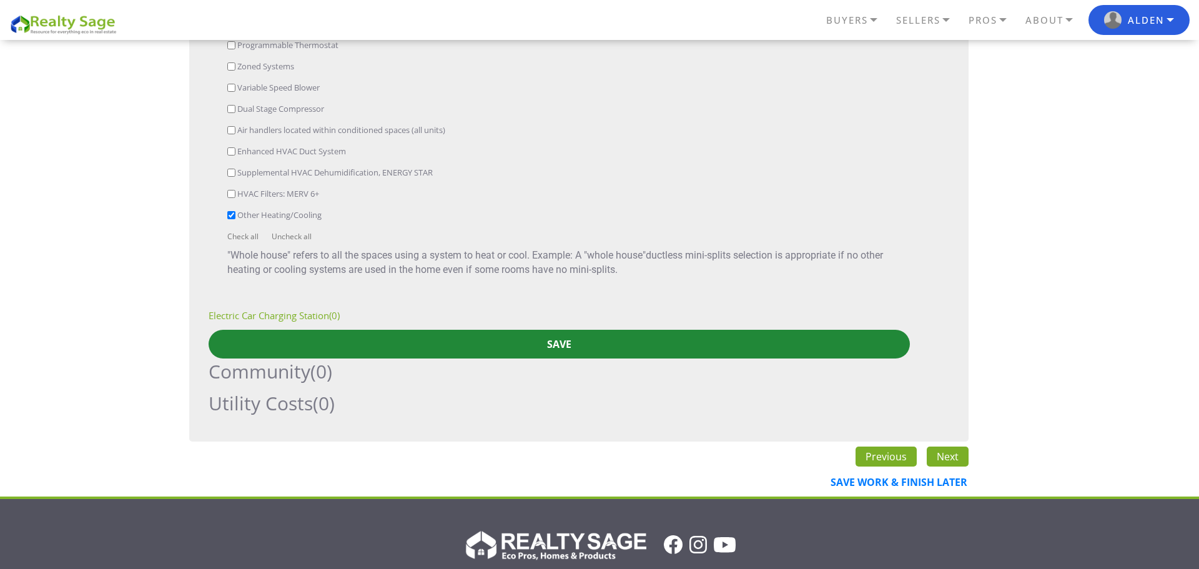
click at [278, 345] on input "Save" at bounding box center [559, 344] width 701 height 29
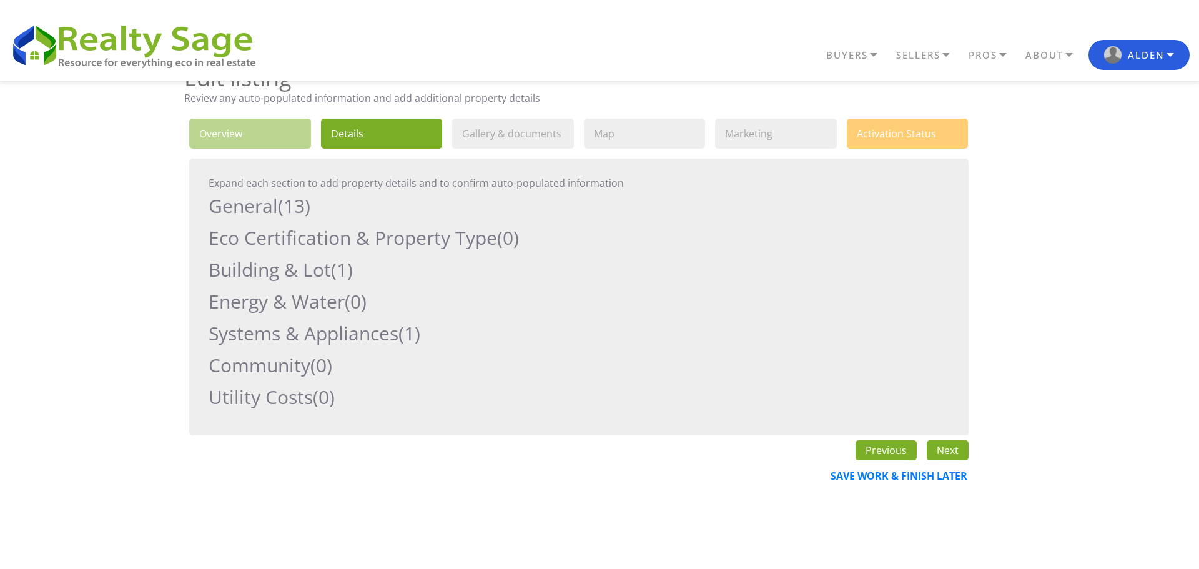
scroll to position [21, 0]
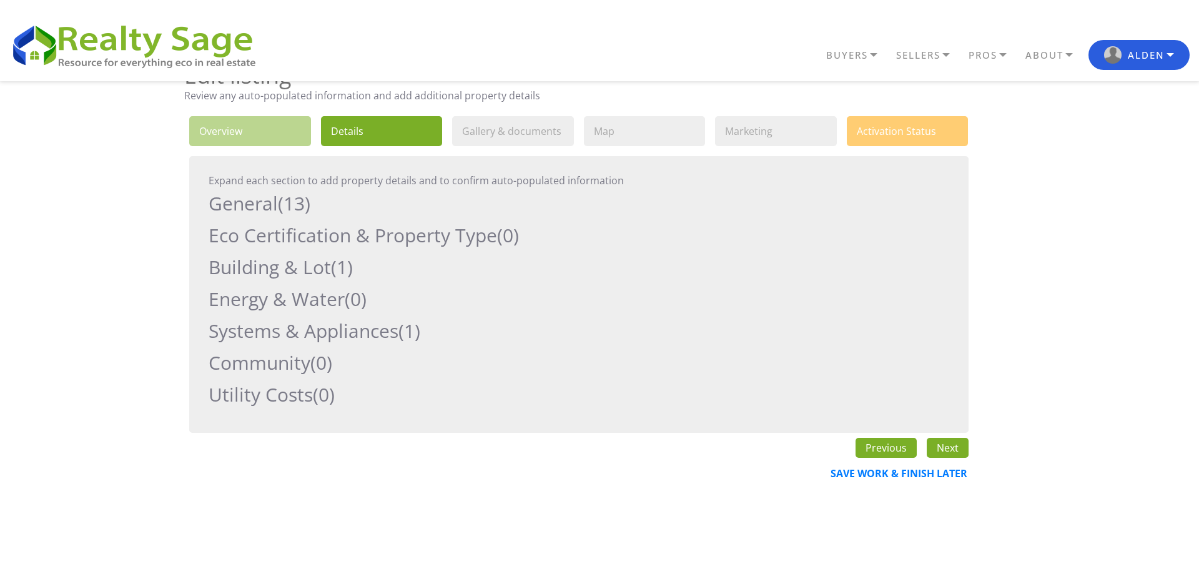
click at [942, 448] on link "Next" at bounding box center [948, 448] width 42 height 20
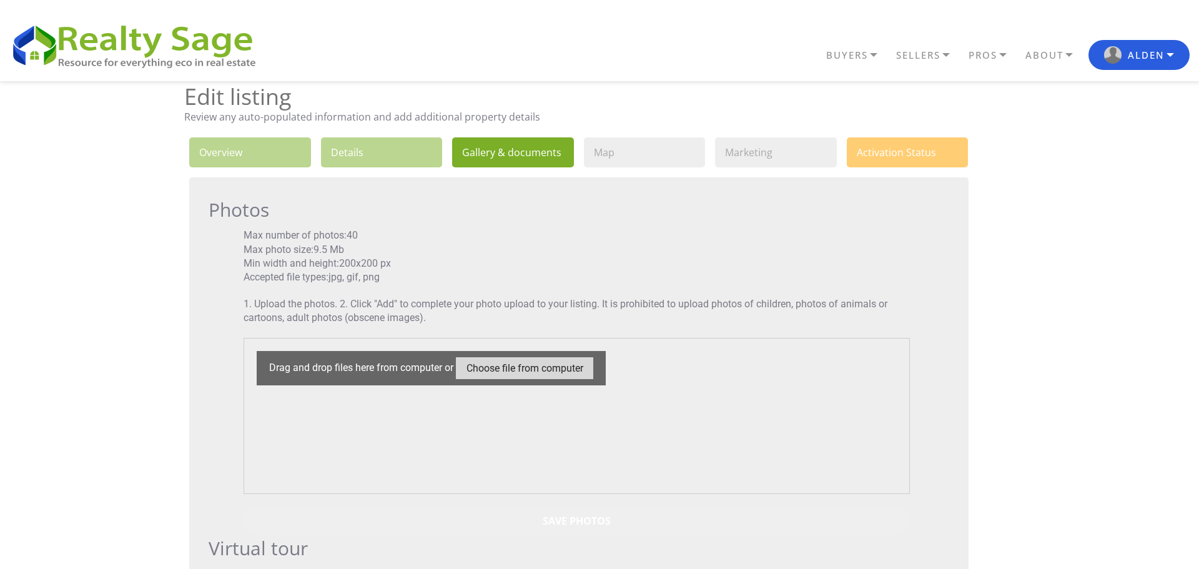
click at [540, 370] on input "file" at bounding box center [524, 368] width 137 height 22
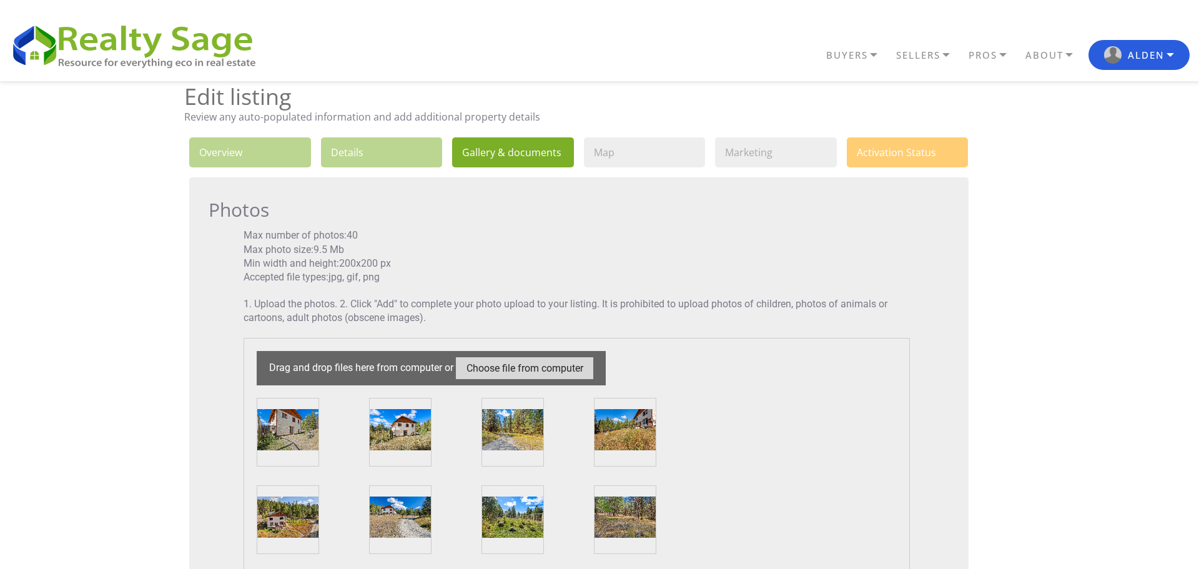
click at [544, 371] on input "file" at bounding box center [524, 368] width 137 height 22
type input "C:\fakepath\IMG_1777.jpg"
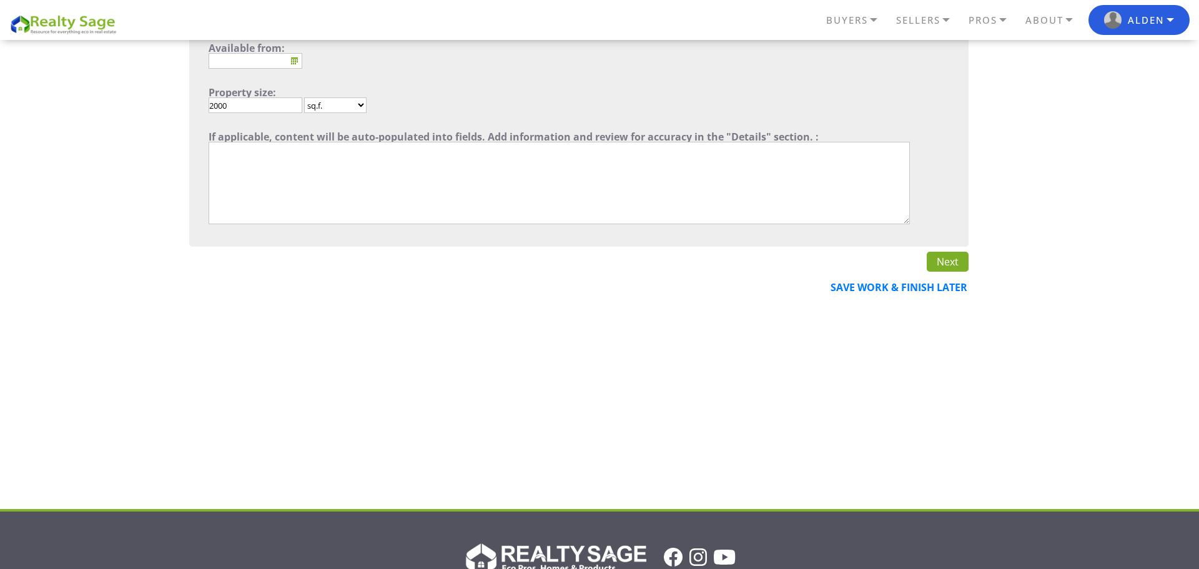
scroll to position [476, 0]
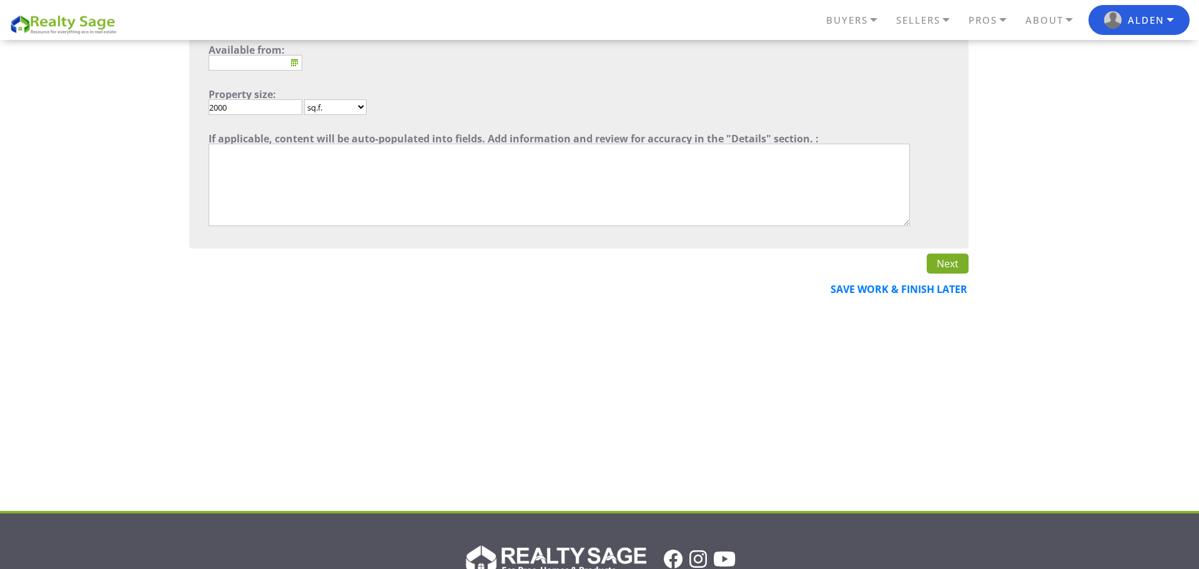
click at [391, 167] on textarea"] at bounding box center [559, 185] width 701 height 82
paste textarea"] "Discover this charming single-family residence on over 10 acres featuring energ…"
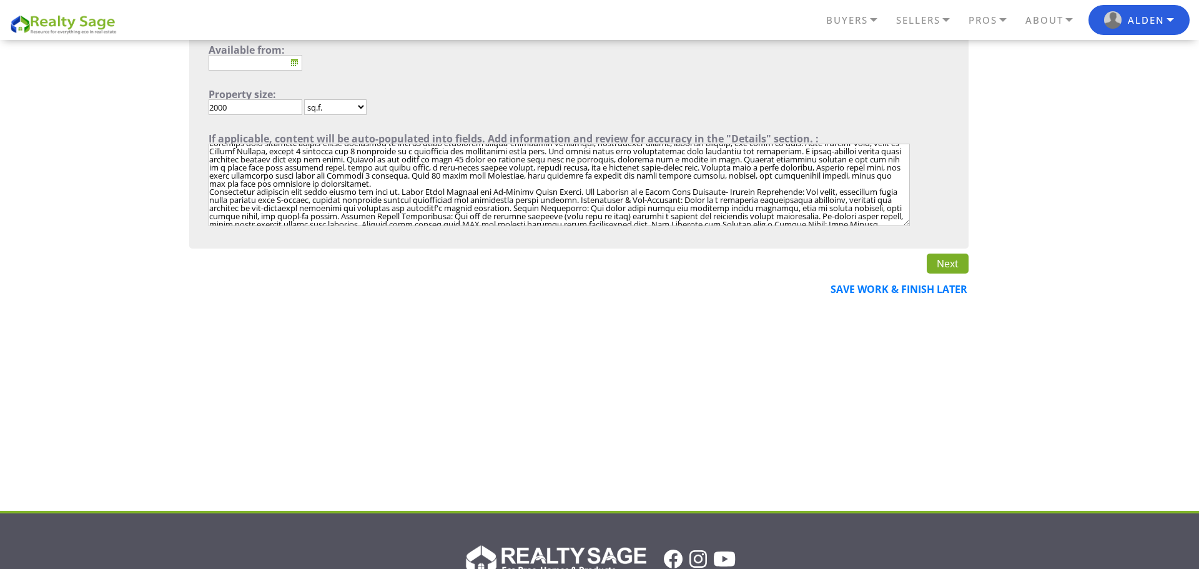
scroll to position [0, 0]
type textarea"] "Discover this charming single-family residence on over 10 acres featuring energ…"
click at [952, 263] on link "Next" at bounding box center [948, 263] width 42 height 20
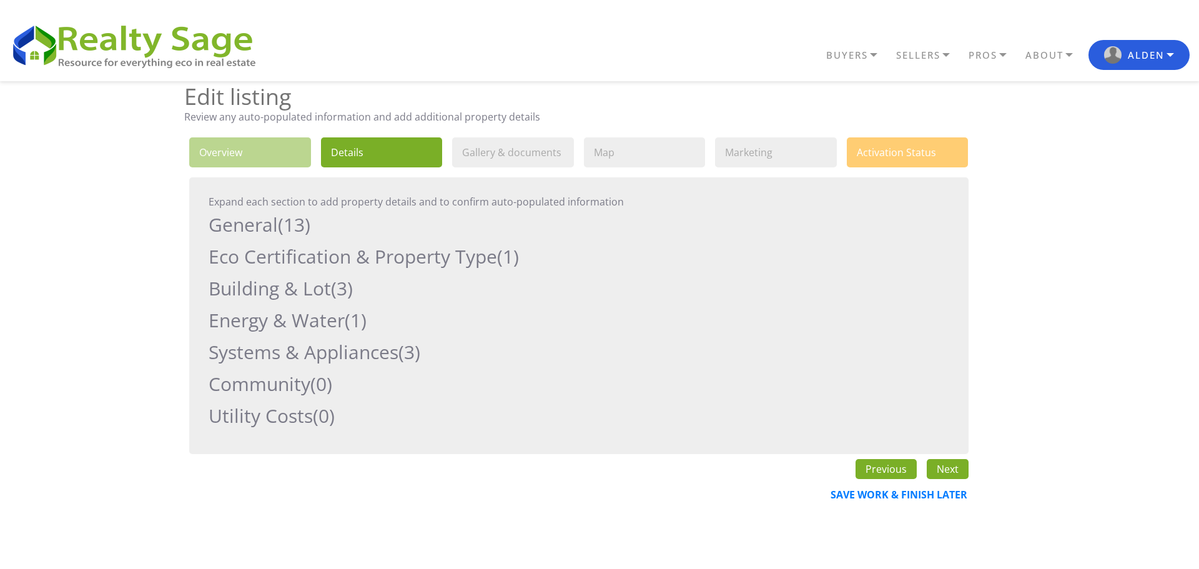
click at [953, 469] on link "Next" at bounding box center [948, 469] width 42 height 20
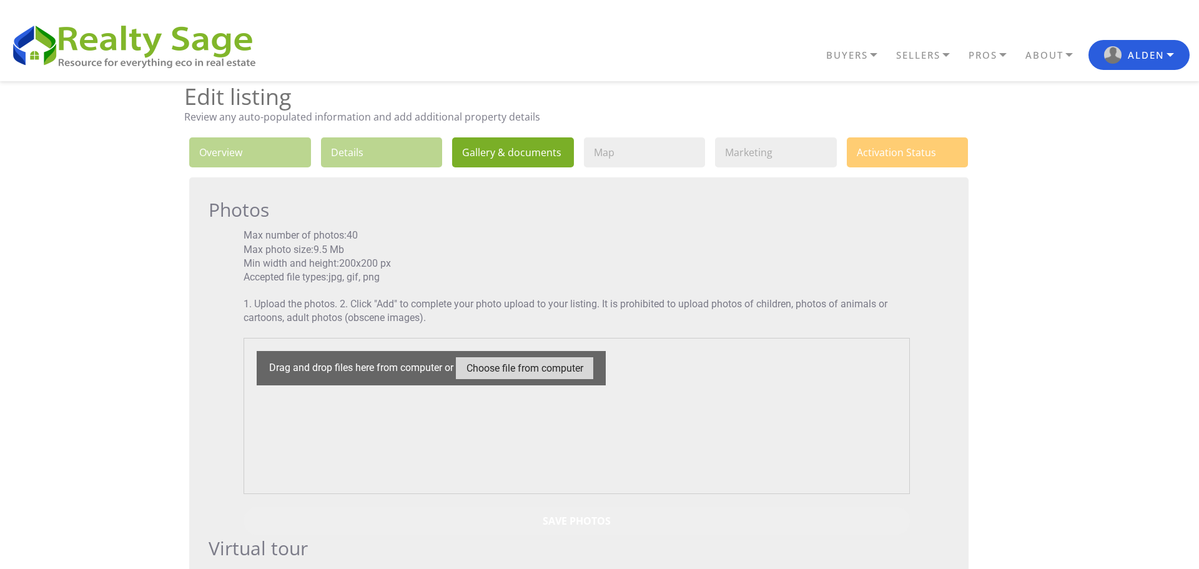
click at [511, 369] on input "file" at bounding box center [524, 368] width 137 height 22
type input "C:\fakepath\AMS_A_2950LowerLostPrarieRd_29.jpg"
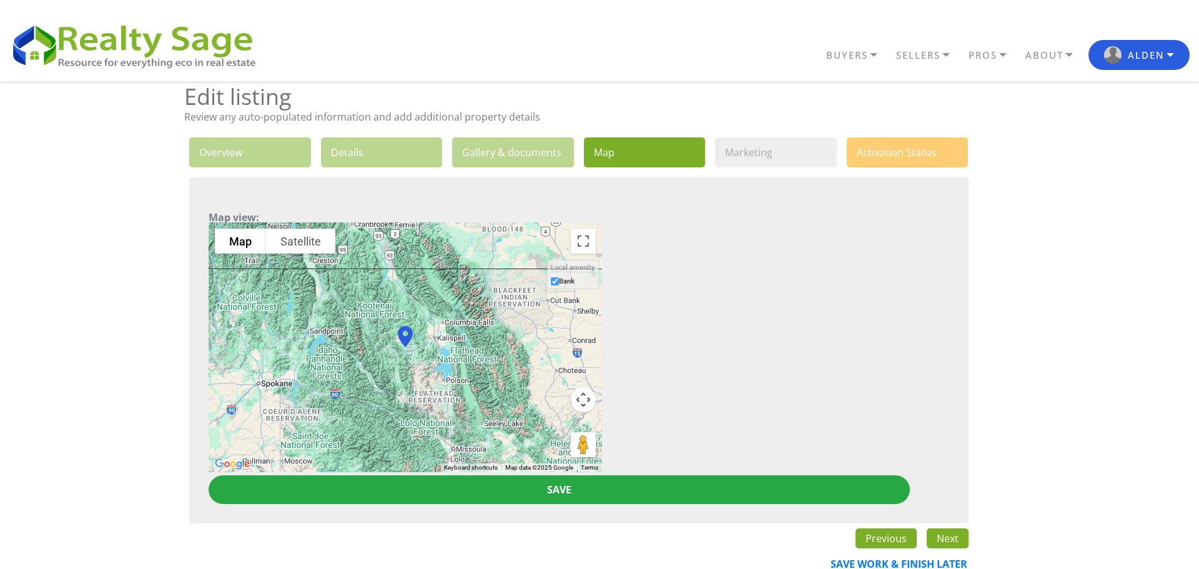
click at [440, 335] on div at bounding box center [405, 347] width 393 height 250
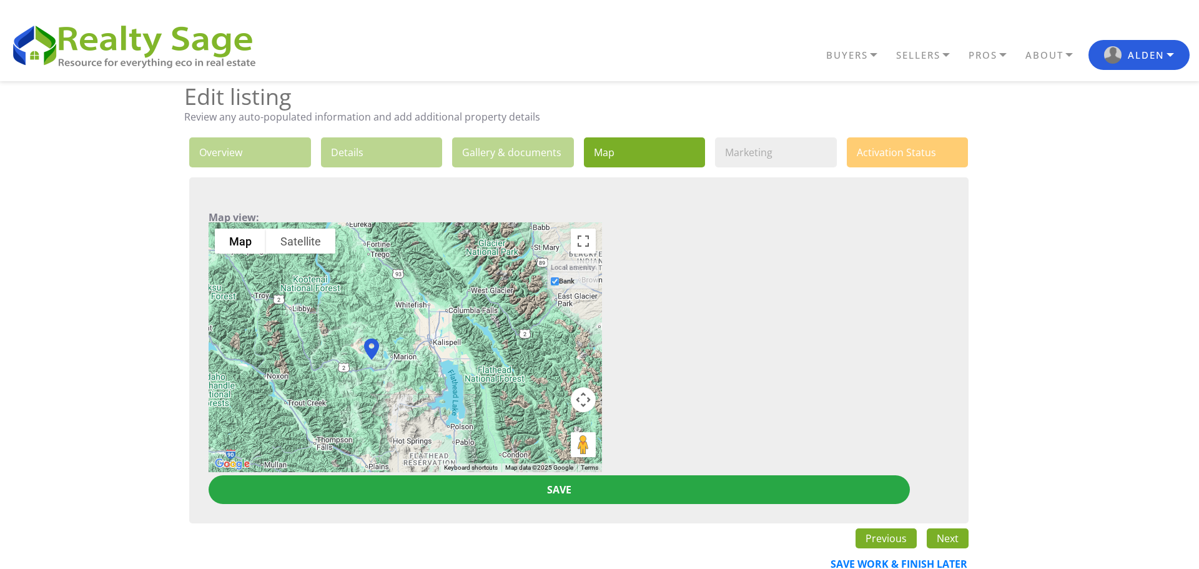
click at [415, 343] on div at bounding box center [405, 347] width 393 height 250
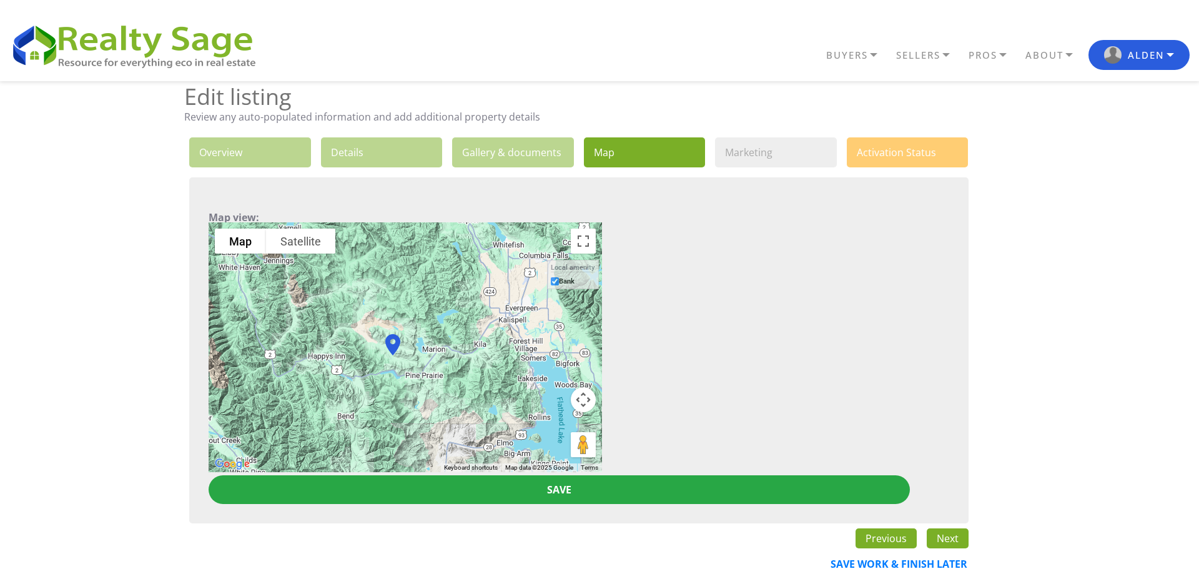
drag, startPoint x: 378, startPoint y: 363, endPoint x: 448, endPoint y: 342, distance: 72.7
click at [448, 342] on div at bounding box center [405, 347] width 393 height 250
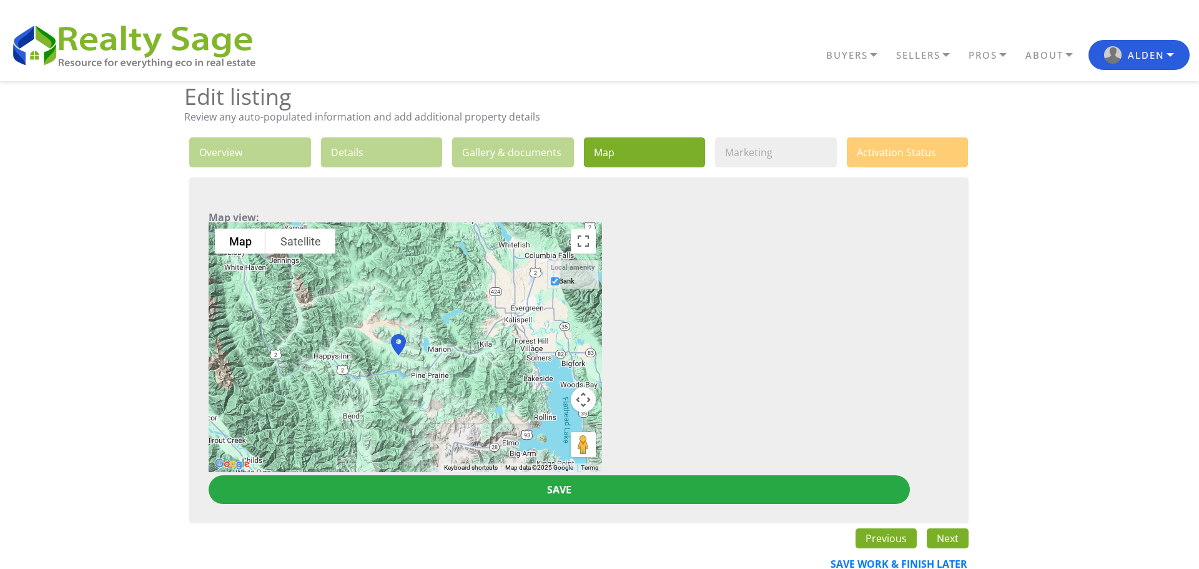
click at [448, 342] on div at bounding box center [405, 347] width 393 height 250
click at [447, 342] on div at bounding box center [405, 347] width 393 height 250
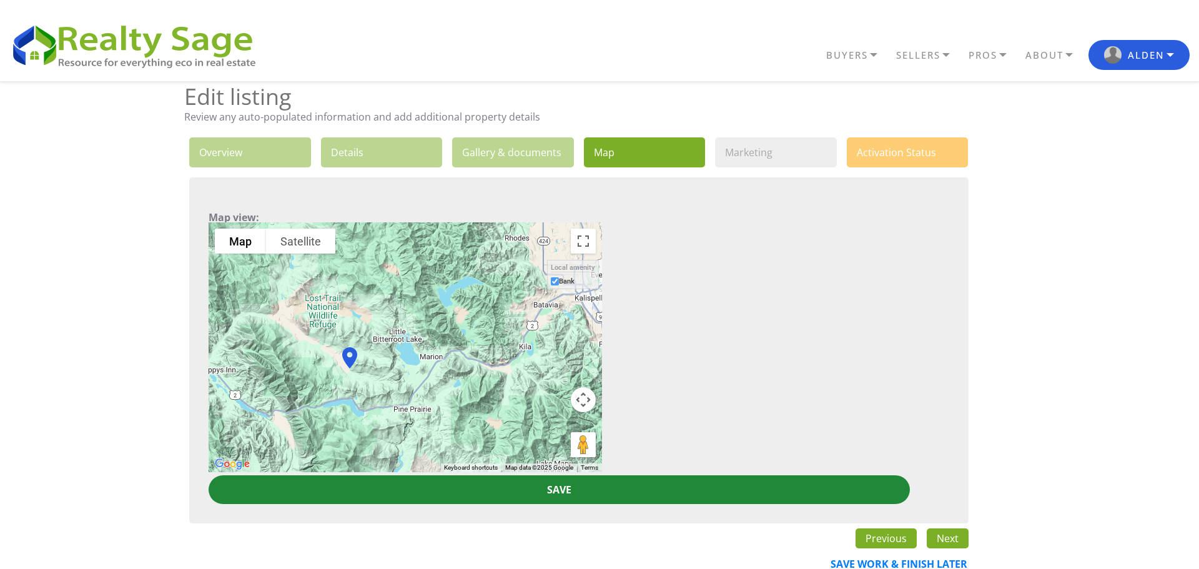
click at [523, 498] on input "Save" at bounding box center [559, 489] width 701 height 29
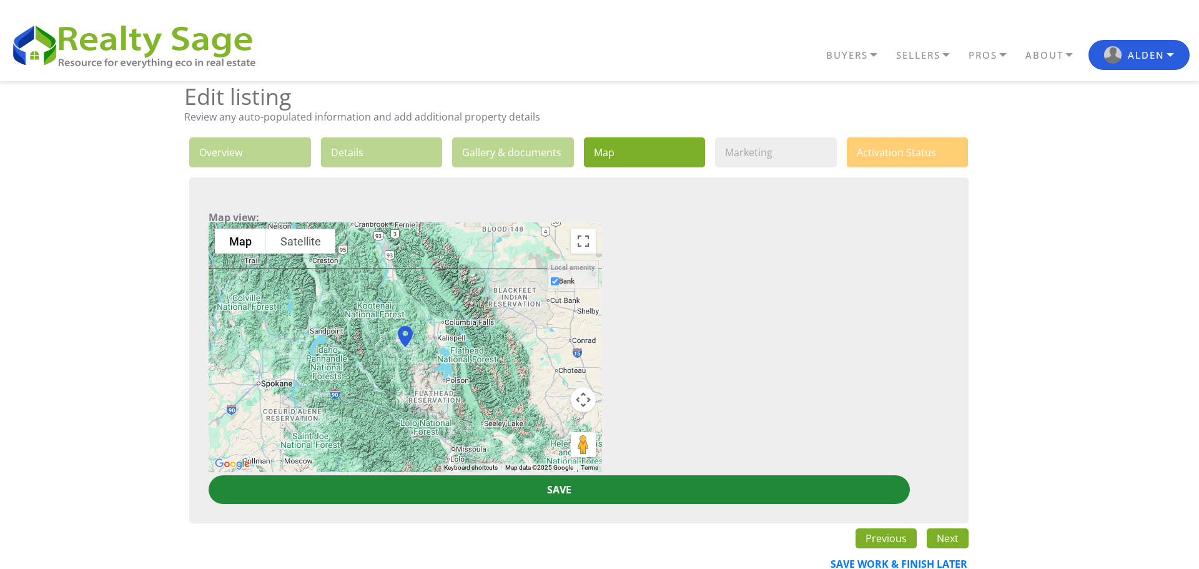
click at [484, 479] on input "Save" at bounding box center [559, 489] width 701 height 29
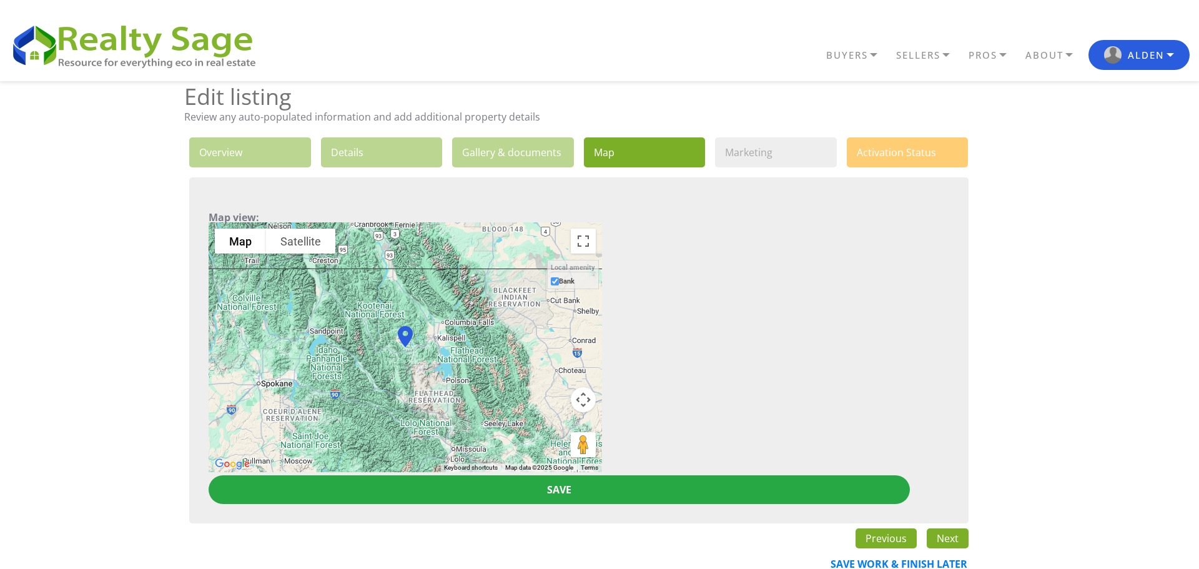
click at [910, 152] on link "6. Activation Status" at bounding box center [908, 152] width 122 height 30
click at [749, 152] on link "5. Marketing" at bounding box center [776, 152] width 122 height 30
click at [651, 153] on link "current step: 4. Map" at bounding box center [645, 152] width 122 height 30
click at [523, 157] on link "3. Gallery & documents" at bounding box center [513, 152] width 122 height 30
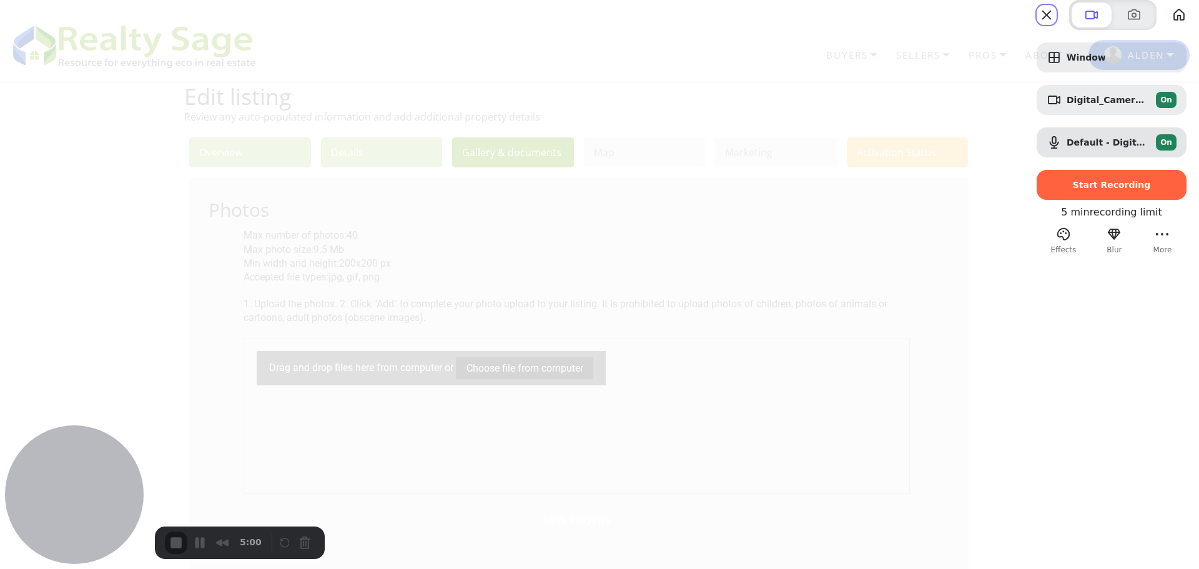
click at [298, 544] on div "Recorder controls - play pause" at bounding box center [295, 543] width 37 height 20
click at [1036, 25] on button "Close" at bounding box center [1046, 15] width 20 height 20
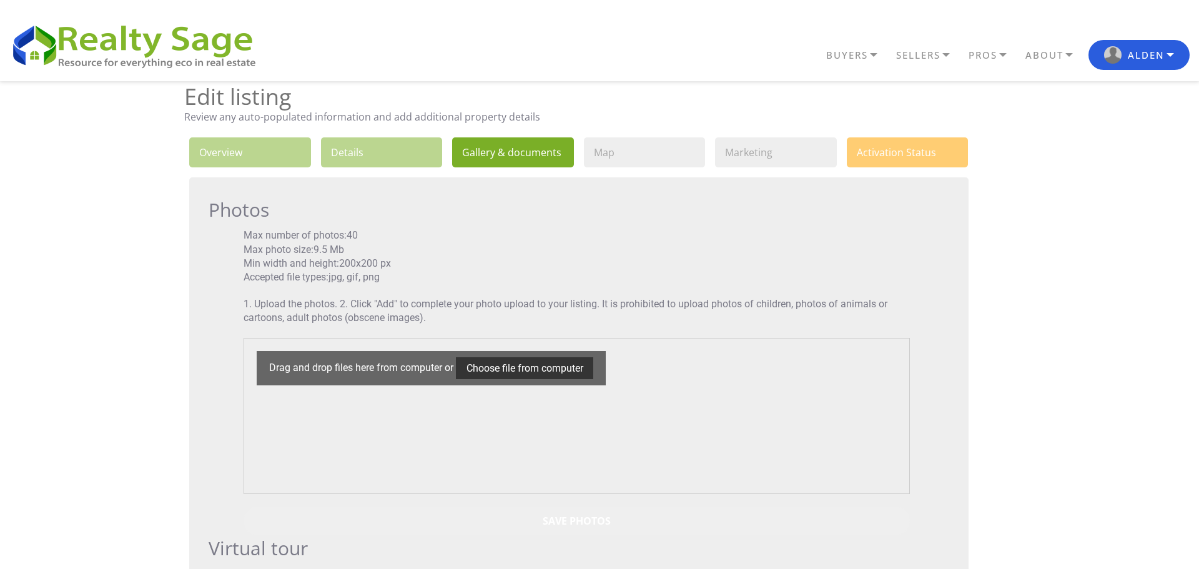
click at [656, 238] on p "Max number of photos: 40 Max photo size: 9.5 Mb Min width and height: 200x200 p…" at bounding box center [576, 257] width 666 height 56
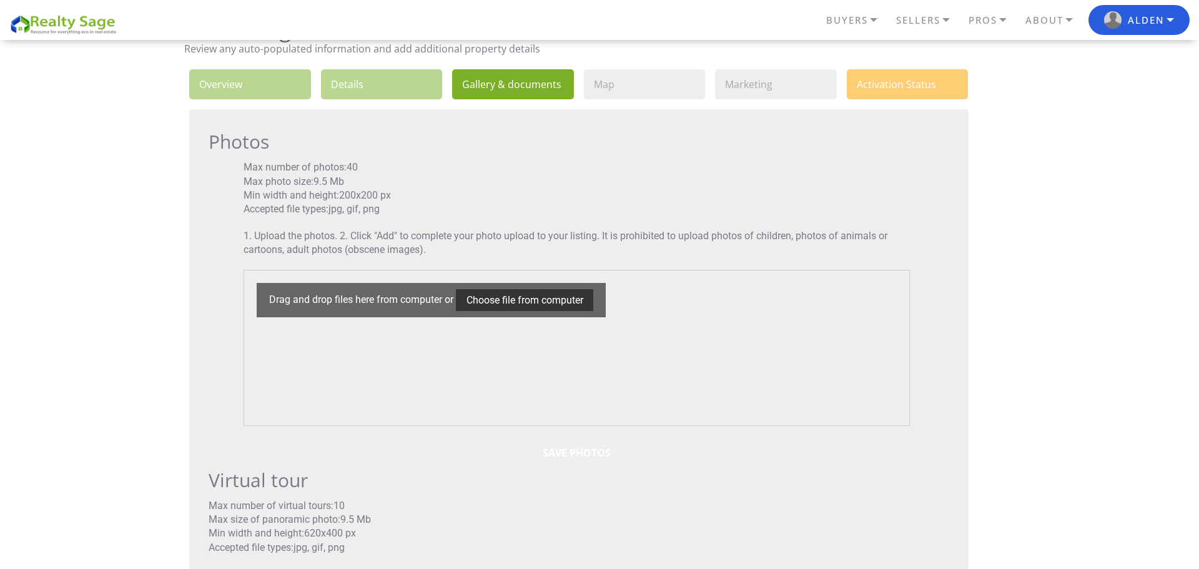
scroll to position [67, 0]
click at [559, 298] on input "file" at bounding box center [524, 301] width 137 height 22
type input "C:\fakepath\AMS_A_2950LowerLostPrarieRd_29.jpg"
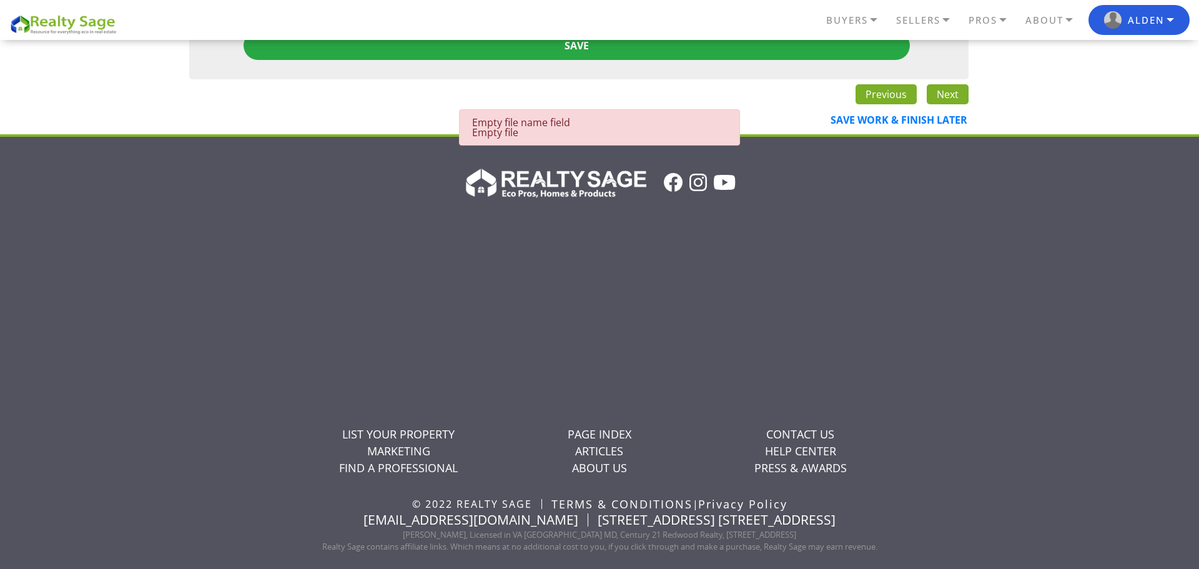
scroll to position [1251, 0]
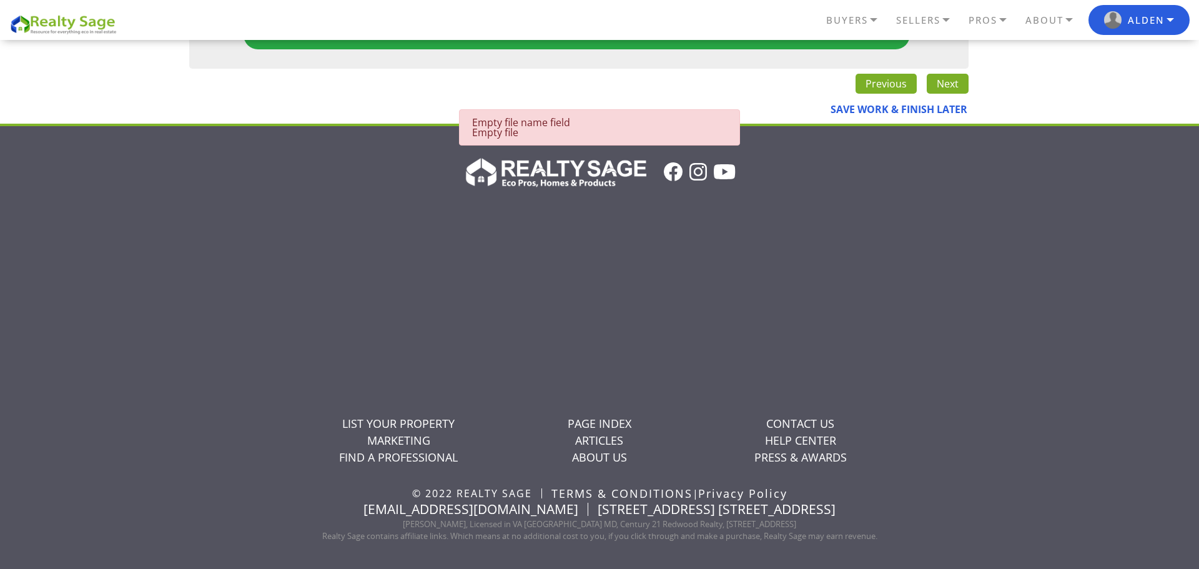
click at [920, 106] on link "Save work & finish later" at bounding box center [894, 109] width 159 height 29
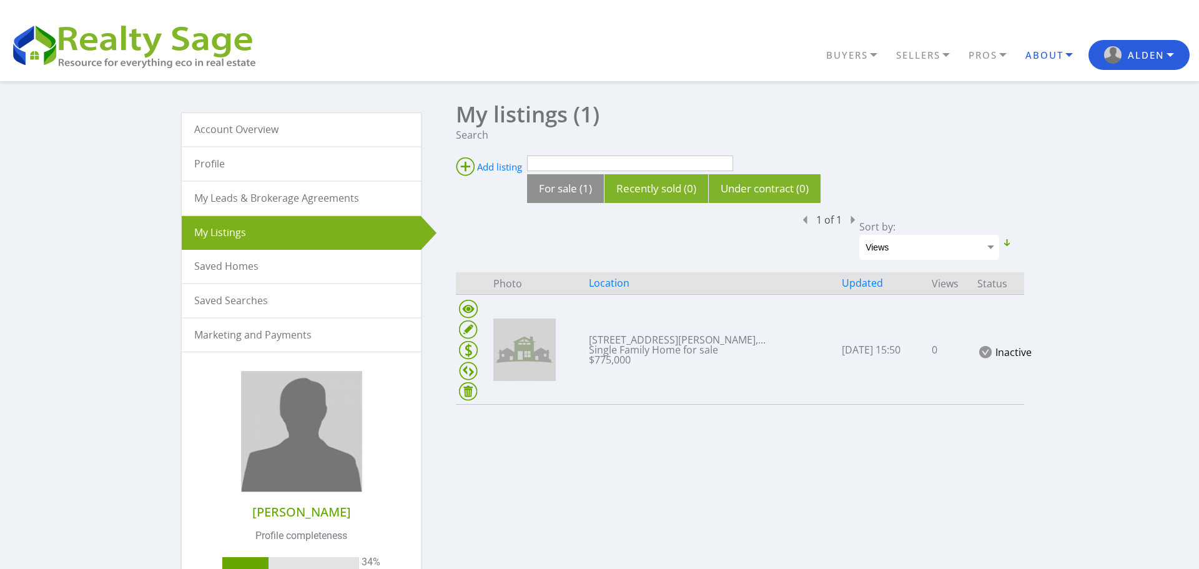
click at [1064, 48] on link "ABOUT" at bounding box center [1055, 55] width 66 height 22
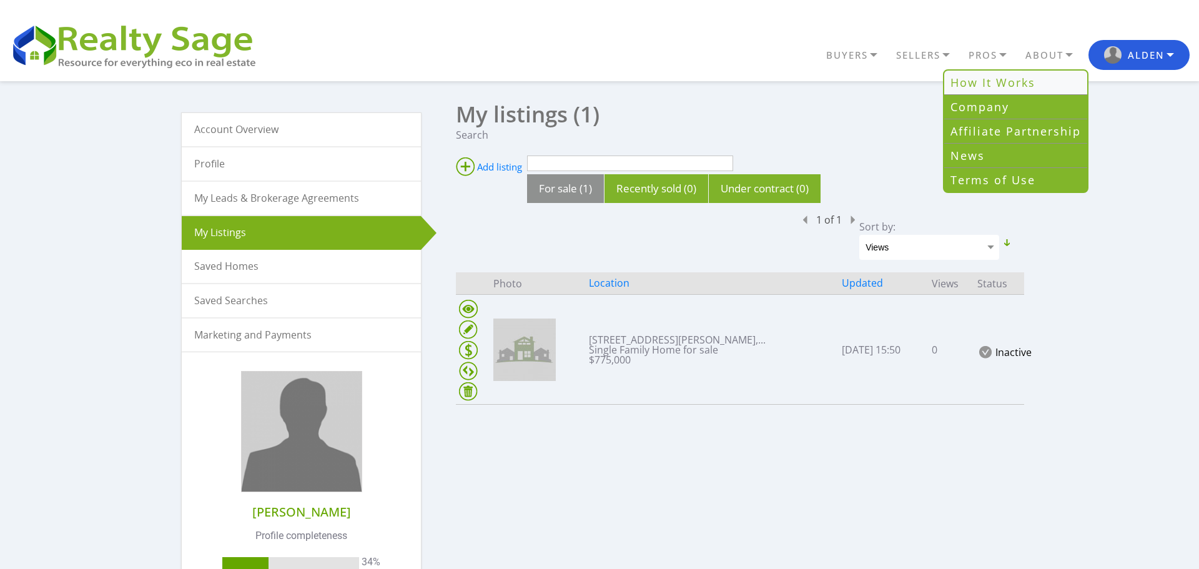
click at [1013, 84] on link "How It Works" at bounding box center [1015, 83] width 143 height 24
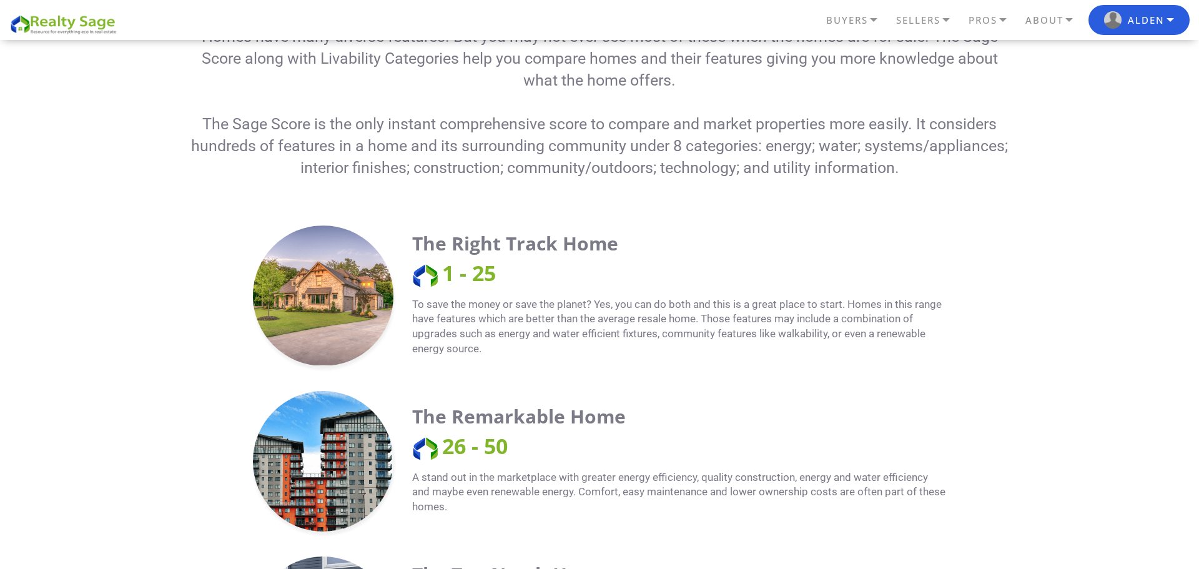
scroll to position [499, 0]
